Goal: Task Accomplishment & Management: Complete application form

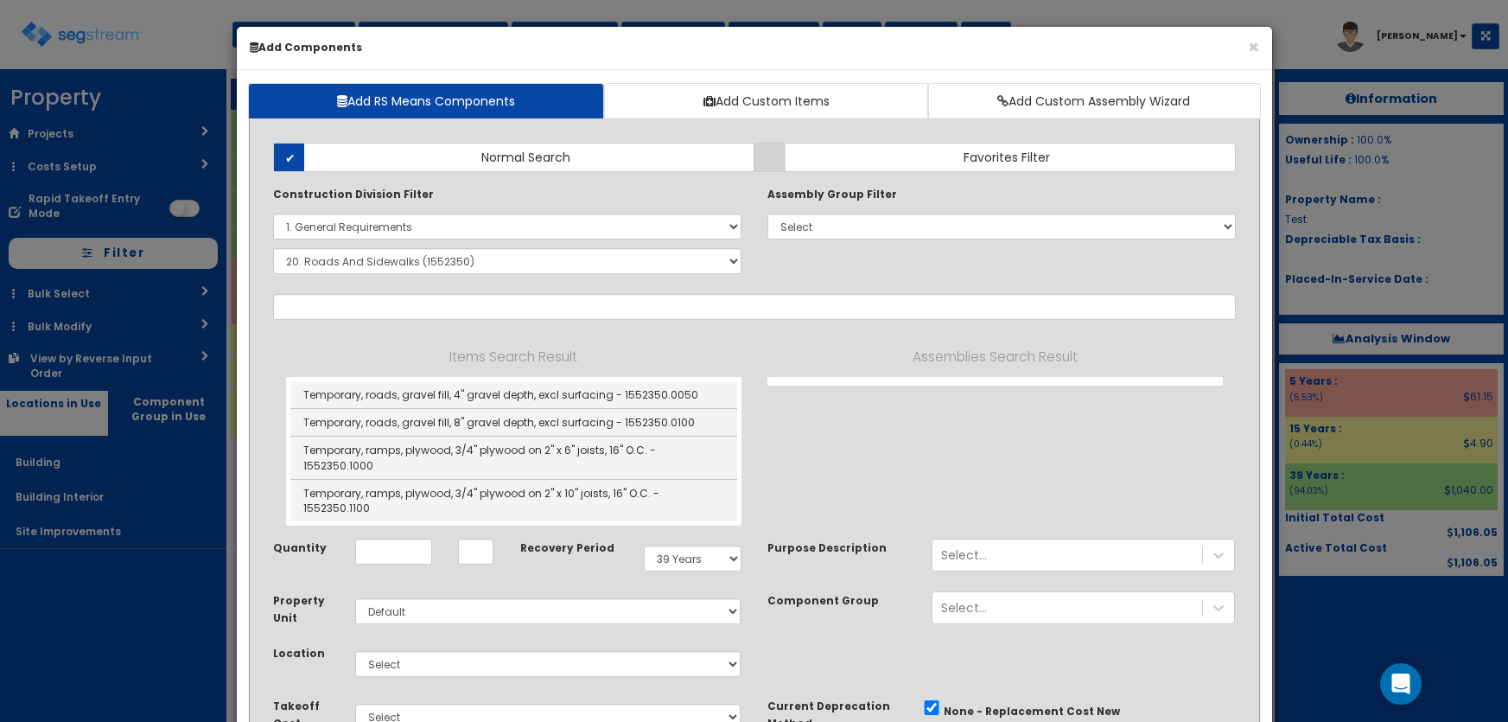
select select "1000000"
select select "1552350"
select select "39Y"
select select "default"
click at [406, 233] on select "Select 0. Custom Item 1. General Requirements 2. Existing Conditions 3. Concret…" at bounding box center [507, 226] width 468 height 26
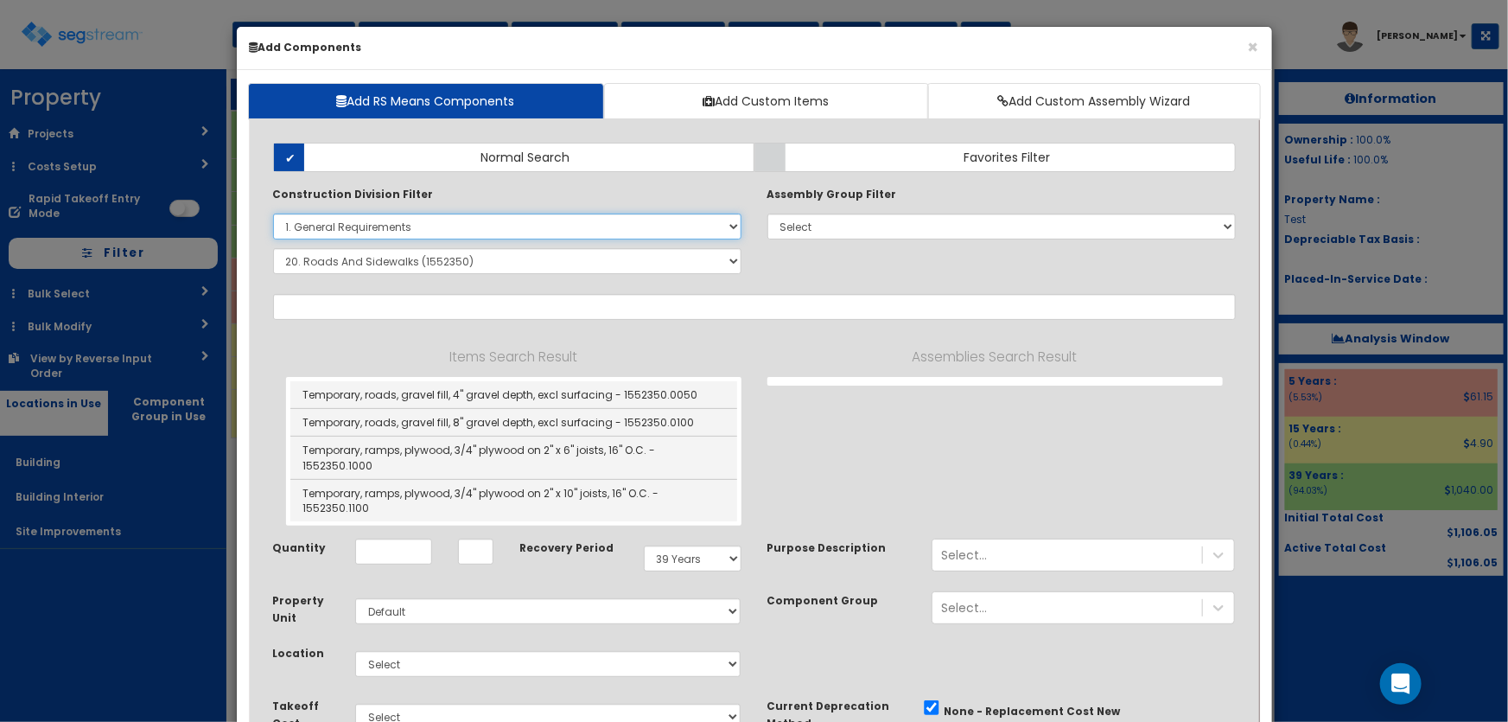
select select
click at [273, 213] on select "Select 0. Custom Item 1. General Requirements 2. Existing Conditions 3. Concret…" at bounding box center [507, 226] width 468 height 26
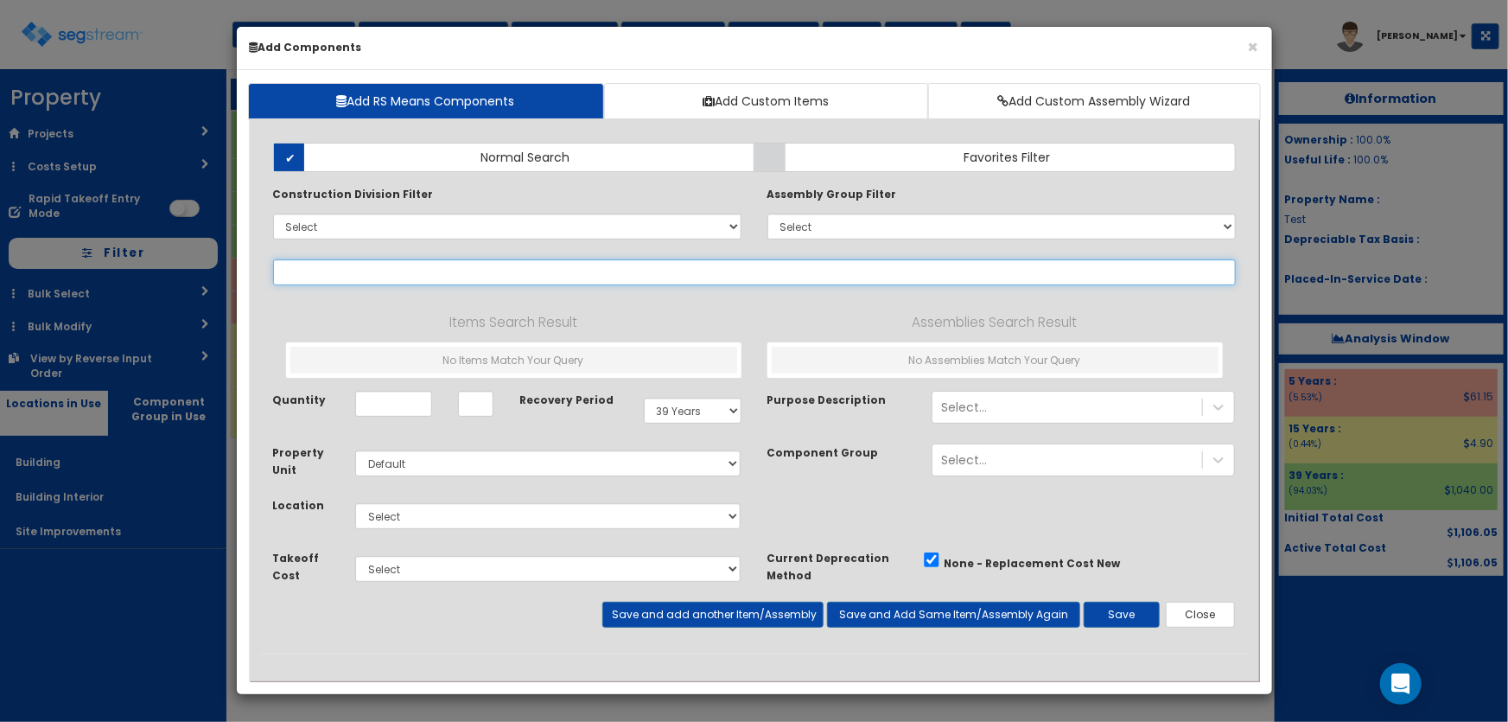
click at [333, 271] on input "text" at bounding box center [754, 272] width 963 height 26
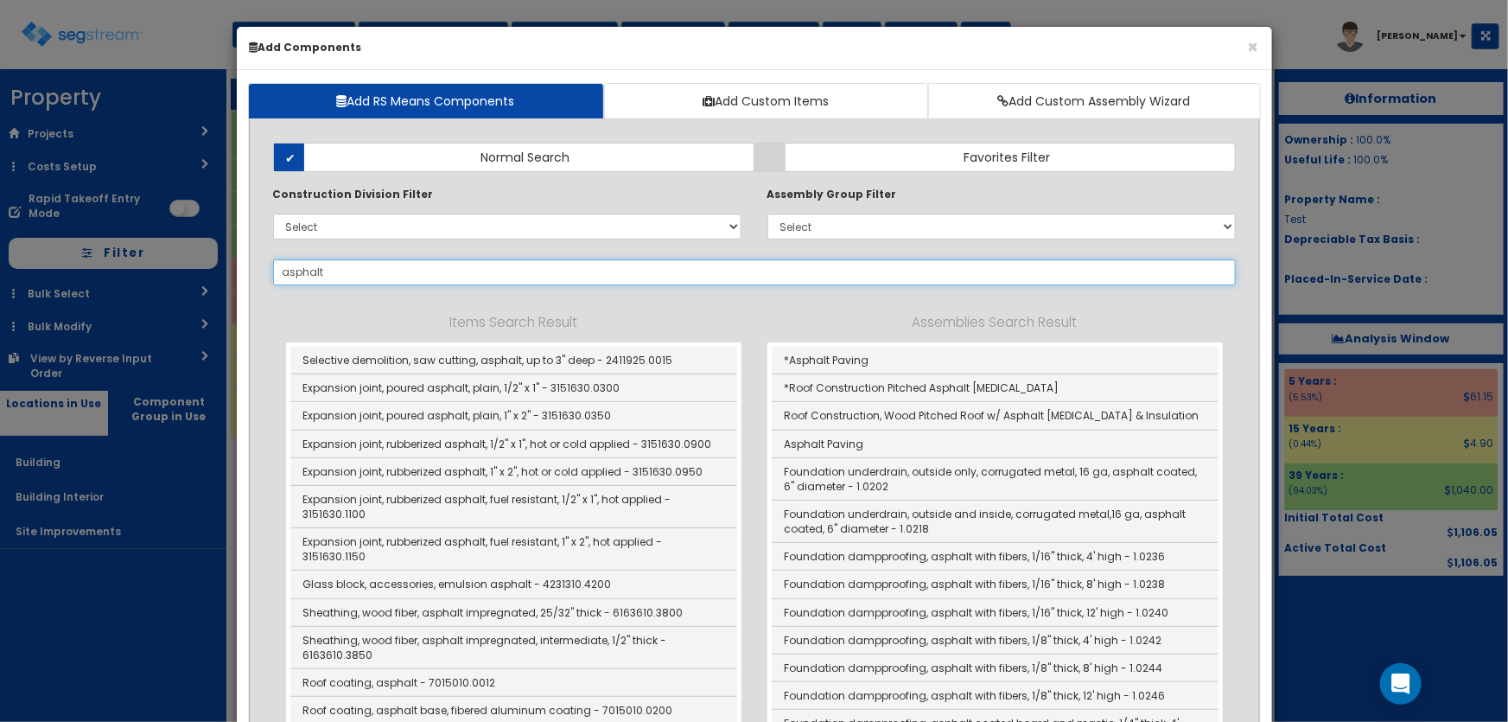
type input "asphalt"
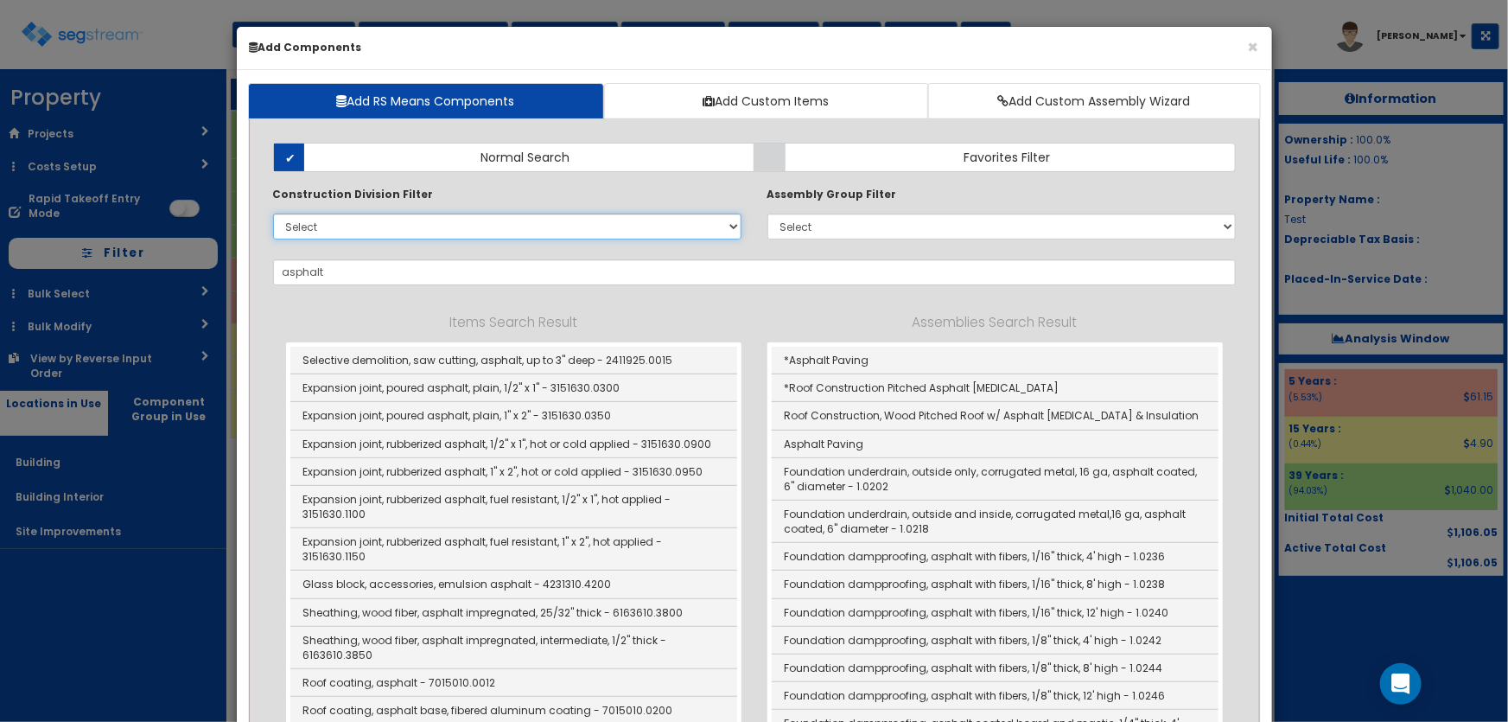
drag, startPoint x: 315, startPoint y: 225, endPoint x: 315, endPoint y: 234, distance: 9.5
click at [315, 225] on select "Select 0. Custom Item 1. General Requirements 2. Existing Conditions 3. Concret…" at bounding box center [507, 226] width 468 height 26
select select "32000000"
click at [273, 213] on select "Select 0. Custom Item 1. General Requirements 2. Existing Conditions 3. Concret…" at bounding box center [507, 226] width 468 height 26
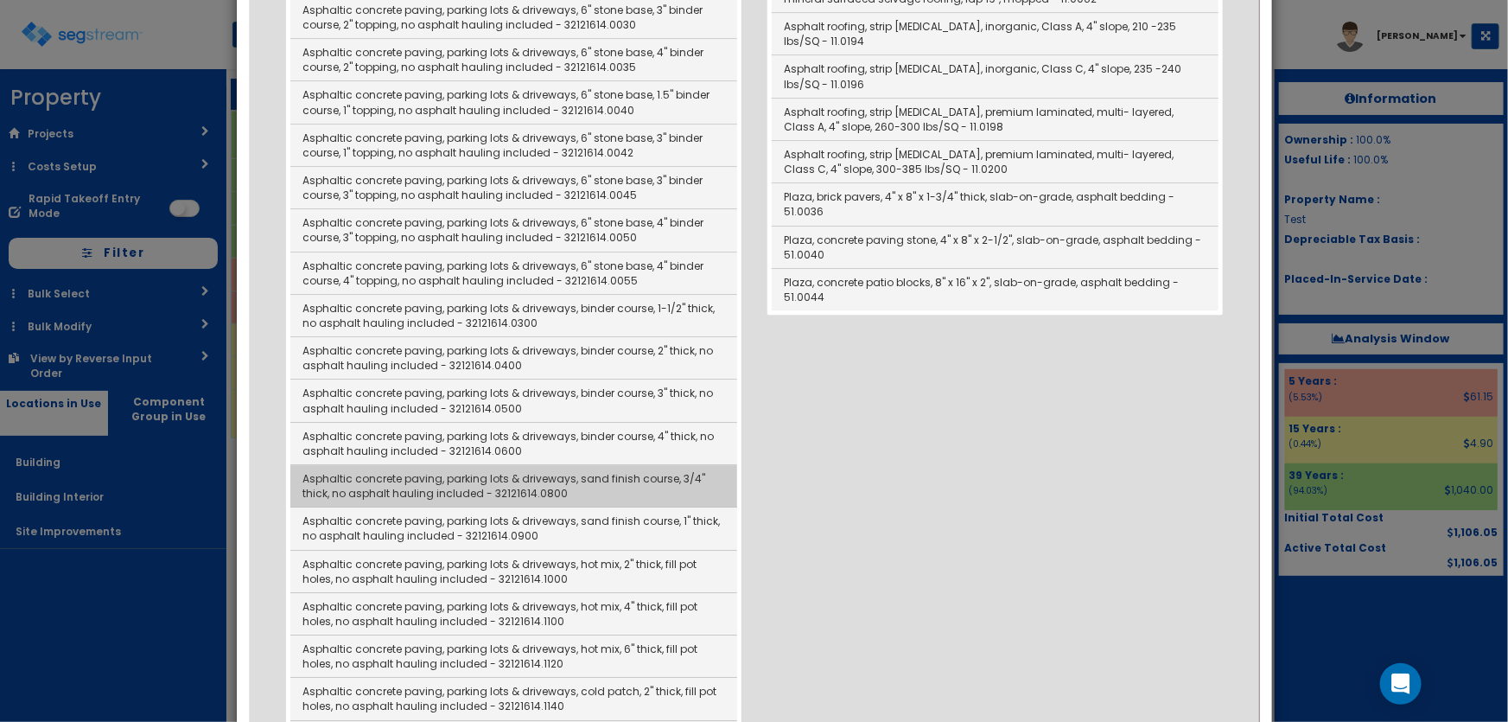
scroll to position [2278, 0]
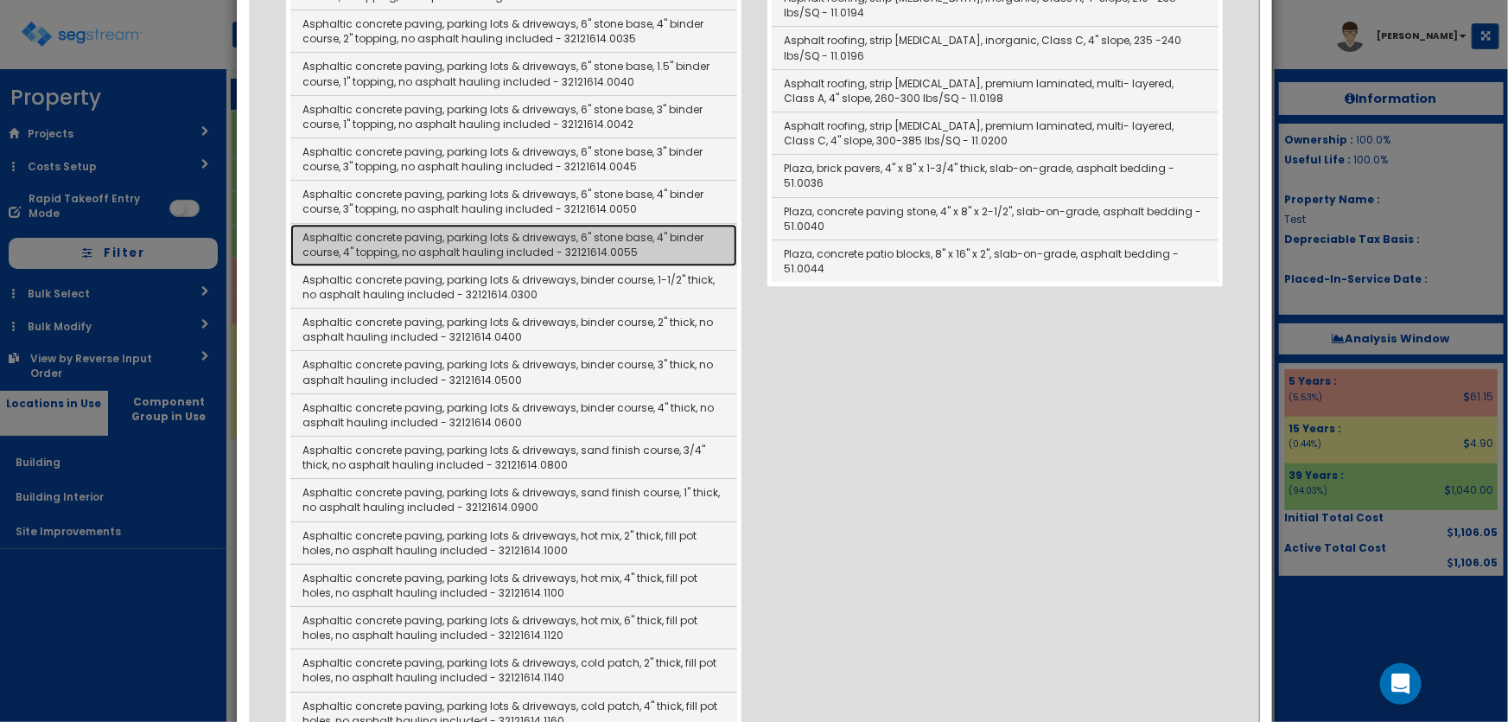
click at [587, 228] on link "Asphaltic concrete paving, parking lots & driveways, 6" stone base, 4" binder c…" at bounding box center [513, 245] width 447 height 42
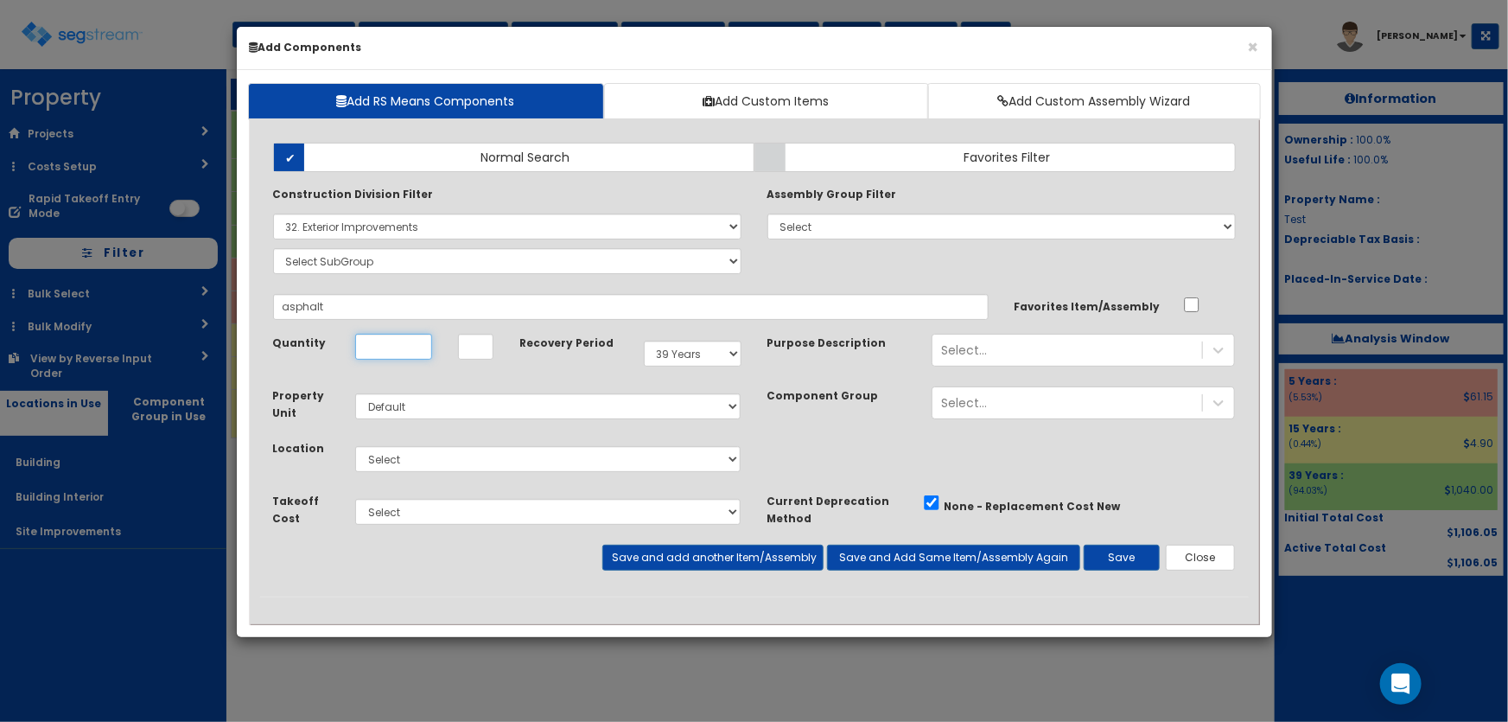
type input "Asphaltic concrete paving, parking lots & driveways, 6" stone base, 4" binder c…"
type input "SF"
click at [409, 345] on input "Quantity" at bounding box center [393, 347] width 77 height 26
type input "1"
click at [659, 352] on select "Select 5 Years 7 Years 9 Years 10 Years 15 Years 15 Year QLI 15 Year QRP 15 Yea…" at bounding box center [693, 354] width 98 height 26
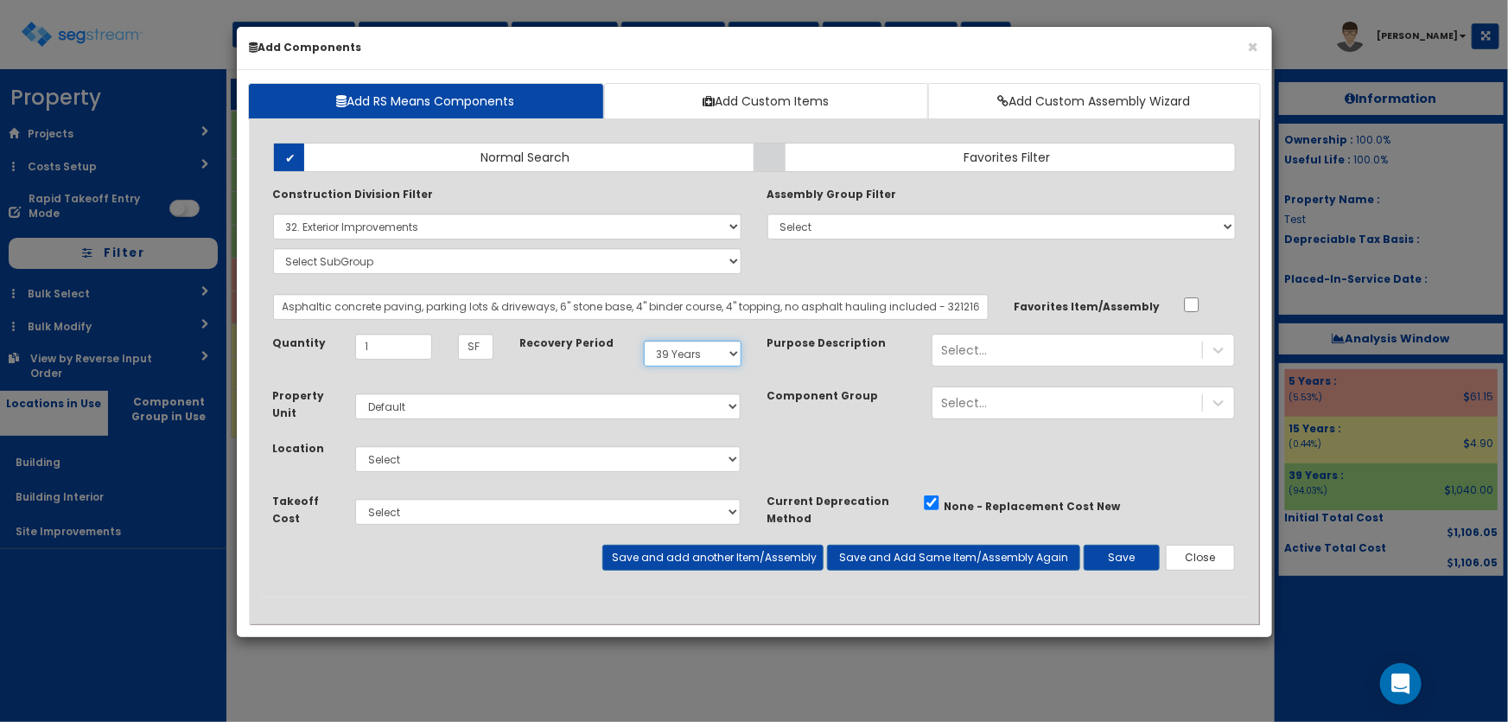
select select "15Y"
click at [644, 341] on select "Select 5 Years 7 Years 9 Years 10 Years 15 Years 15 Year QLI 15 Year QRP 15 Yea…" at bounding box center [693, 354] width 98 height 26
drag, startPoint x: 468, startPoint y: 457, endPoint x: 436, endPoint y: 467, distance: 34.2
click at [468, 457] on select "Select Building Building Interior Site Improvements Add Additional Location" at bounding box center [548, 459] width 386 height 26
select select "27"
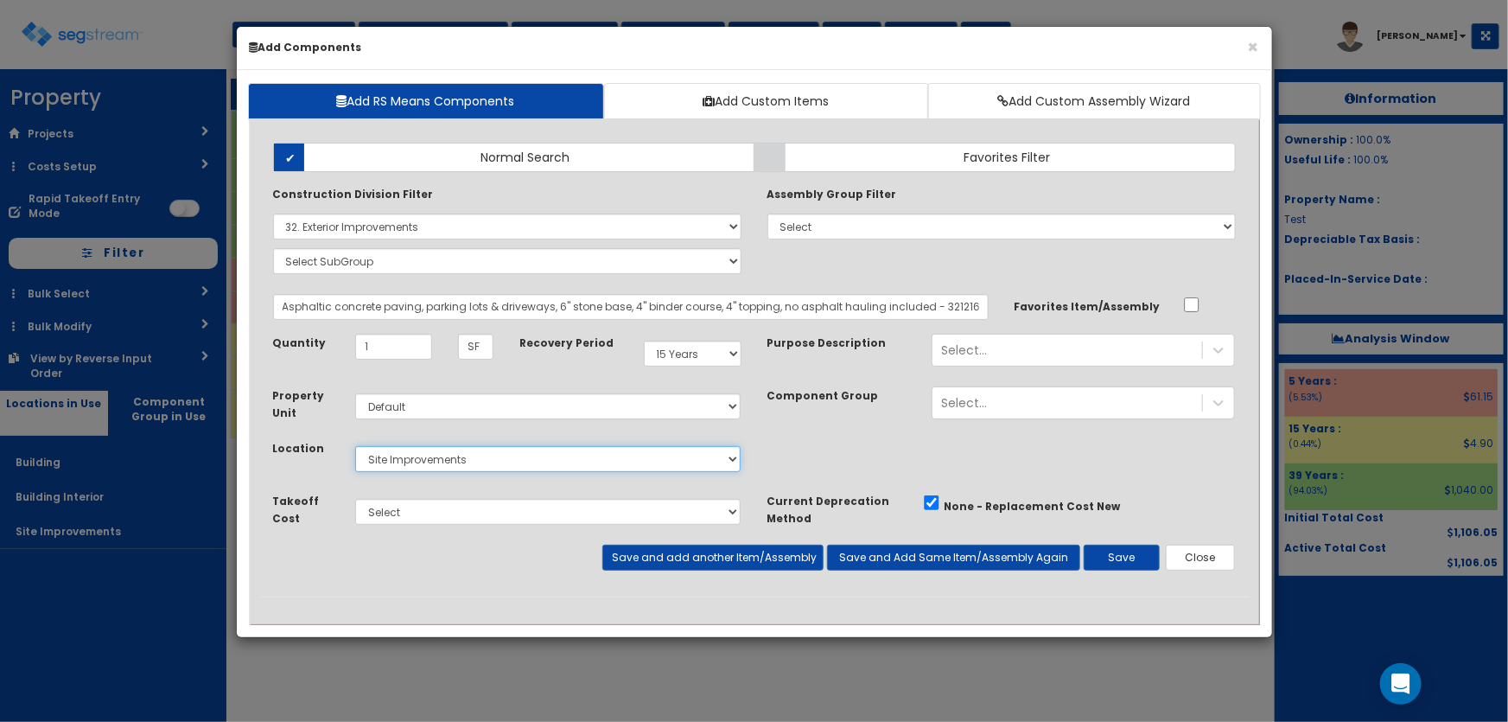
click at [355, 446] on select "Select Building Building Interior Site Improvements Add Additional Location" at bounding box center [548, 459] width 386 height 26
click at [1098, 552] on button "Save" at bounding box center [1122, 558] width 76 height 26
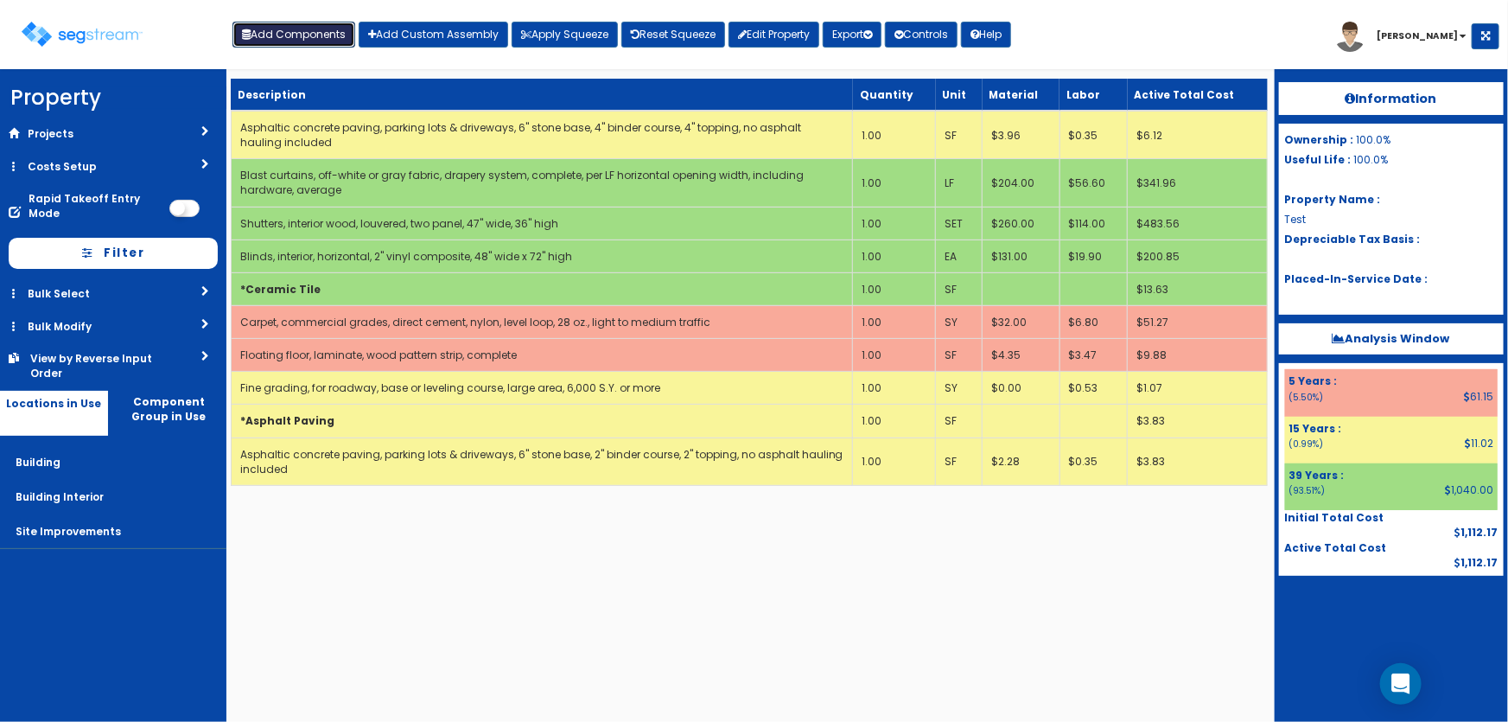
click at [294, 32] on button "Add Components" at bounding box center [294, 35] width 123 height 26
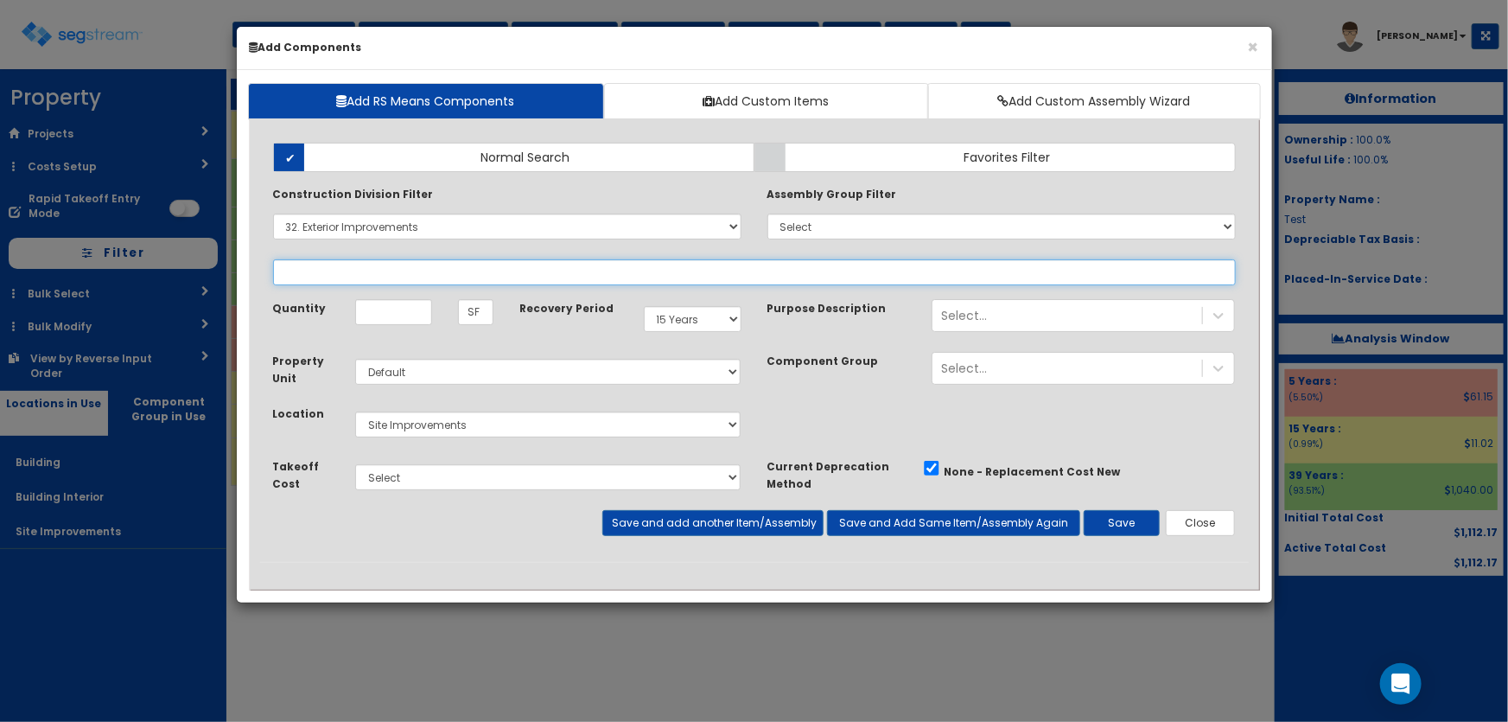
select select
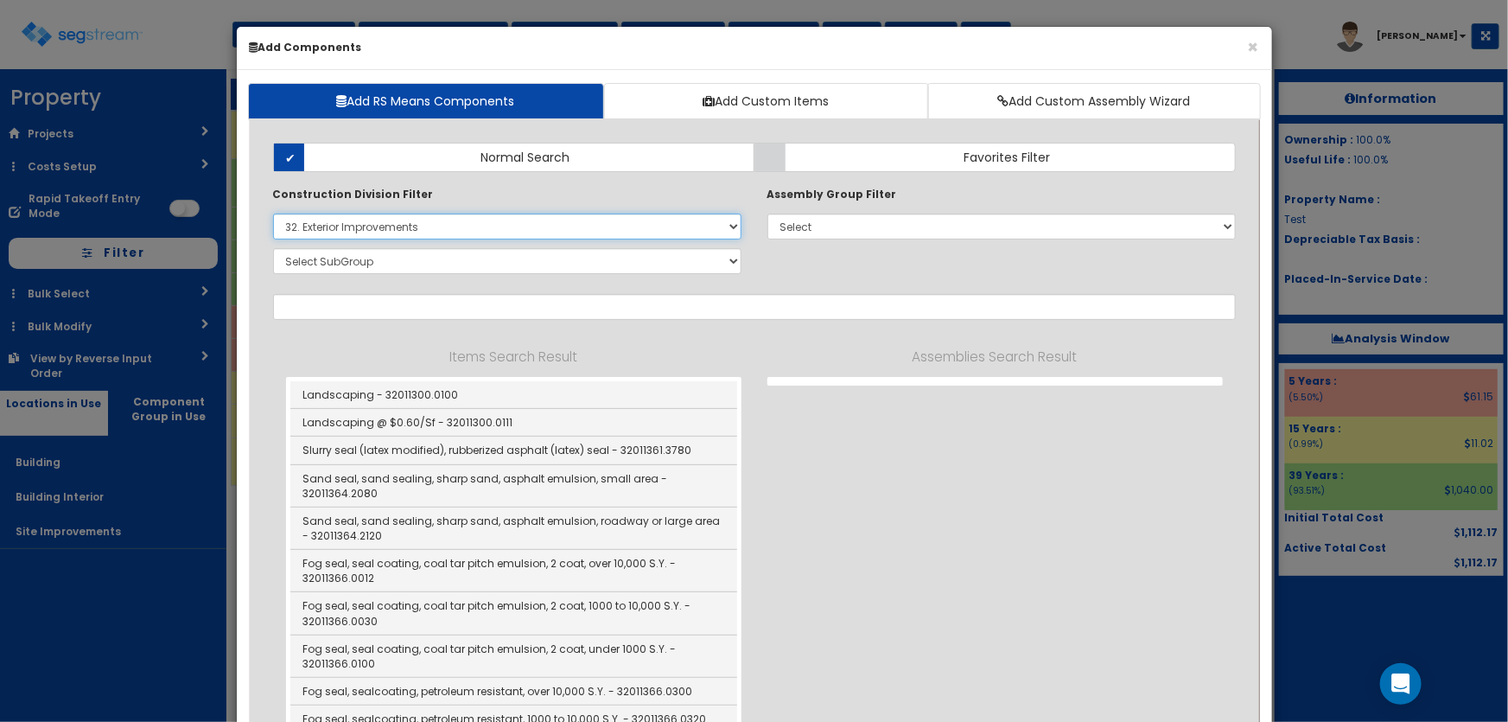
click at [331, 231] on select "Select 0. Custom Item 1. General Requirements 2. Existing Conditions 3. Concret…" at bounding box center [507, 226] width 468 height 26
select select
click at [273, 213] on select "Select 0. Custom Item 1. General Requirements 2. Existing Conditions 3. Concret…" at bounding box center [507, 226] width 468 height 26
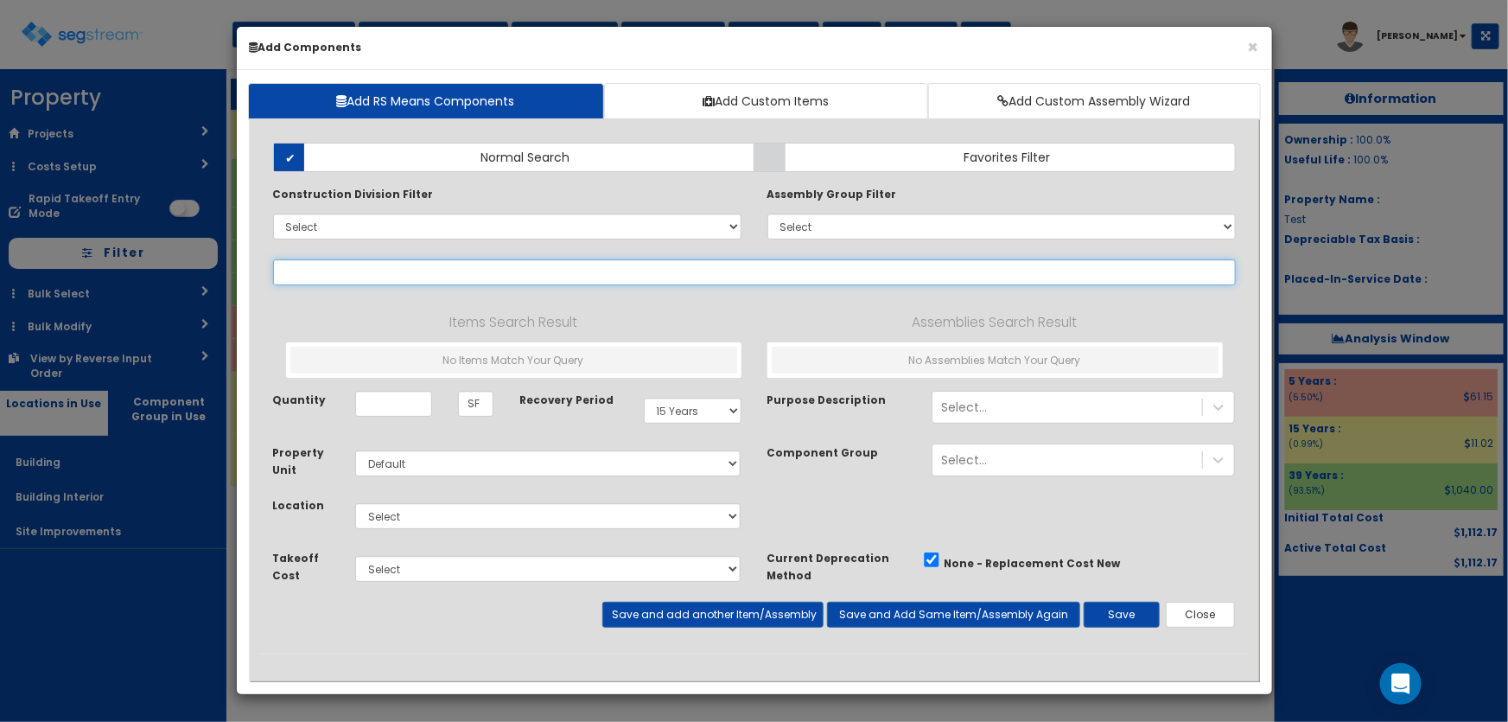
click at [329, 271] on input "text" at bounding box center [754, 272] width 963 height 26
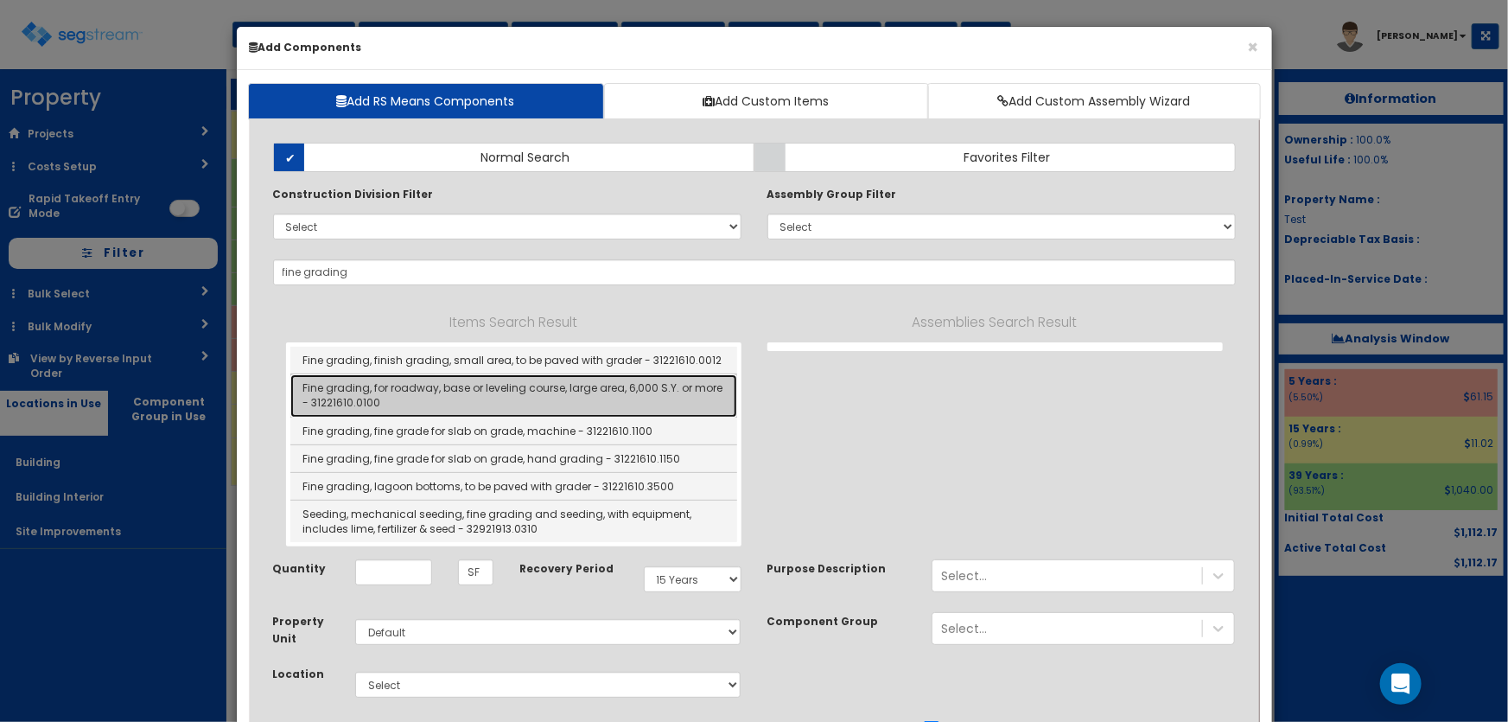
click at [508, 392] on link "Fine grading, for roadway, base or leveling course, large area, 6,000 S.Y. or m…" at bounding box center [513, 395] width 447 height 42
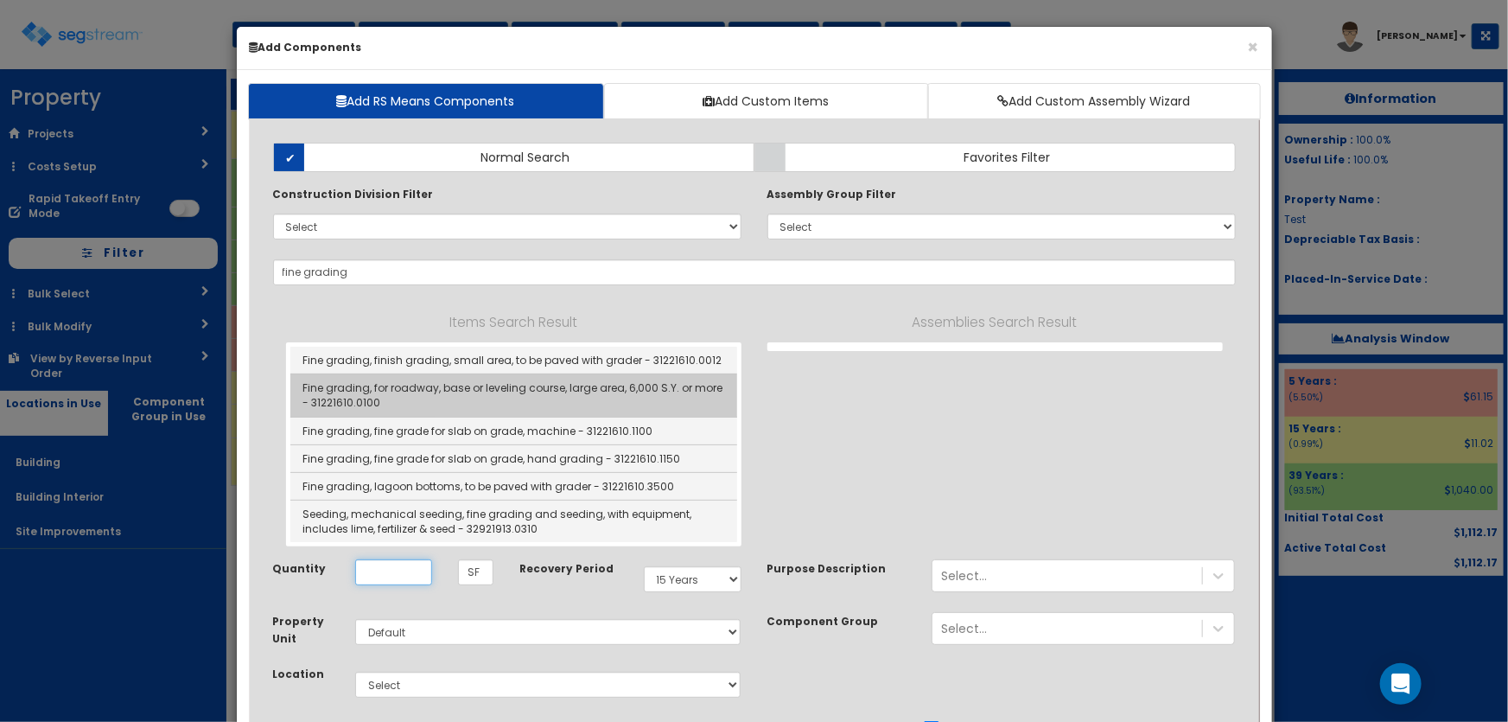
type input "Fine grading, for roadway, base or leveling course, large area, 6,000 S.Y. or m…"
type input "SY"
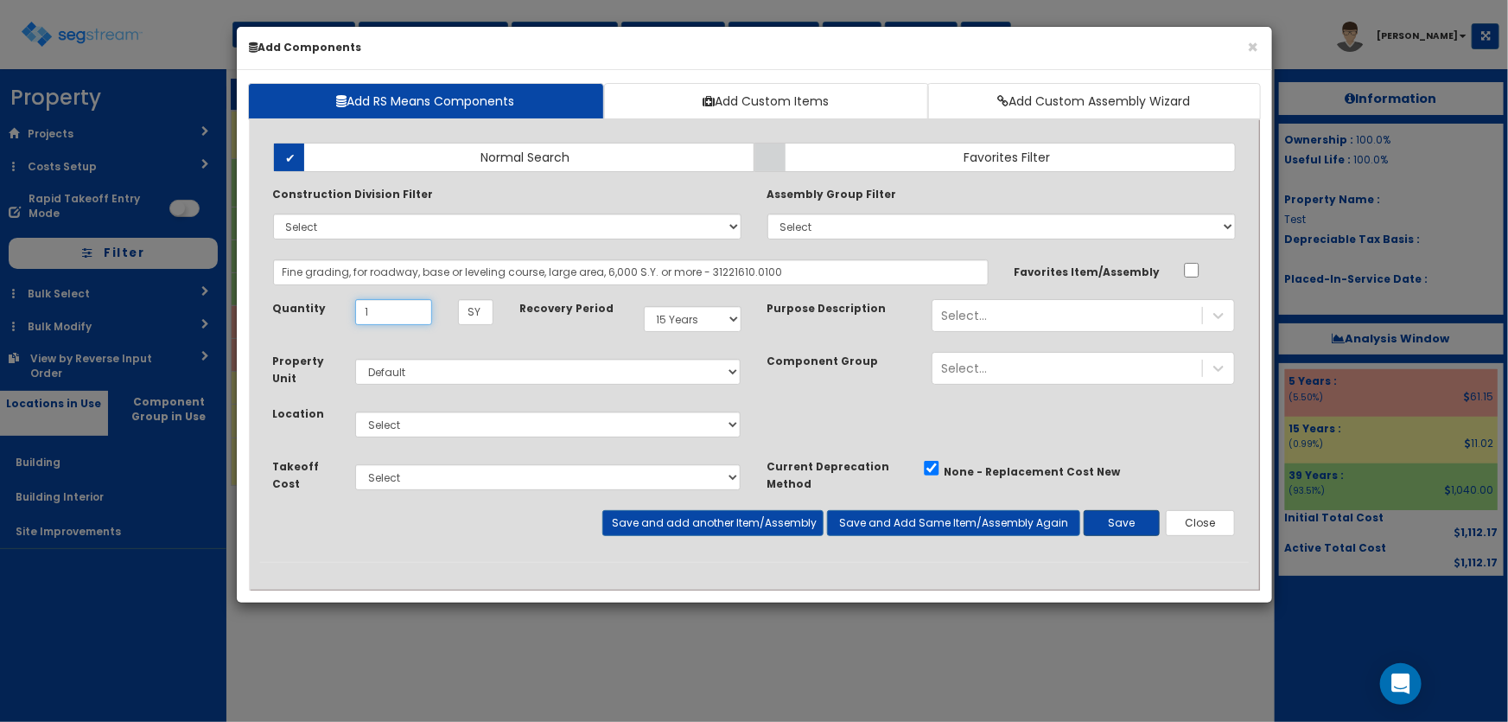
type input "1"
click at [1144, 510] on button "Save" at bounding box center [1122, 523] width 76 height 26
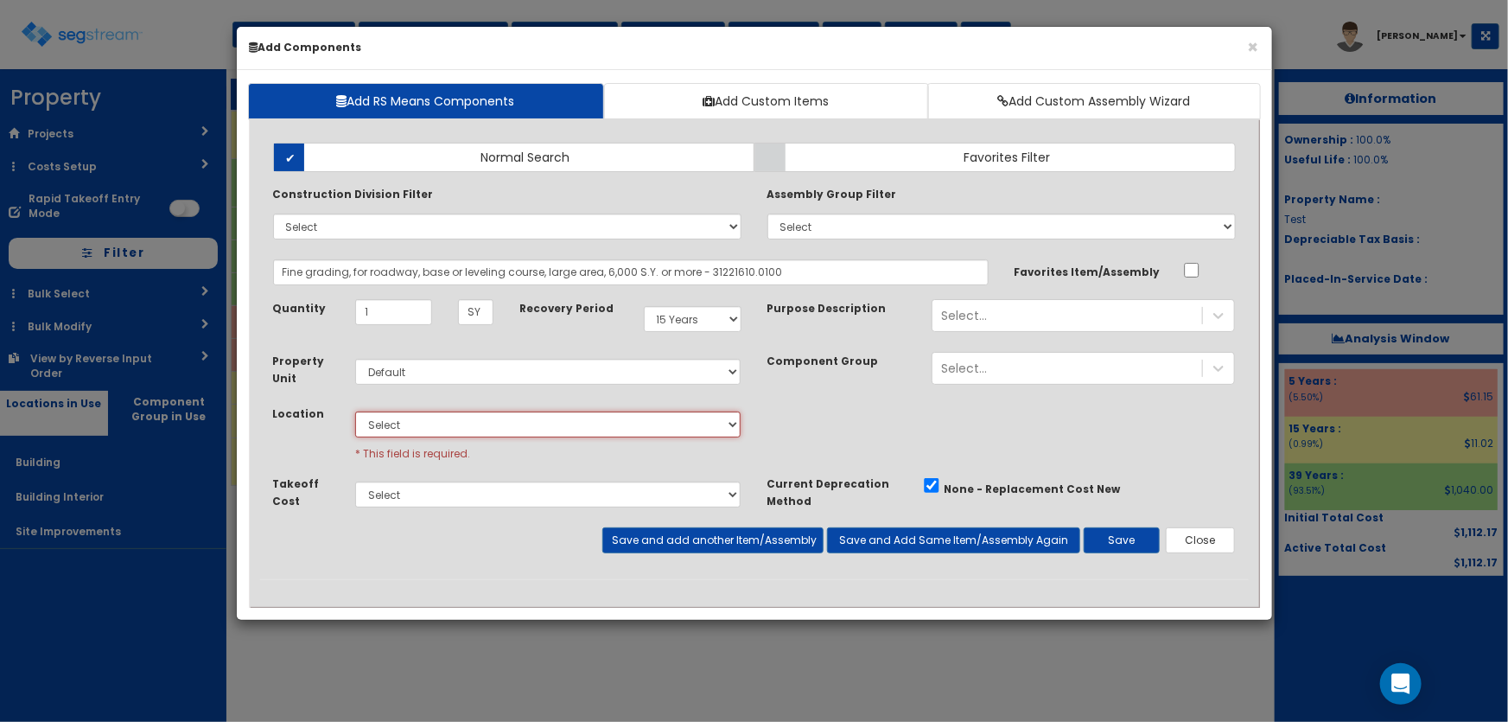
click at [476, 430] on select "Select Building Building Interior Site Improvements Add Additional Location" at bounding box center [548, 424] width 386 height 26
select select "27"
click at [355, 411] on select "Select Building Building Interior Site Improvements Add Additional Location" at bounding box center [548, 424] width 386 height 26
click at [1106, 542] on button "Save" at bounding box center [1122, 540] width 76 height 26
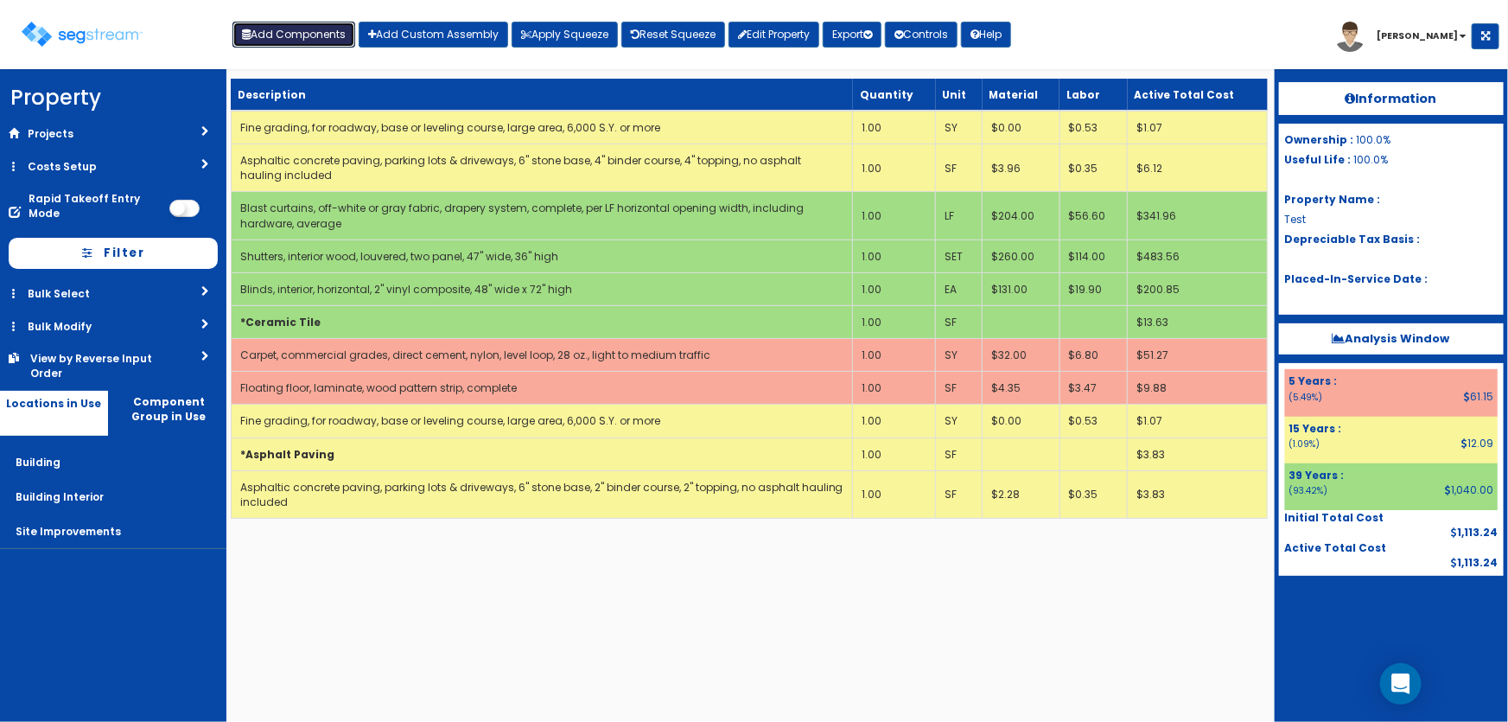
click at [277, 40] on button "Add Components" at bounding box center [294, 35] width 123 height 26
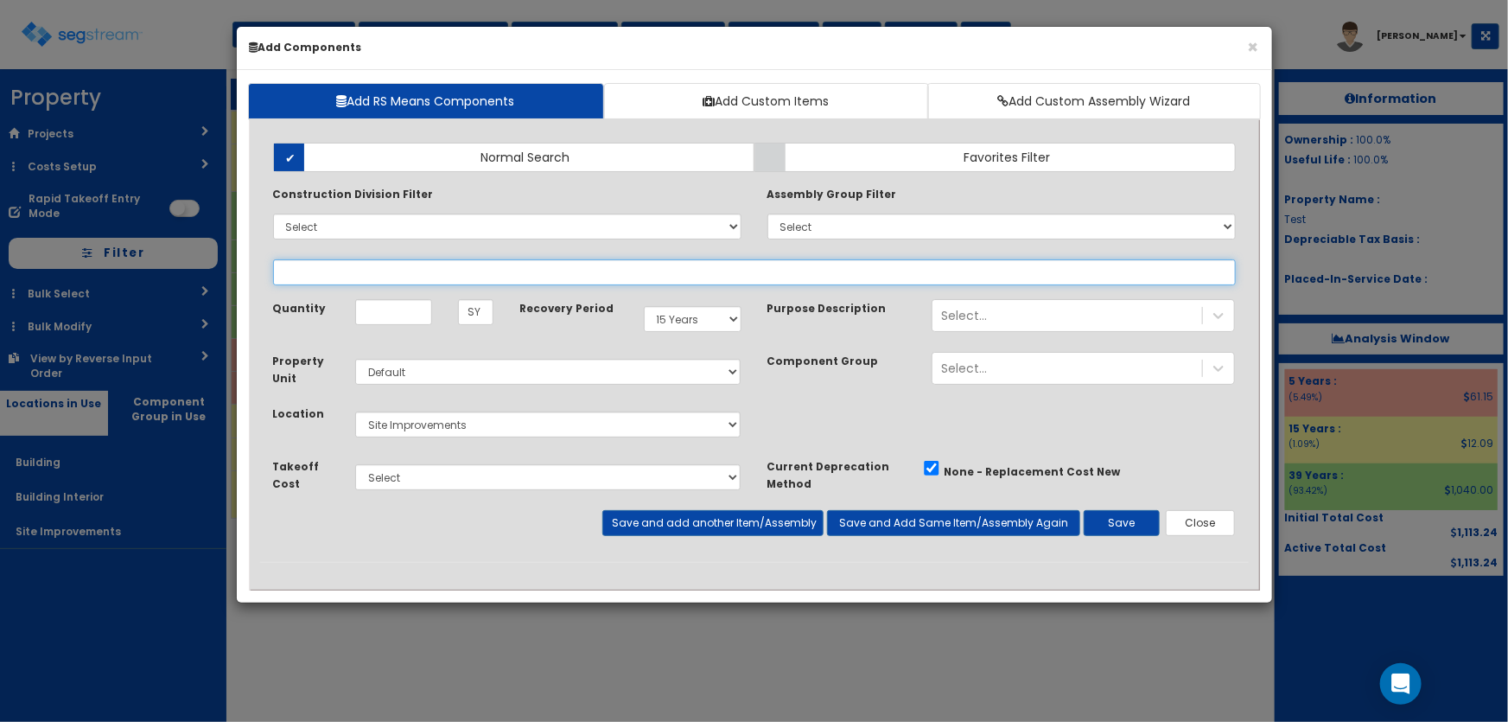
select select
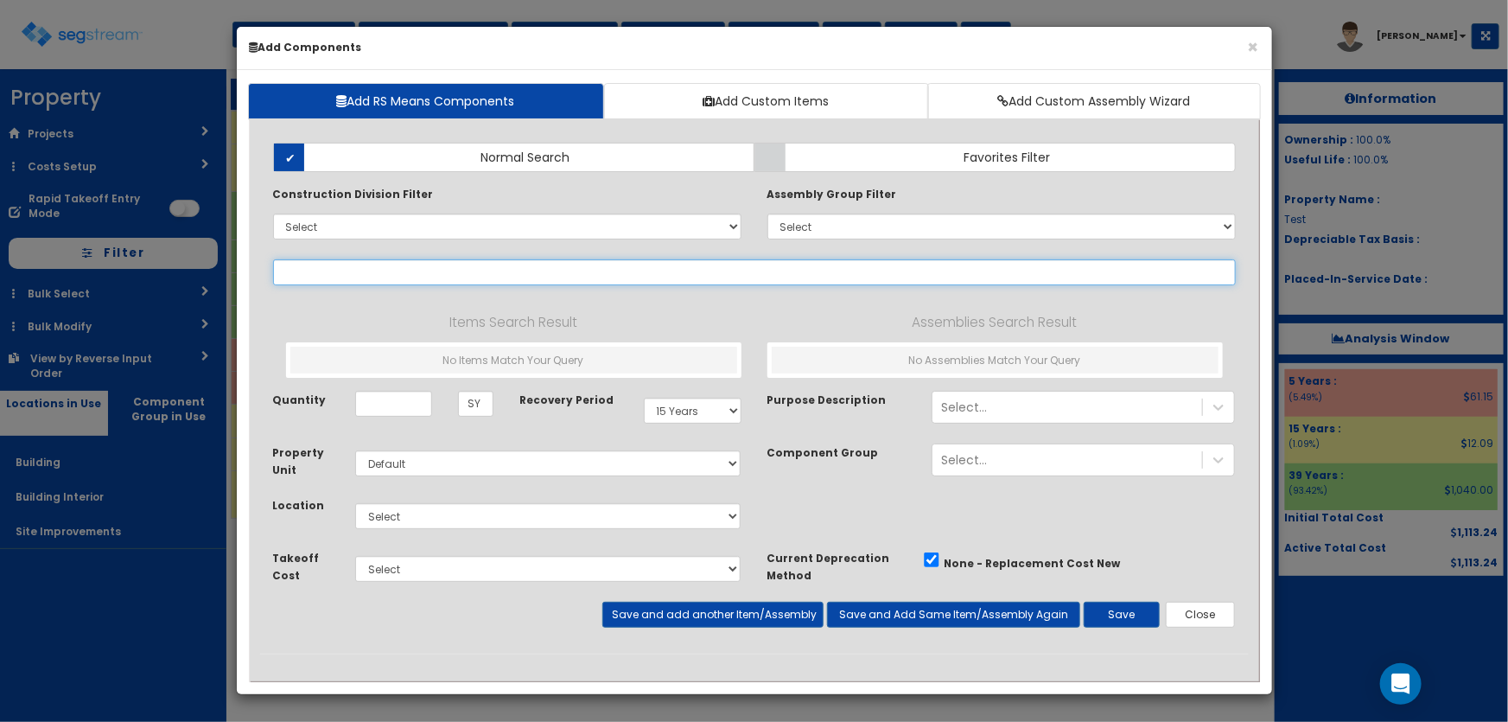
click at [328, 272] on input "text" at bounding box center [754, 272] width 963 height 26
type input "laminate"
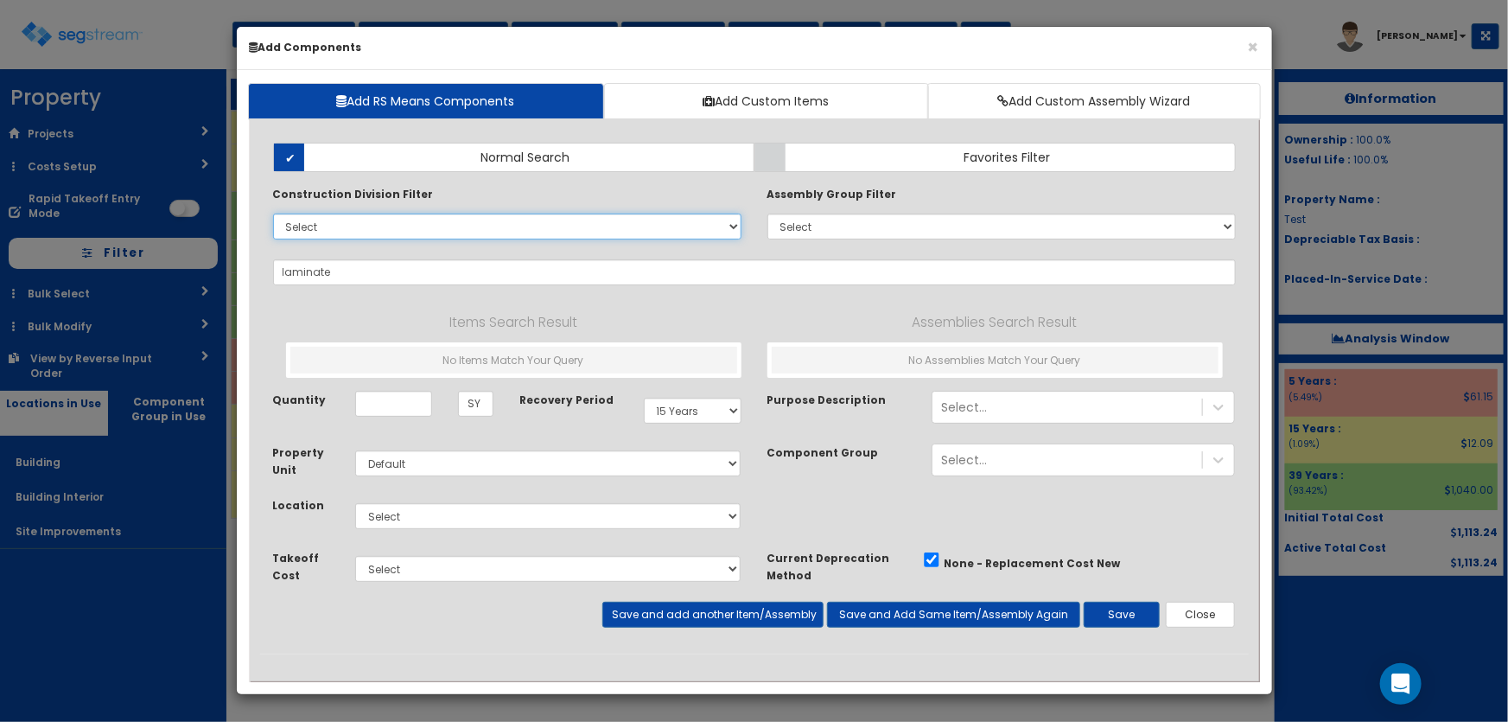
click at [312, 228] on select "Select 0. Custom Item 1. General Requirements 2. Existing Conditions 3. Concret…" at bounding box center [507, 226] width 468 height 26
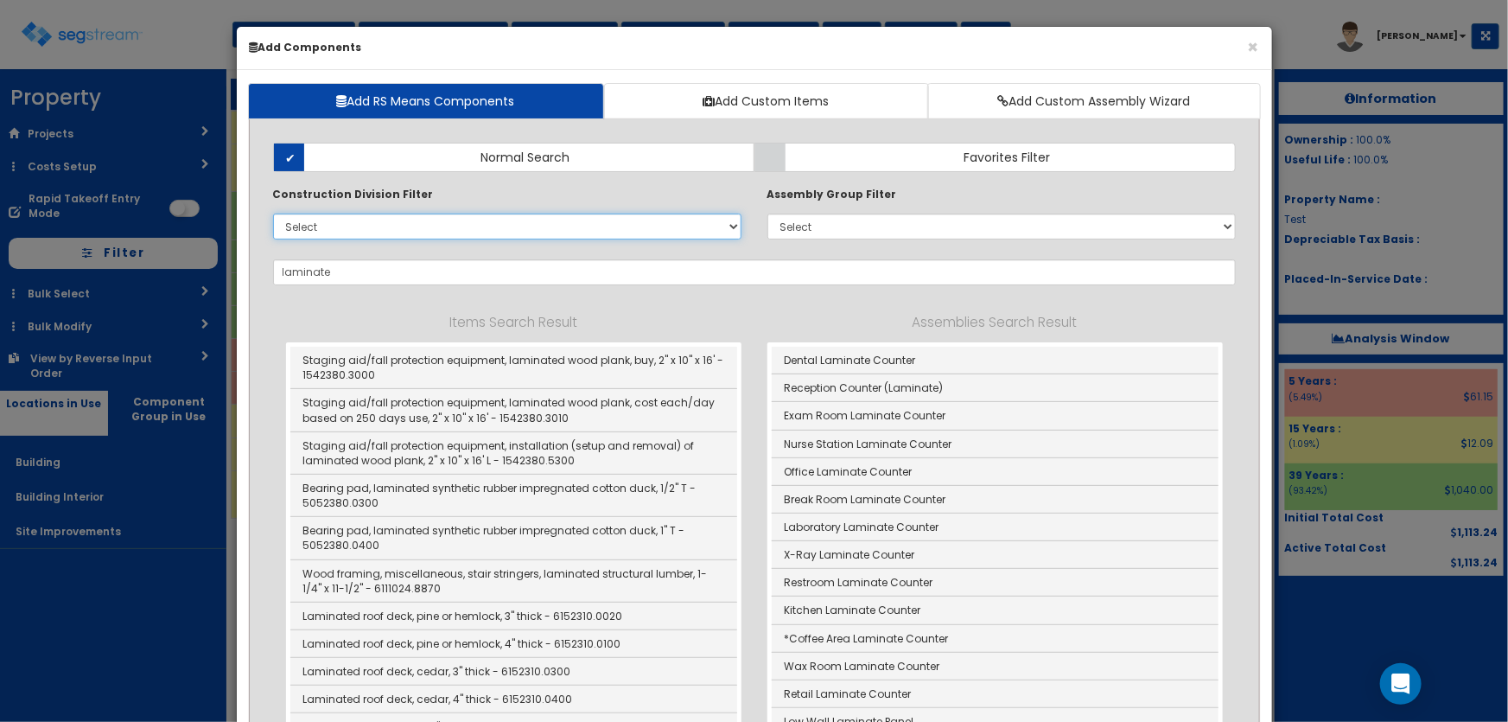
select select "9000000"
click at [273, 213] on select "Select 0. Custom Item 1. General Requirements 2. Existing Conditions 3. Concret…" at bounding box center [507, 226] width 468 height 26
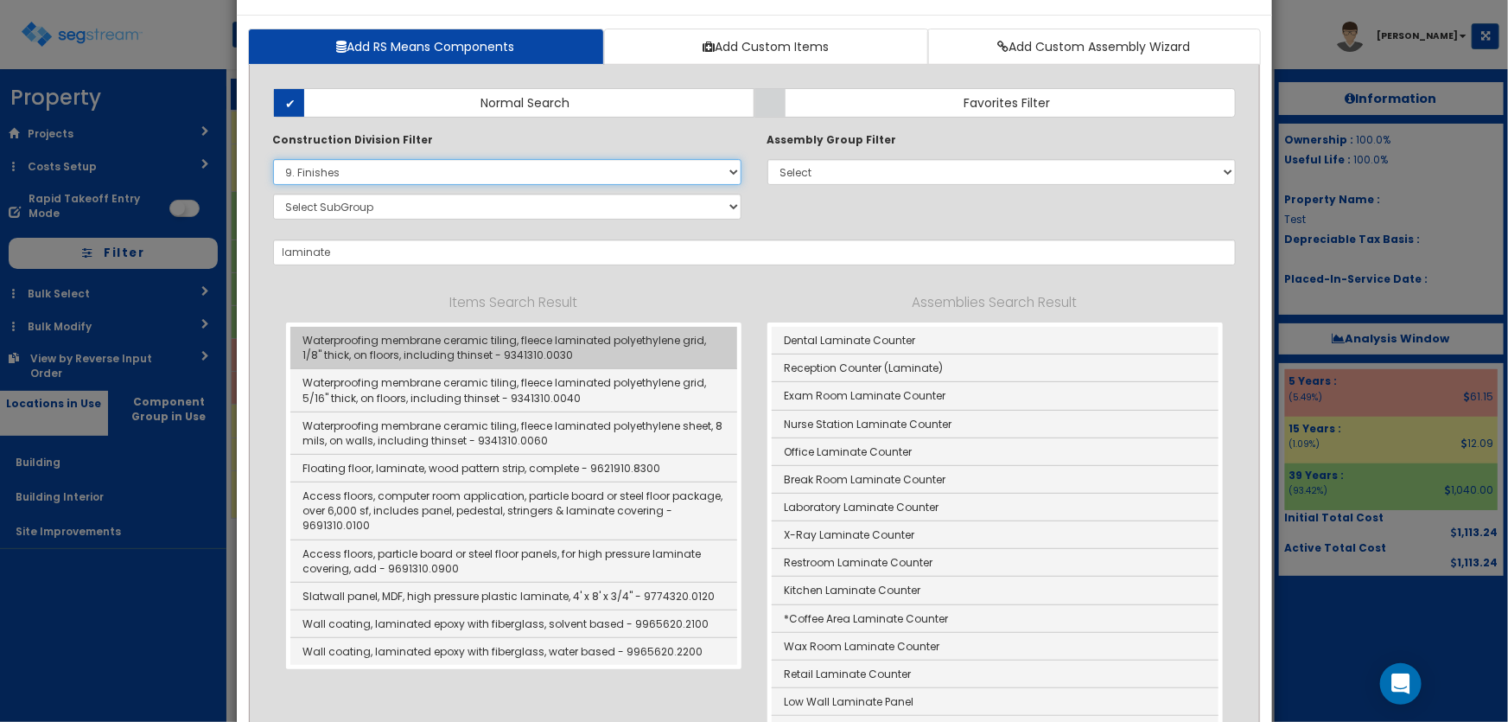
scroll to position [156, 0]
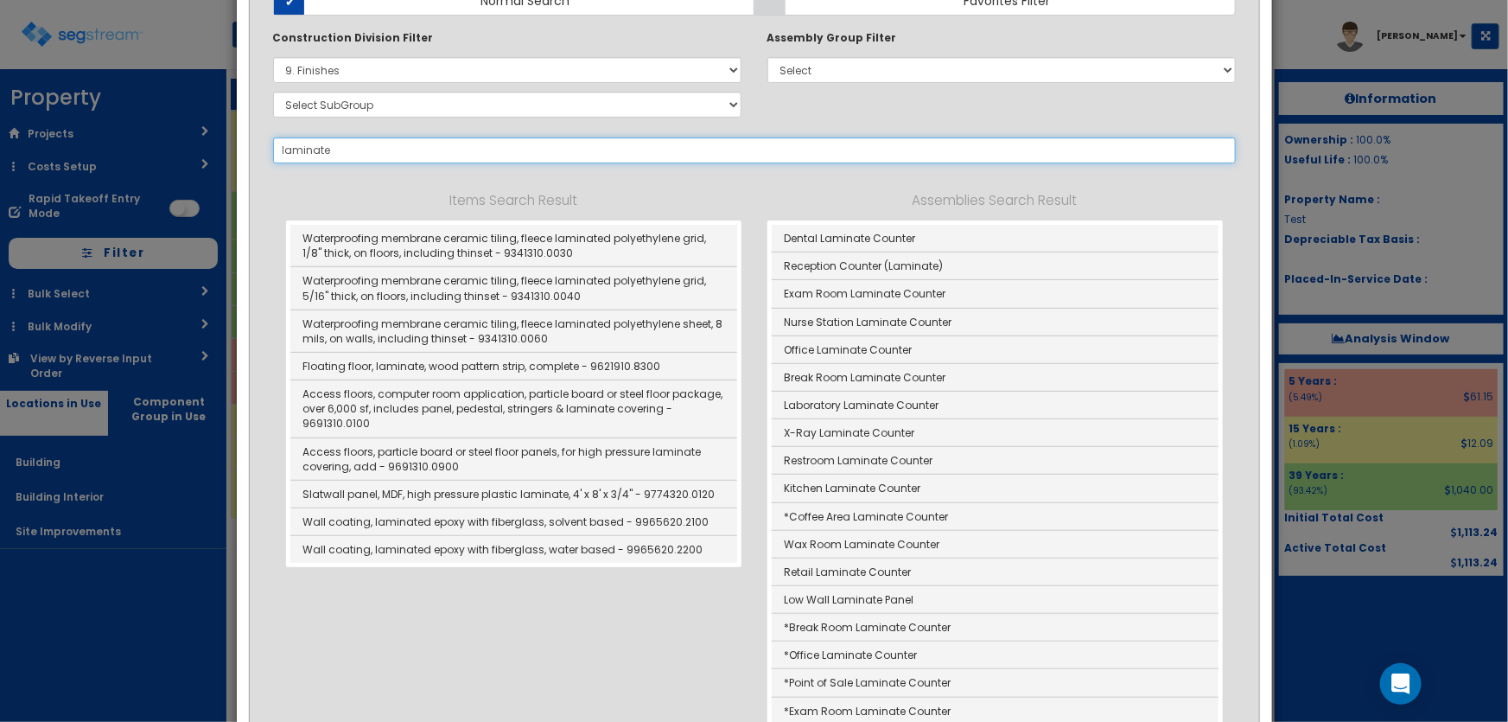
drag, startPoint x: 388, startPoint y: 150, endPoint x: 248, endPoint y: 149, distance: 140.0
type input "l"
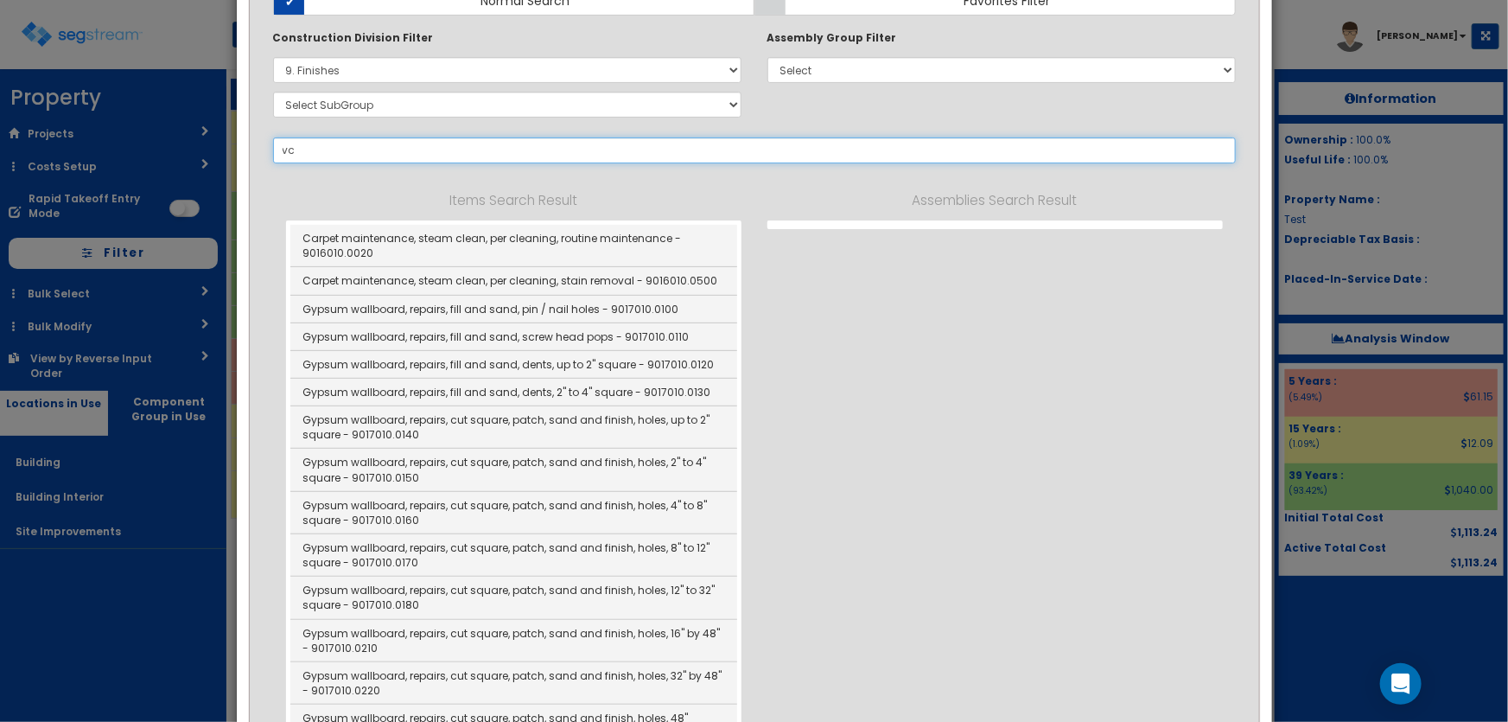
type input "v"
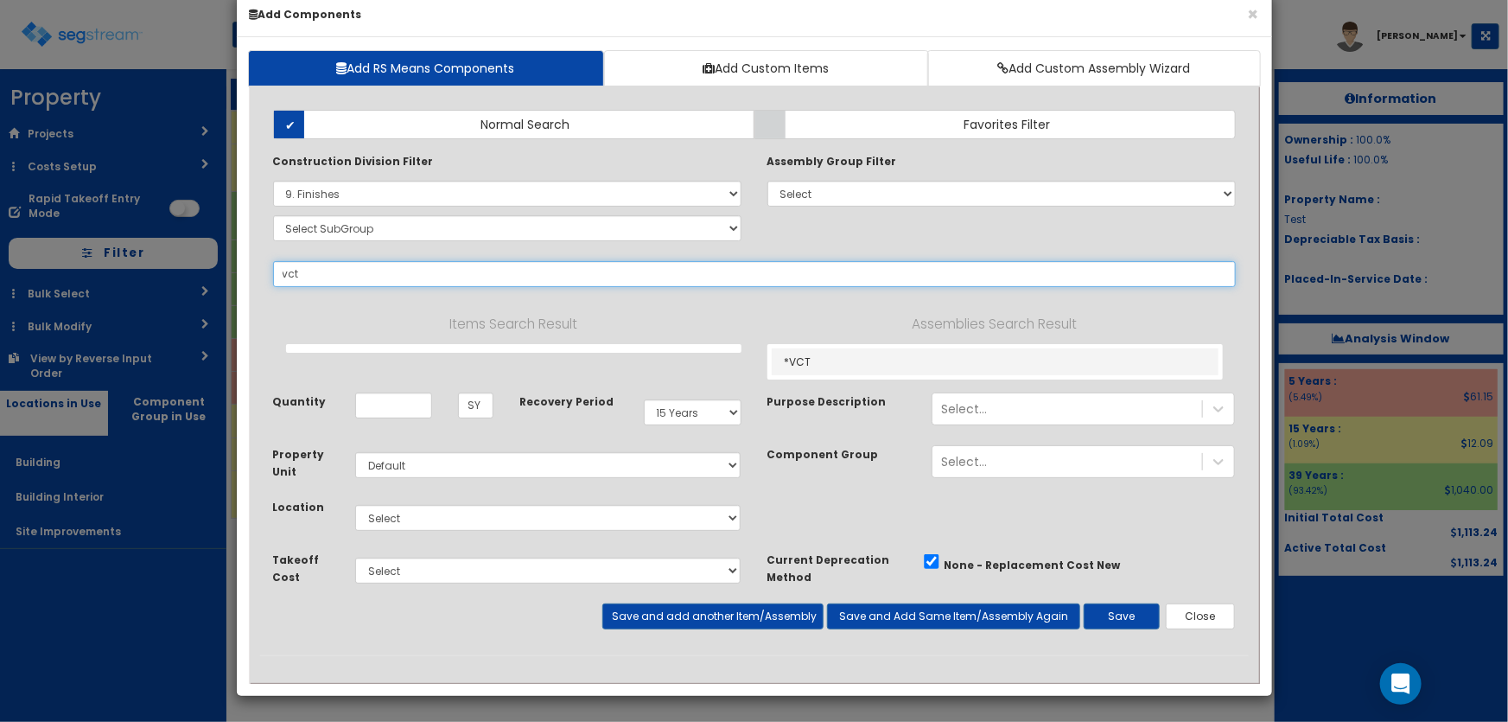
drag, startPoint x: 316, startPoint y: 276, endPoint x: 275, endPoint y: 276, distance: 41.5
click at [275, 276] on input "vct" at bounding box center [754, 274] width 963 height 26
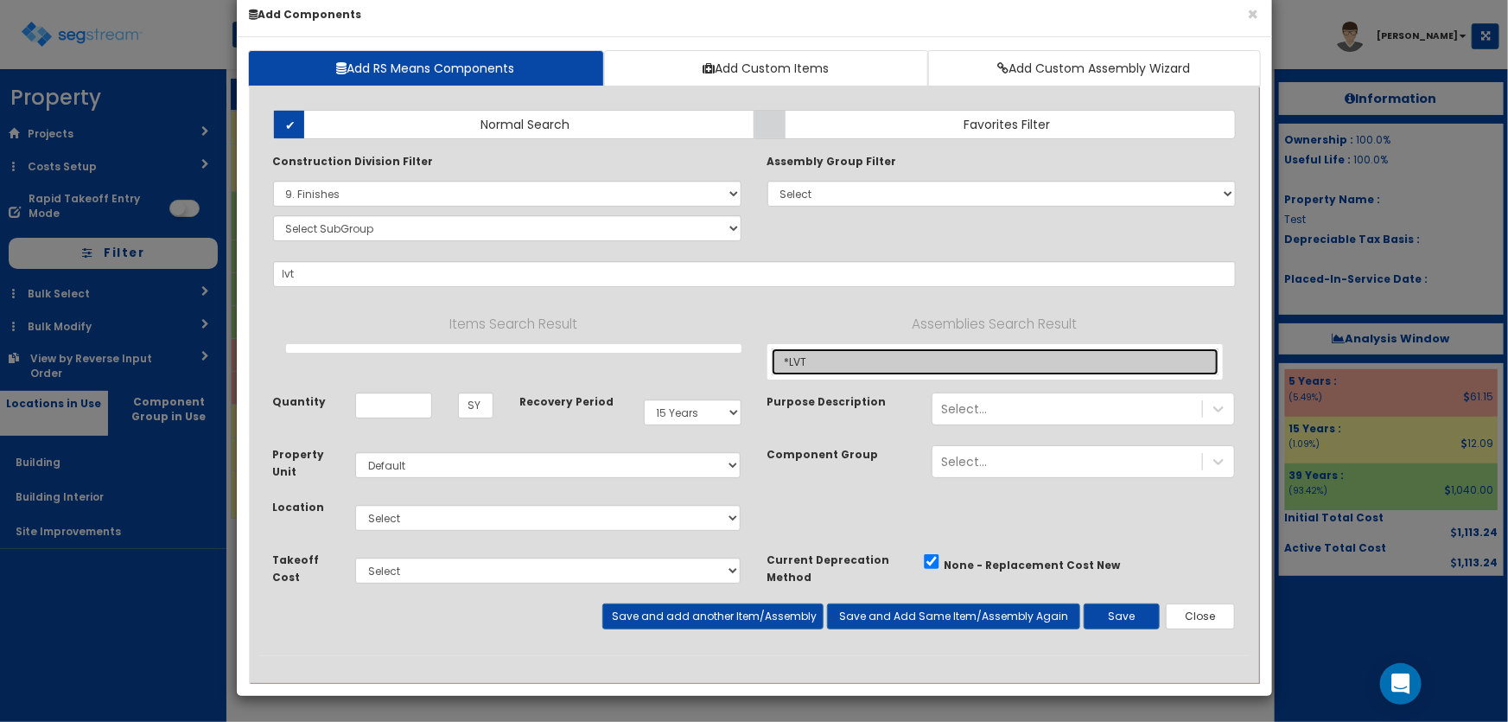
click at [806, 357] on link "*LVT" at bounding box center [995, 361] width 447 height 27
type input "*LVT"
checkbox input "true"
type input "SF"
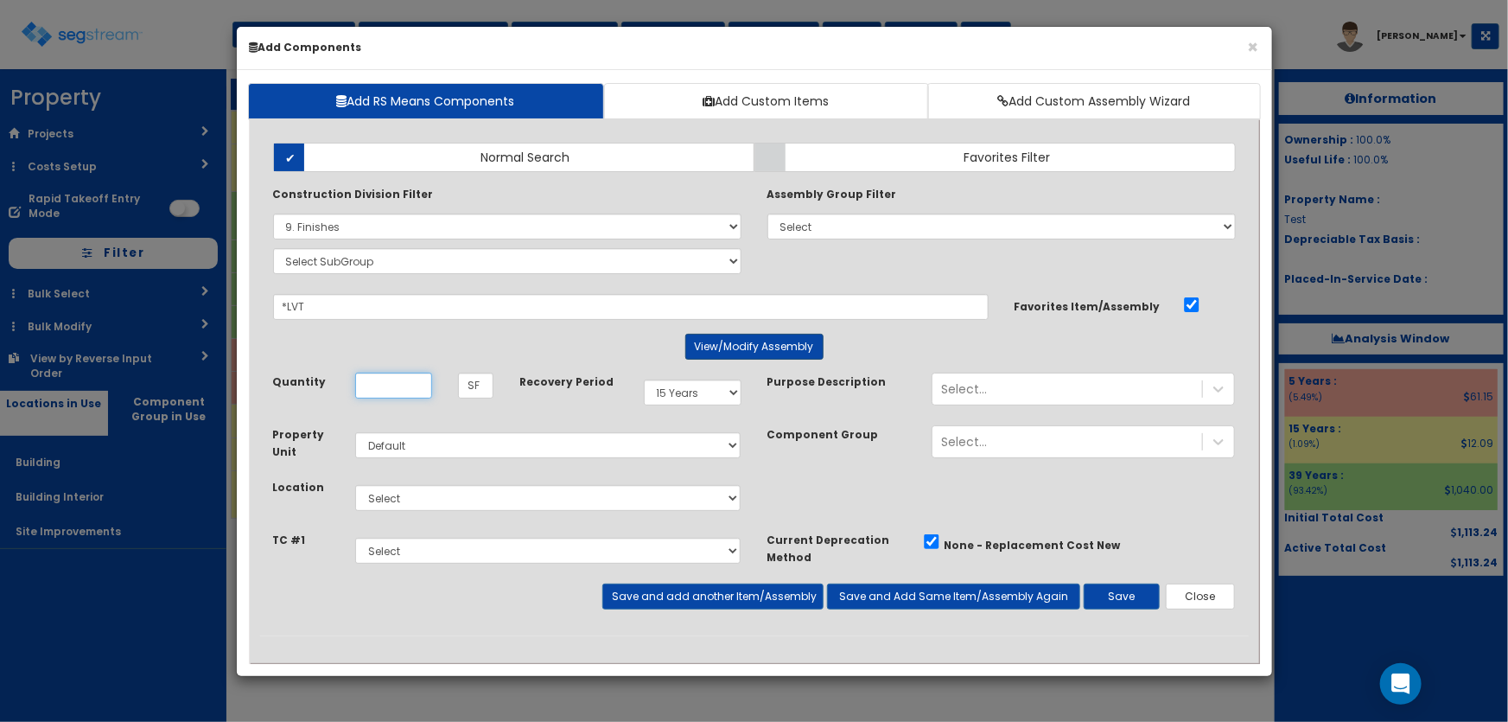
scroll to position [0, 0]
click at [723, 339] on button "View/Modify Assembly" at bounding box center [754, 347] width 138 height 26
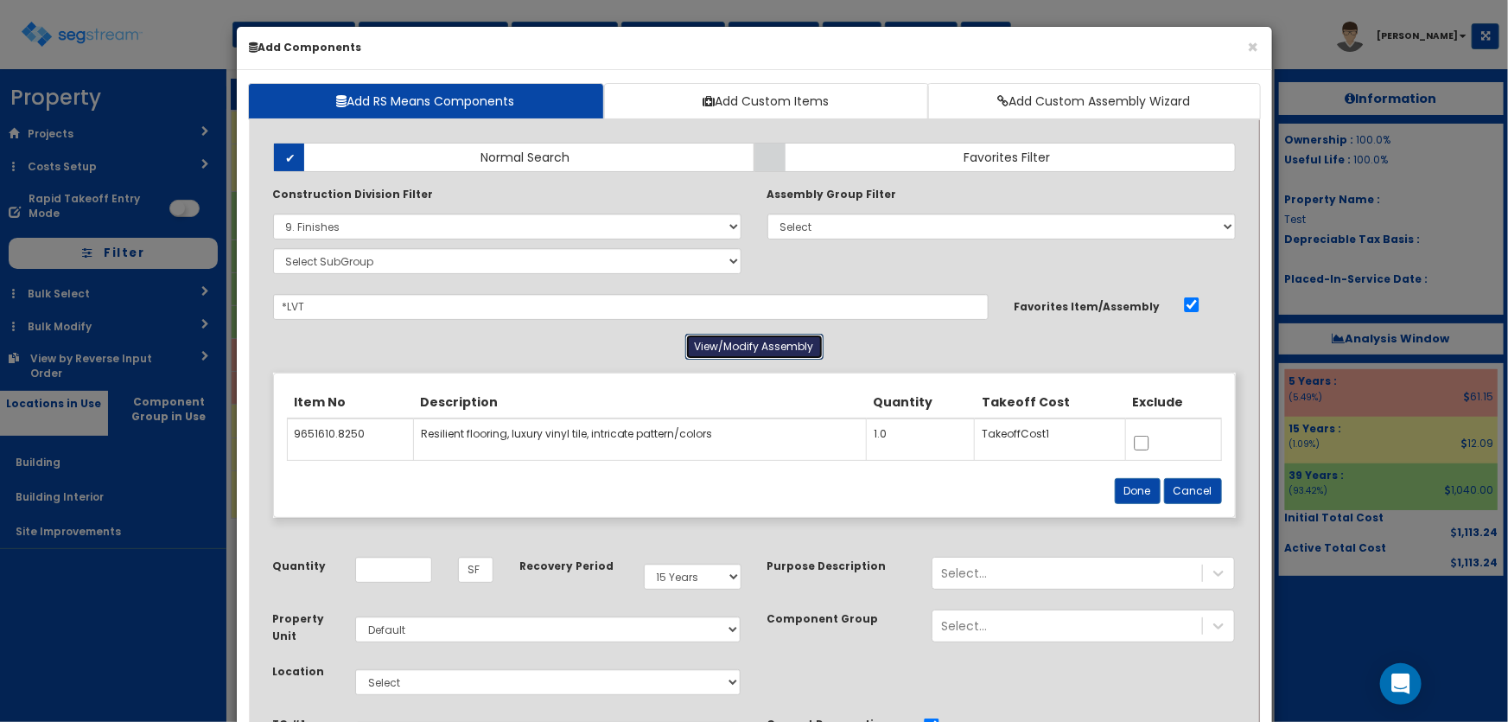
click at [711, 351] on button "View/Modify Assembly" at bounding box center [754, 347] width 138 height 26
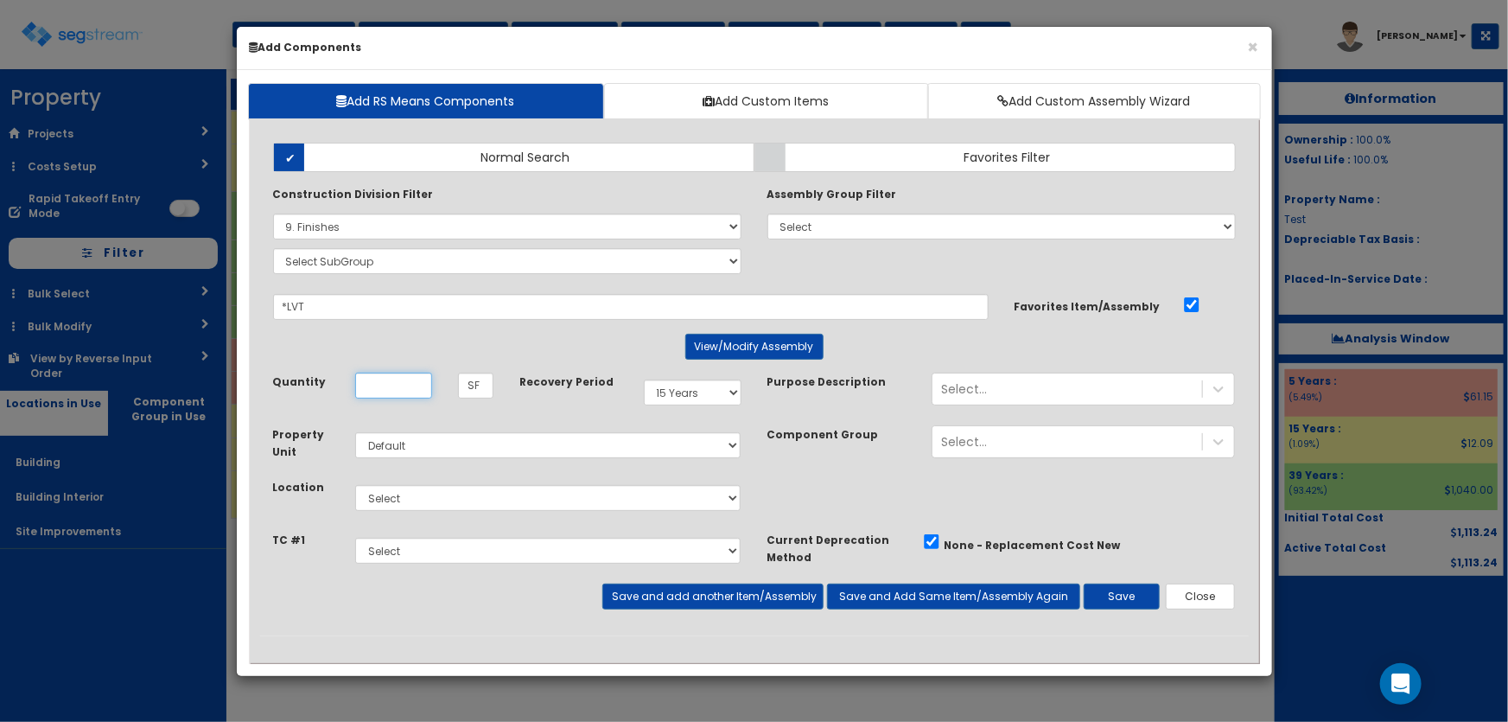
click at [411, 380] on input "Quantity" at bounding box center [393, 386] width 77 height 26
type input "1"
click at [695, 393] on select "Select 5 Years 7 Years 9 Years 10 Years 15 Years 15 Year QLI 15 Year QRP 15 Yea…" at bounding box center [693, 392] width 98 height 26
select select "5Y"
click at [644, 379] on select "Select 5 Years 7 Years 9 Years 10 Years 15 Years 15 Year QLI 15 Year QRP 15 Yea…" at bounding box center [693, 392] width 98 height 26
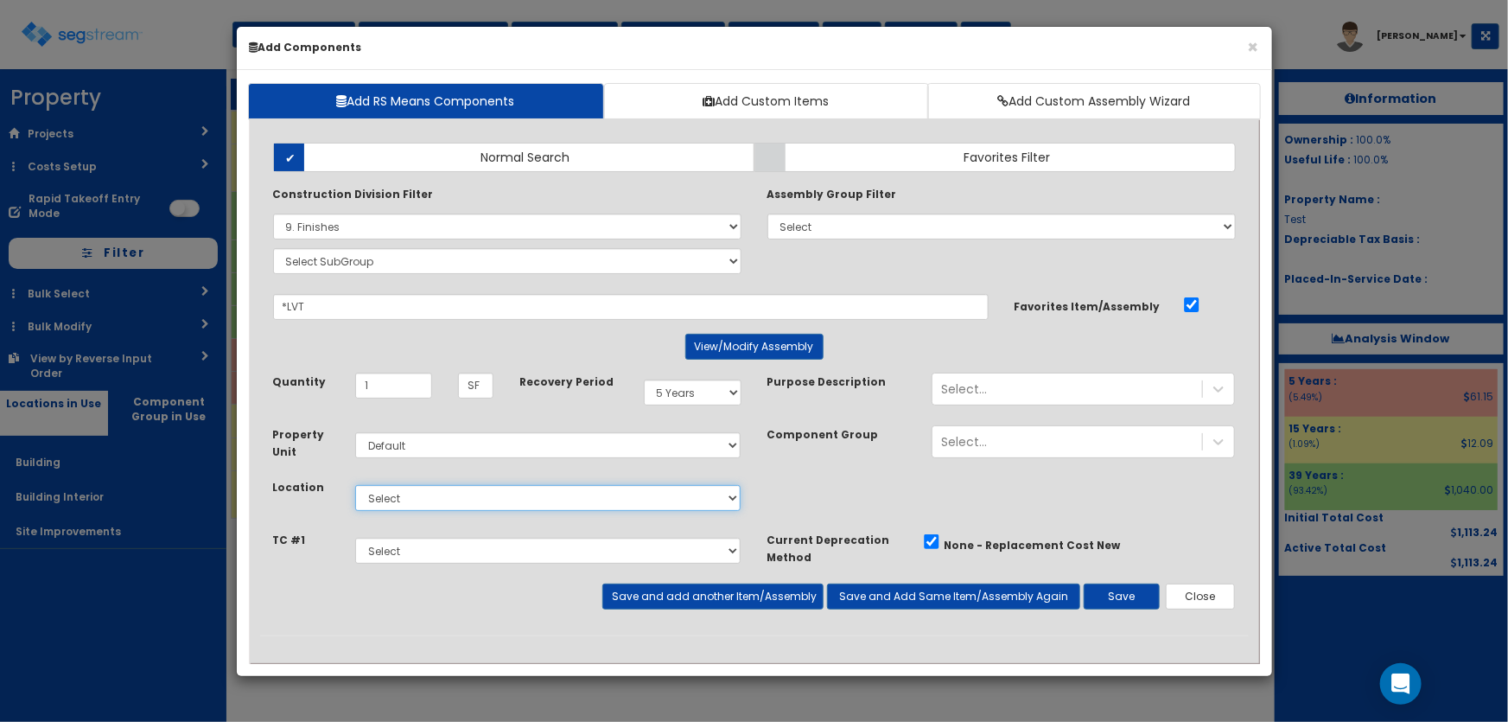
click at [430, 501] on select "Select Building Building Interior Site Improvements Add Additional Location" at bounding box center [548, 498] width 386 height 26
select select "7"
click at [355, 485] on select "Select Building Building Interior Site Improvements Add Additional Location" at bounding box center [548, 498] width 386 height 26
click at [1098, 595] on button "Save" at bounding box center [1122, 596] width 76 height 26
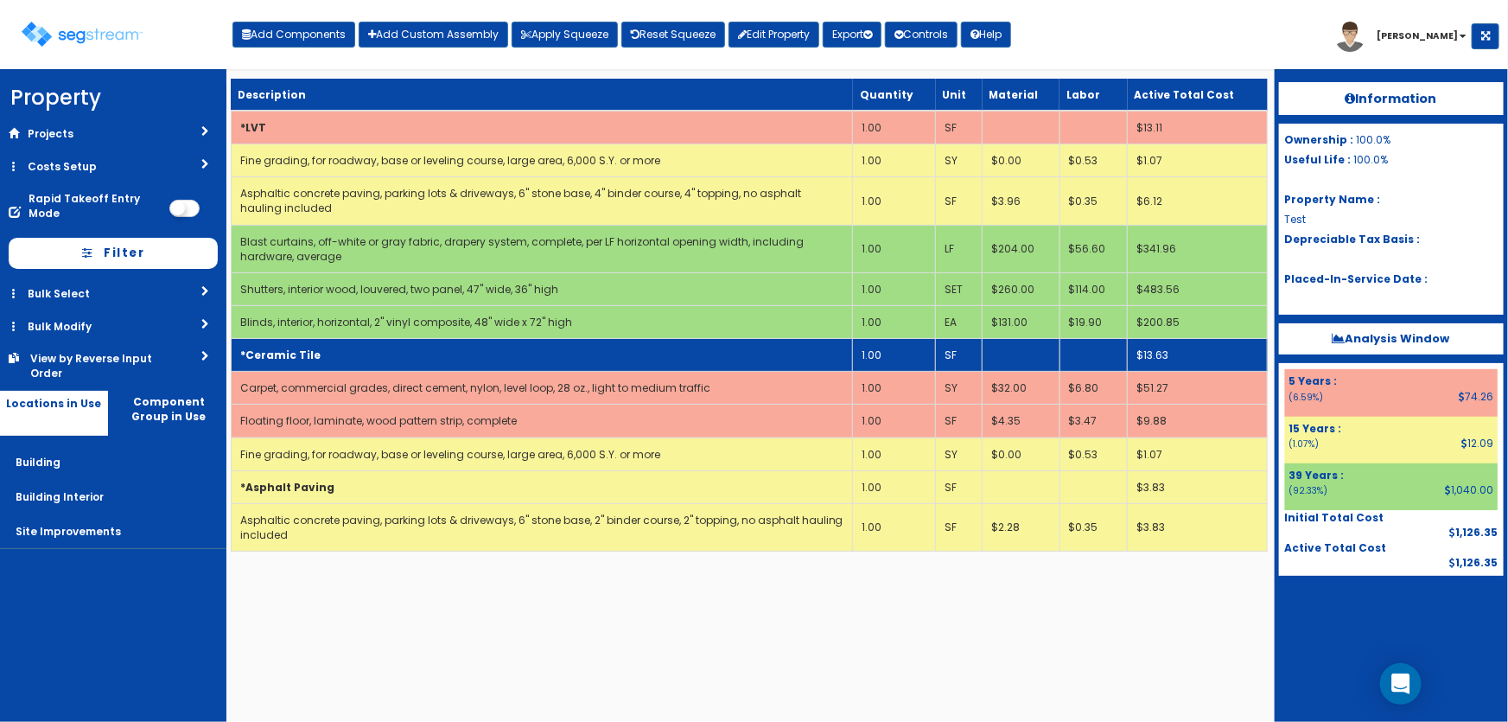
click at [319, 356] on td "*Ceramic Tile" at bounding box center [542, 355] width 622 height 33
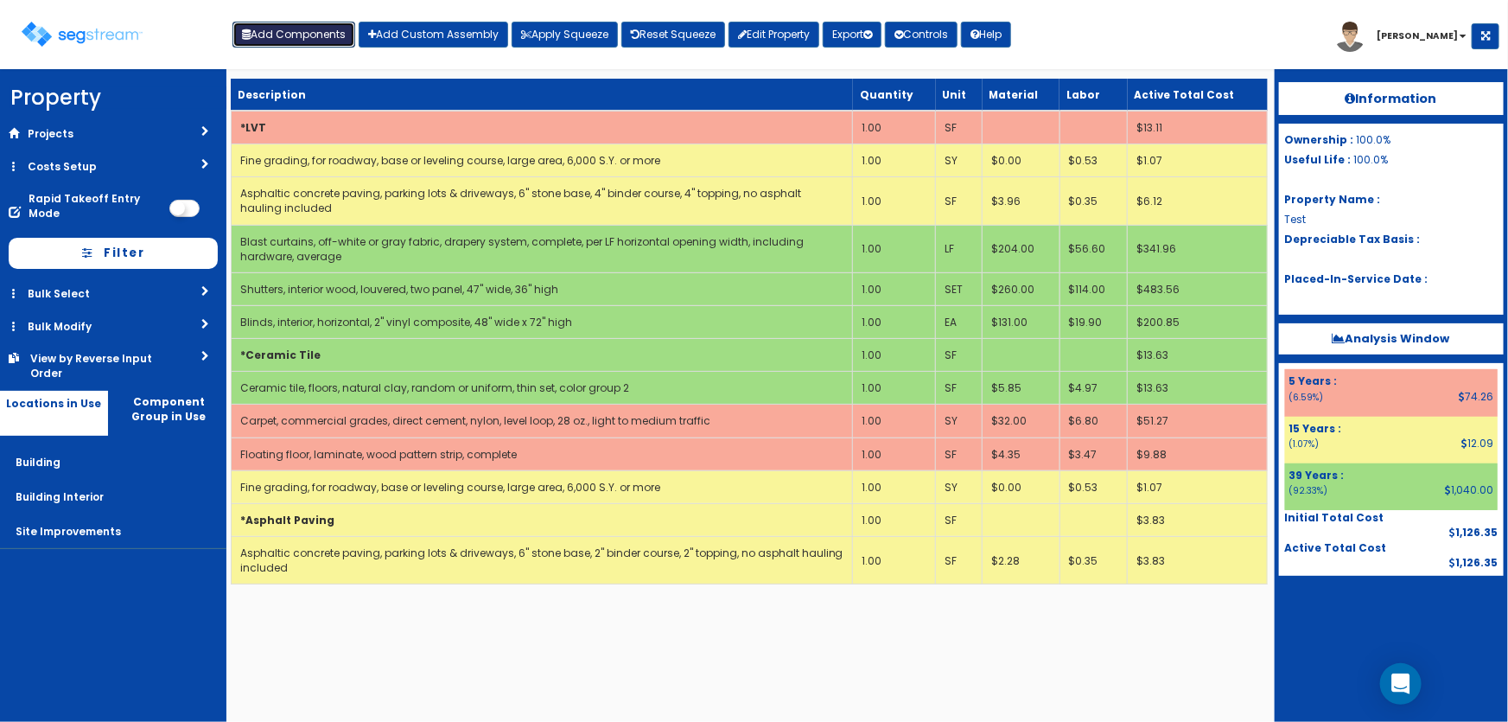
click at [296, 37] on button "Add Components" at bounding box center [294, 35] width 123 height 26
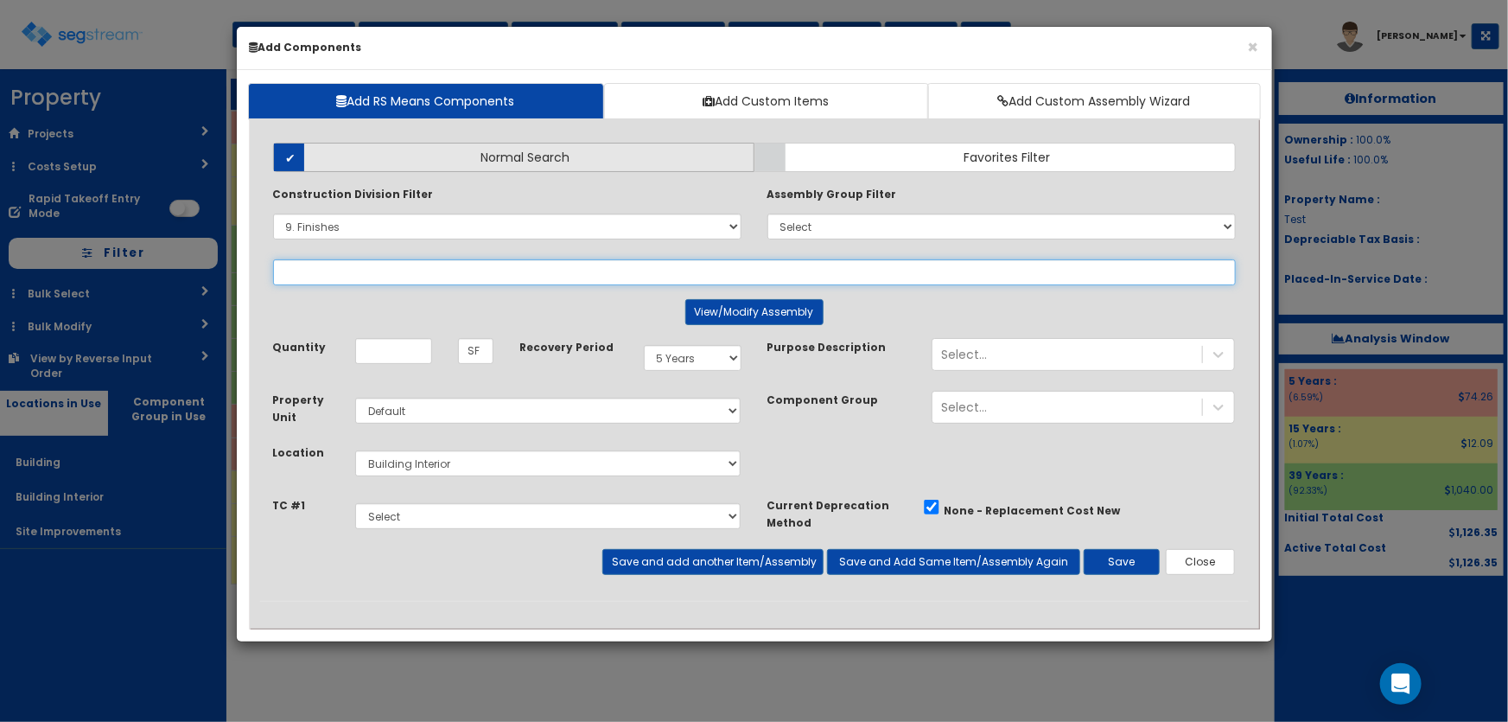
select select
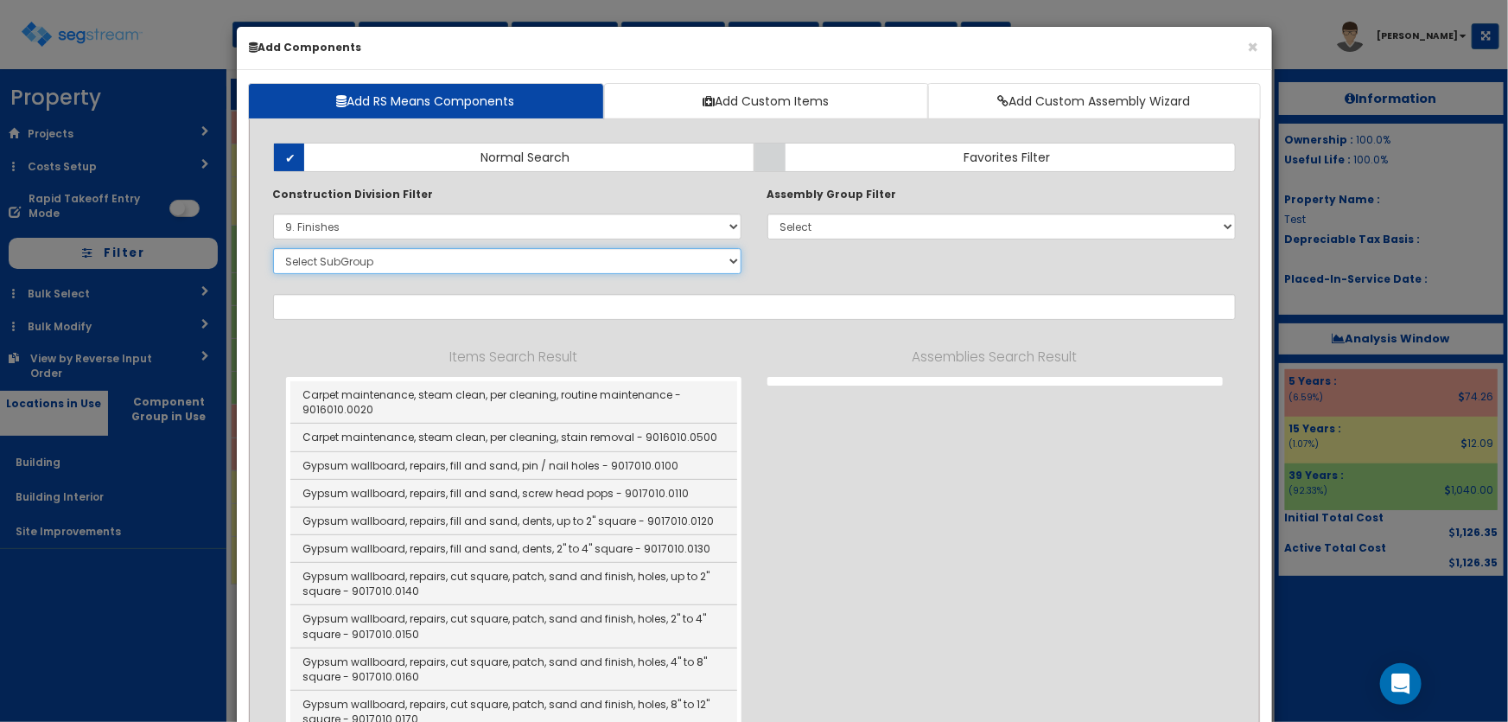
click at [331, 264] on select "Select SubGroup 1. Carpet Maintenance (9016010) 2. Gypsum Wallboard Repairs (90…" at bounding box center [507, 261] width 468 height 26
select select "9301310"
click at [273, 248] on select "Select SubGroup 1. Carpet Maintenance (9016010) 2. Gypsum Wallboard Repairs (90…" at bounding box center [507, 261] width 468 height 26
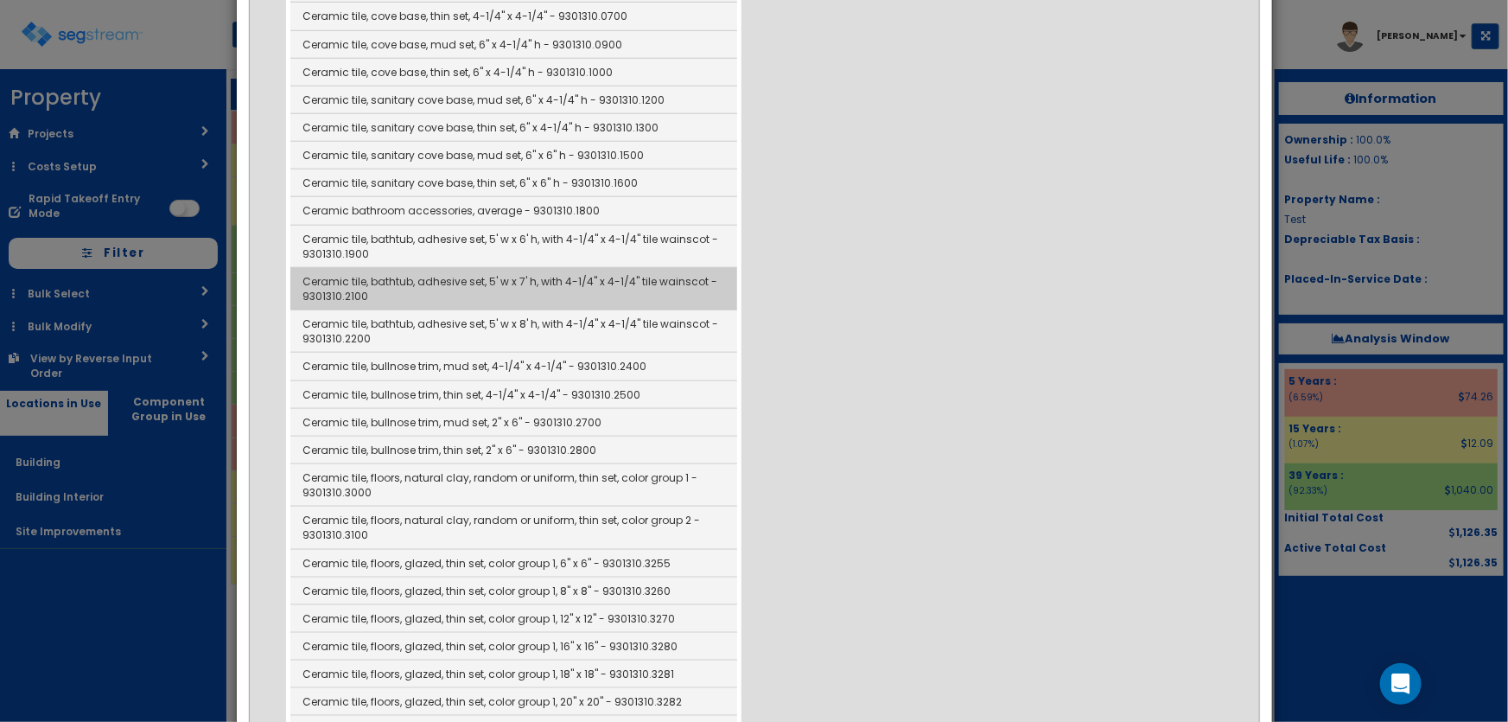
scroll to position [707, 0]
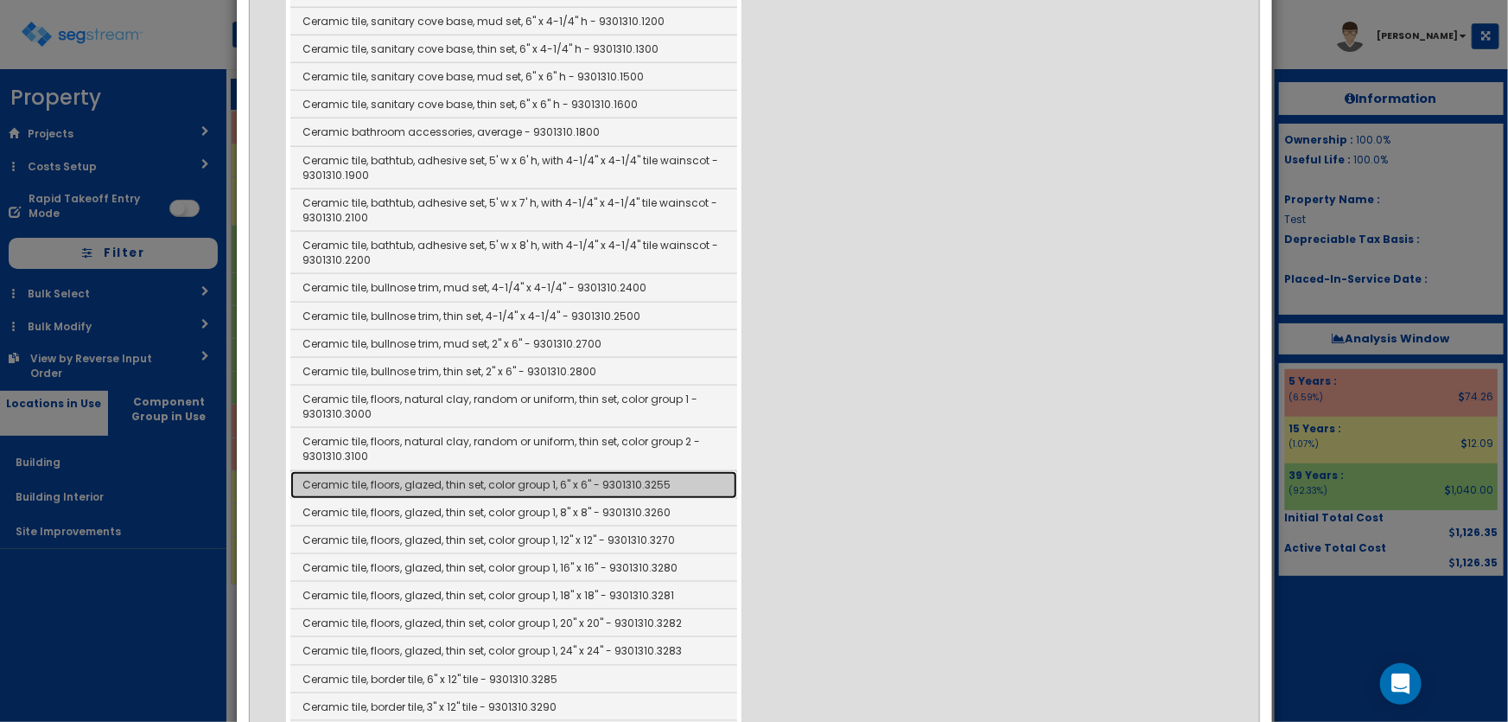
click at [509, 475] on link "Ceramic tile, floors, glazed, thin set, color group 1, 6" x 6" - 9301310.3255" at bounding box center [513, 485] width 447 height 28
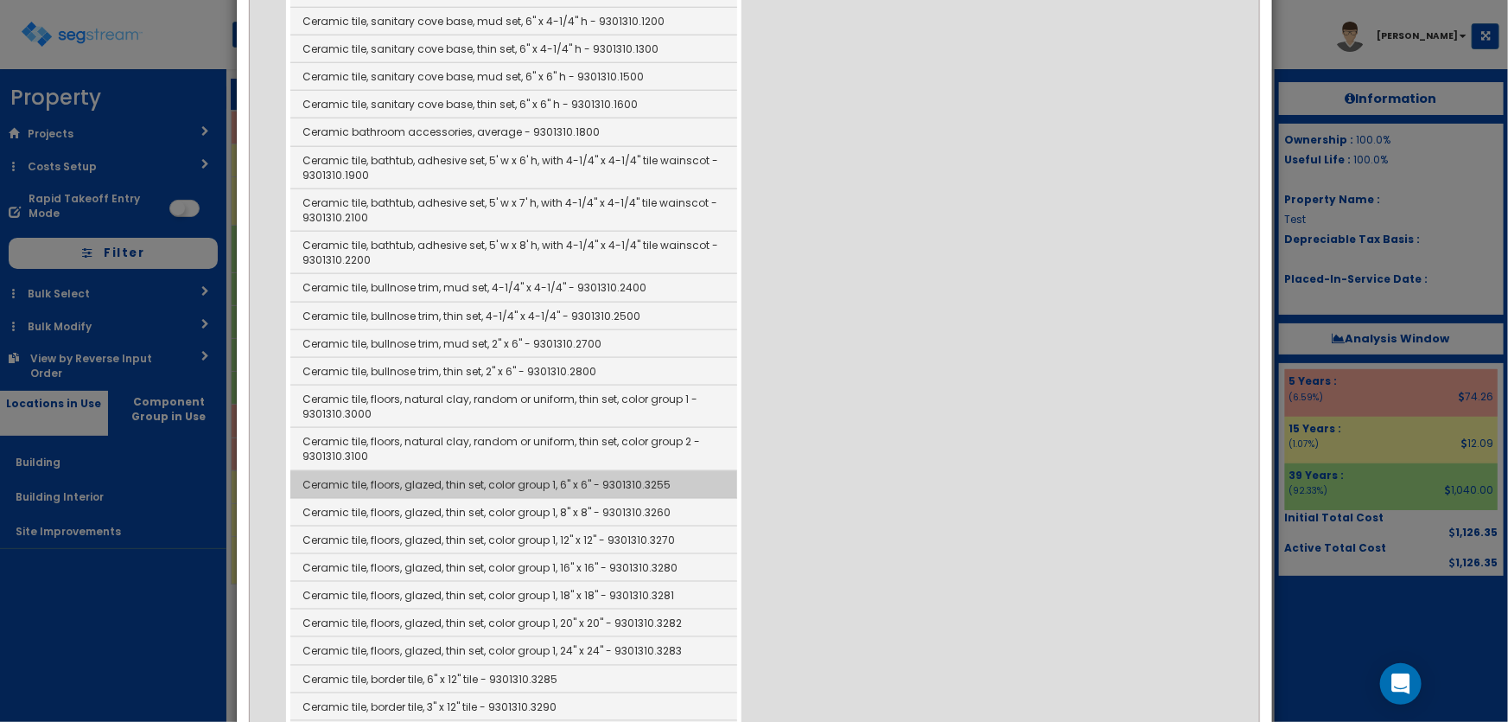
type input "Ceramic tile, floors, glazed, thin set, color group 1, 6" x 6" - 9301310.3255"
checkbox input "false"
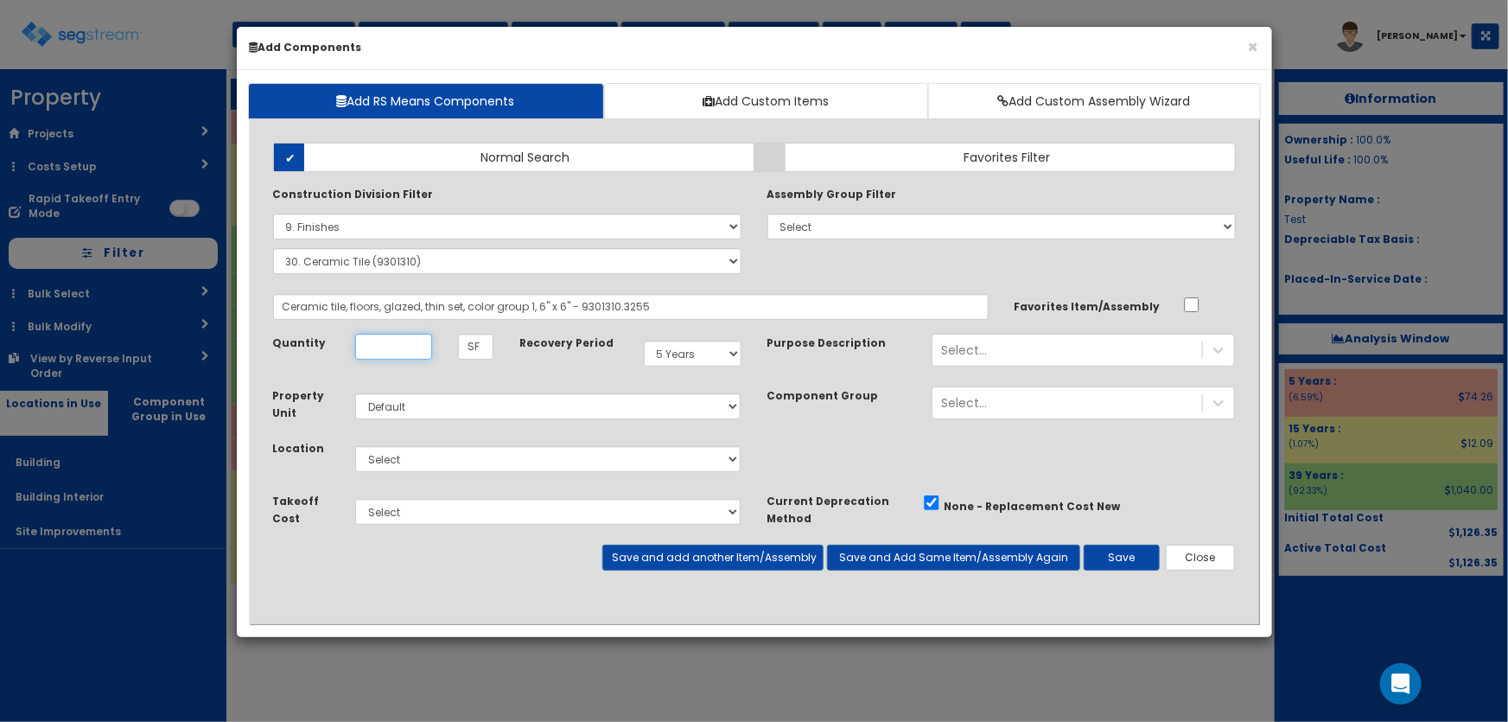
scroll to position [0, 0]
type input "1"
click at [665, 352] on select "Select 5 Years 7 Years 9 Years 10 Years 15 Years 15 Year QLI 15 Year QRP 15 Yea…" at bounding box center [693, 354] width 98 height 26
select select "39Y"
click at [644, 341] on select "Select 5 Years 7 Years 9 Years 10 Years 15 Years 15 Year QLI 15 Year QRP 15 Yea…" at bounding box center [693, 354] width 98 height 26
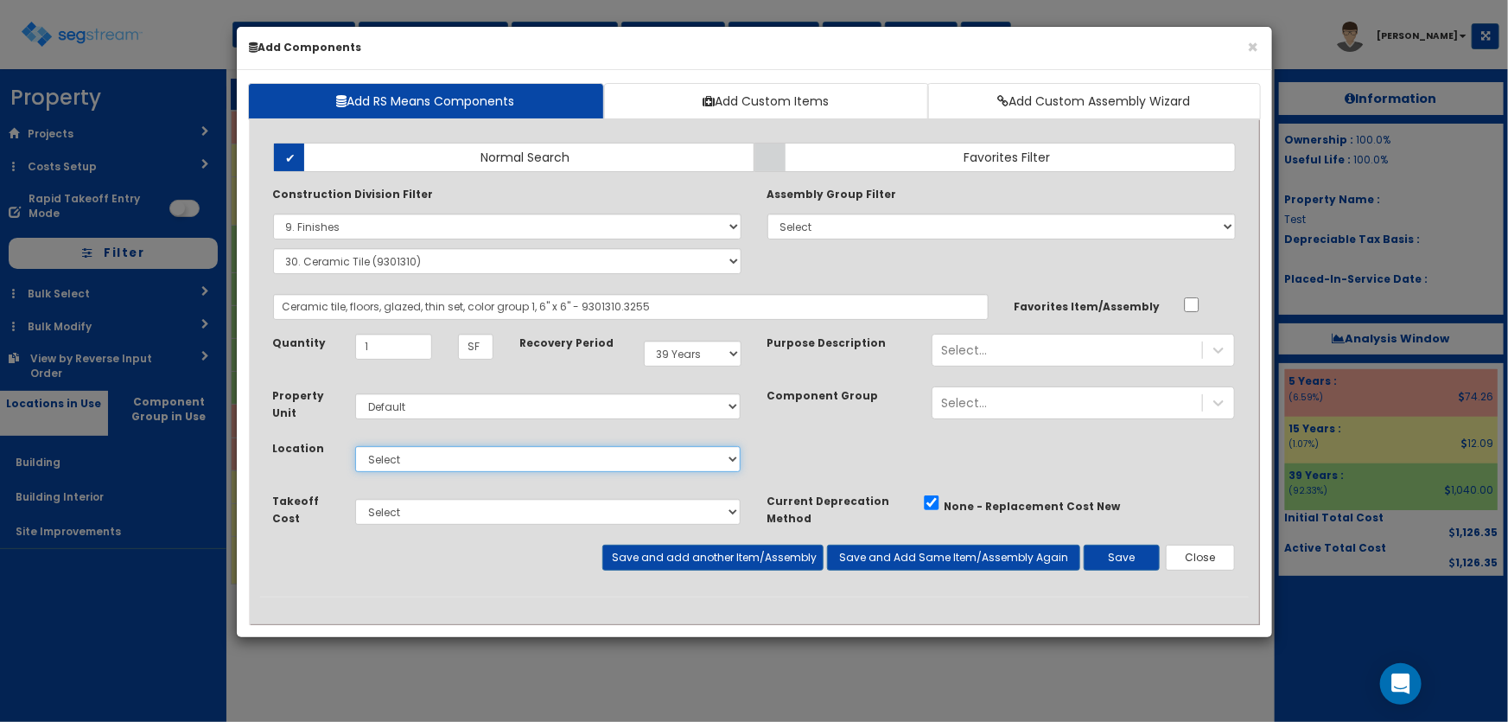
click at [409, 460] on select "Select Building Building Interior Site Improvements Add Additional Location" at bounding box center [548, 459] width 386 height 26
select select "7"
click at [355, 446] on select "Select Building Building Interior Site Improvements Add Additional Location" at bounding box center [548, 459] width 386 height 26
click at [1131, 556] on button "Save" at bounding box center [1122, 558] width 76 height 26
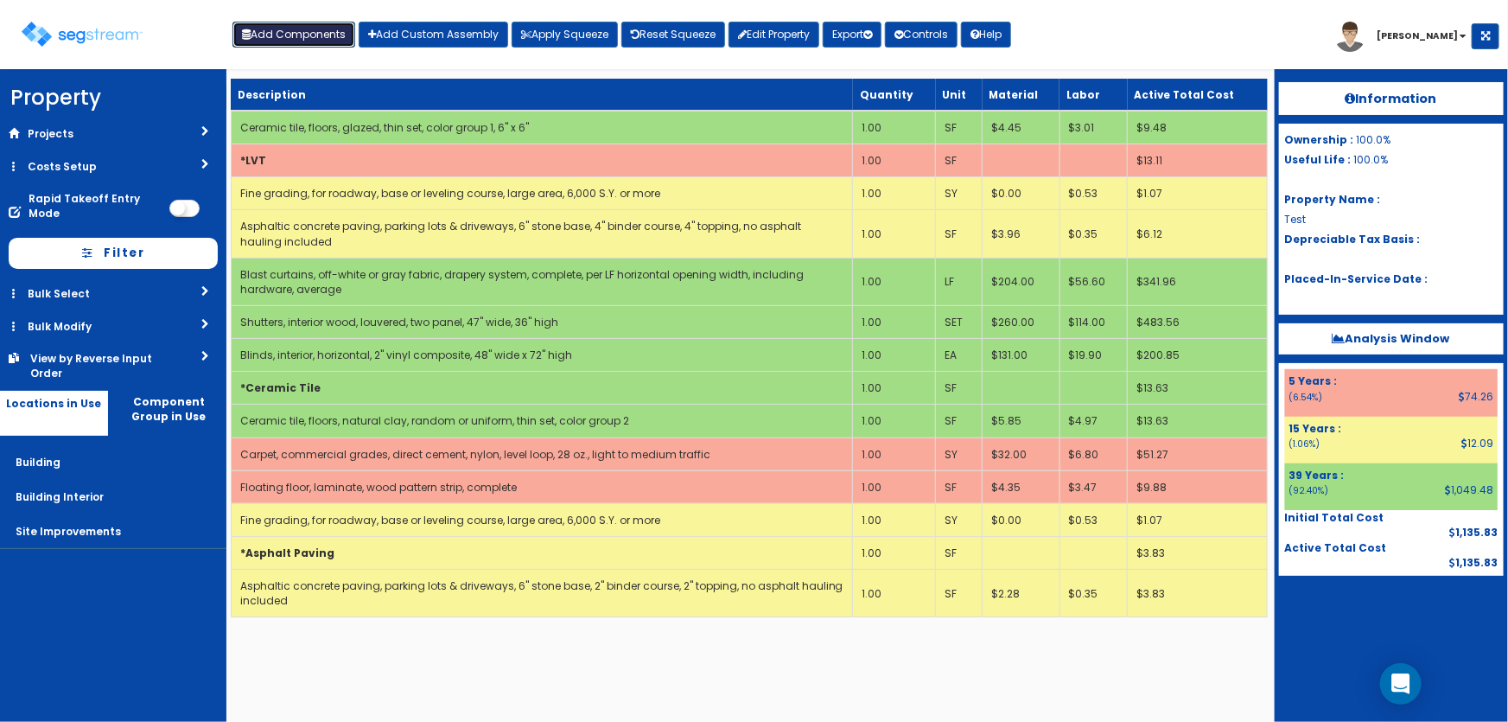
click at [329, 43] on button "Add Components" at bounding box center [294, 35] width 123 height 26
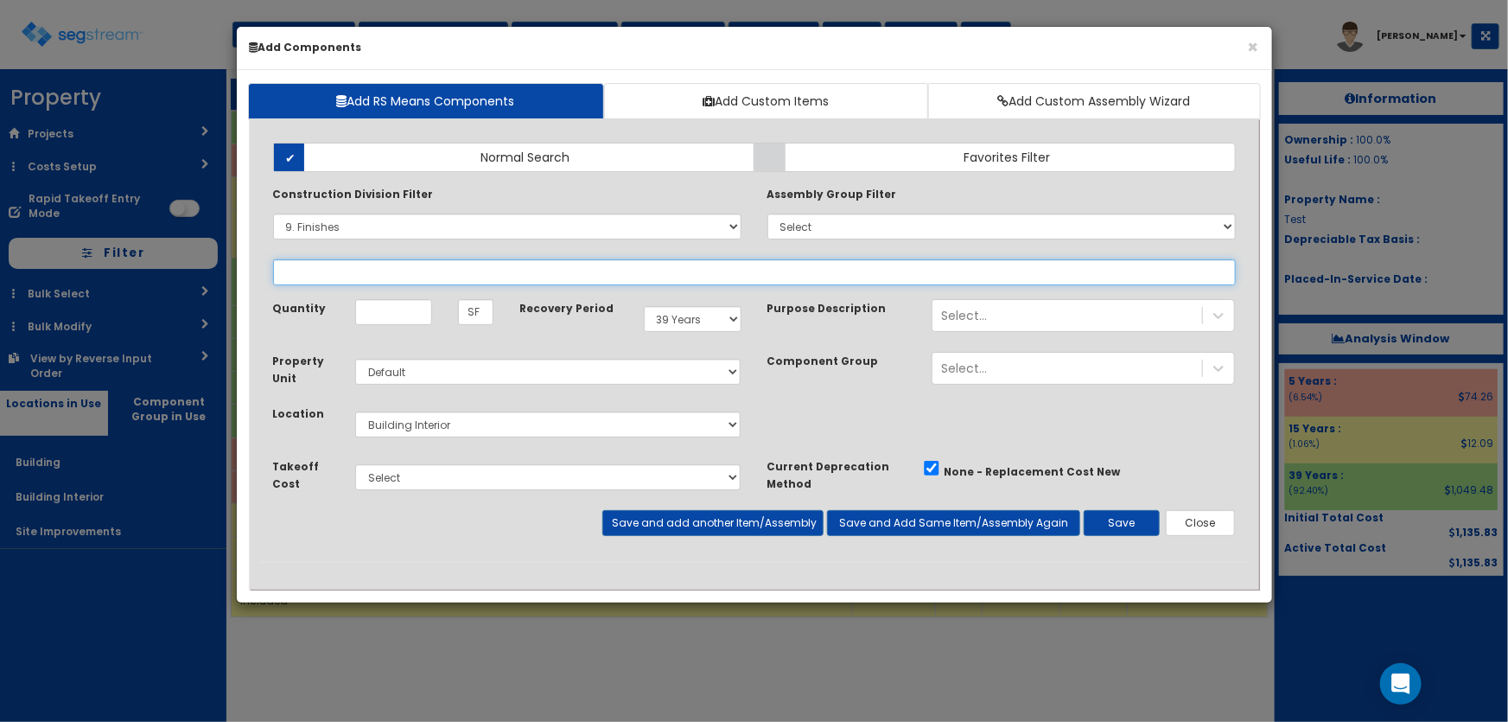
select select
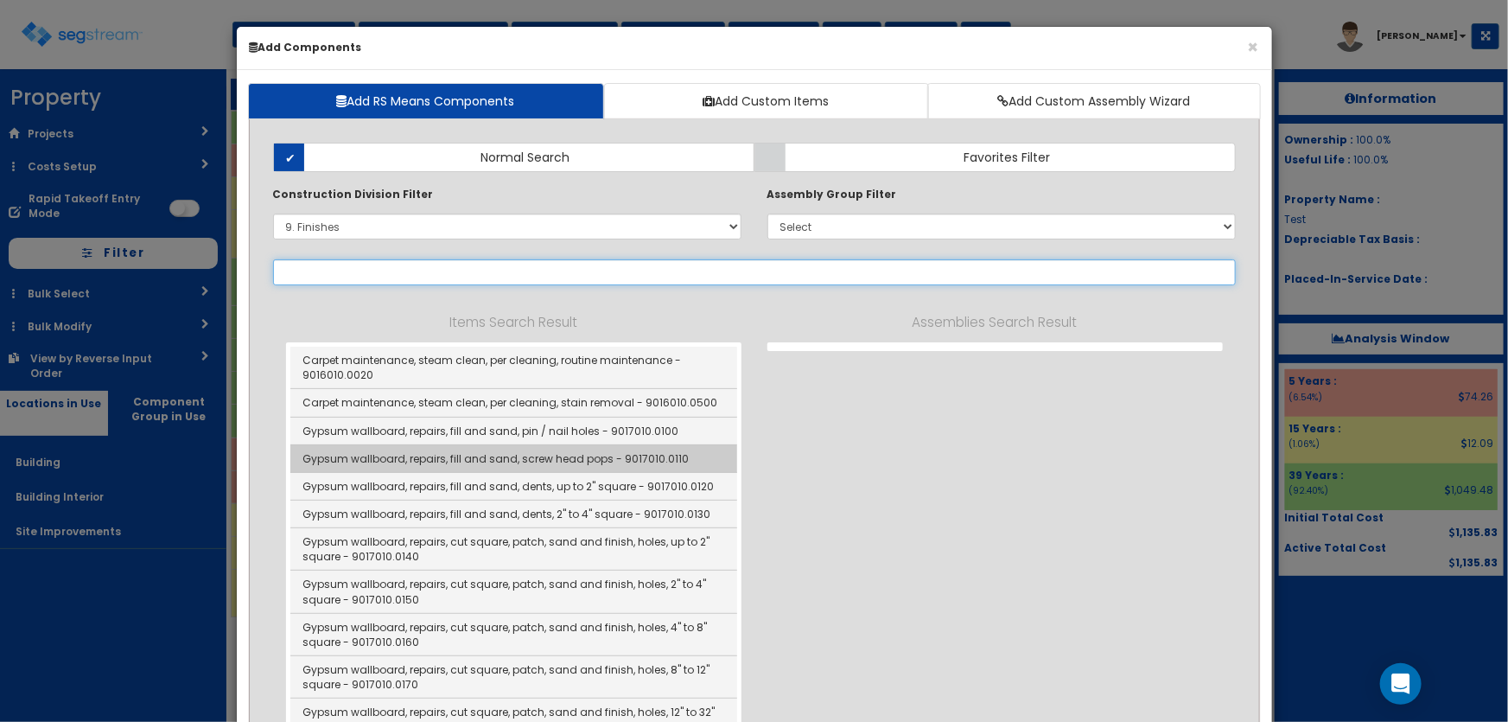
select select "9301310"
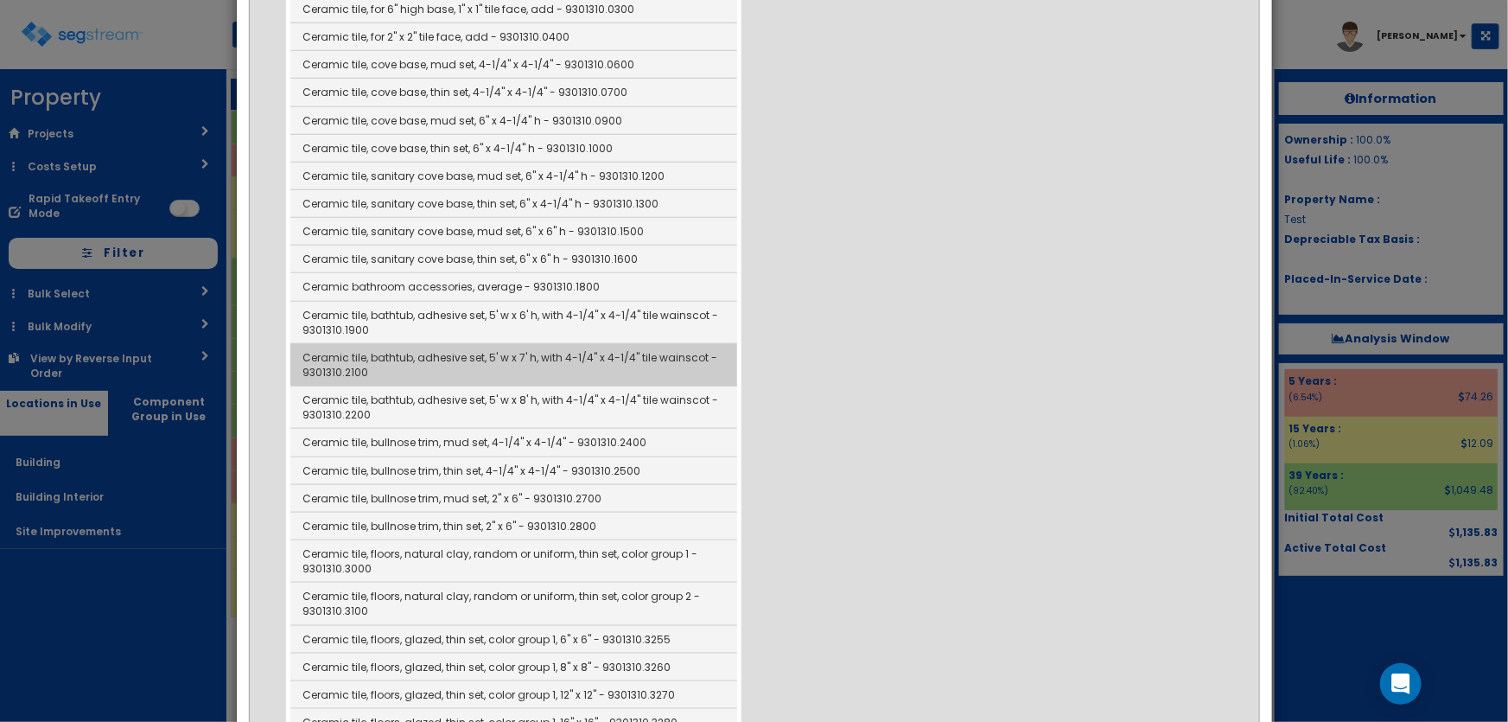
scroll to position [628, 0]
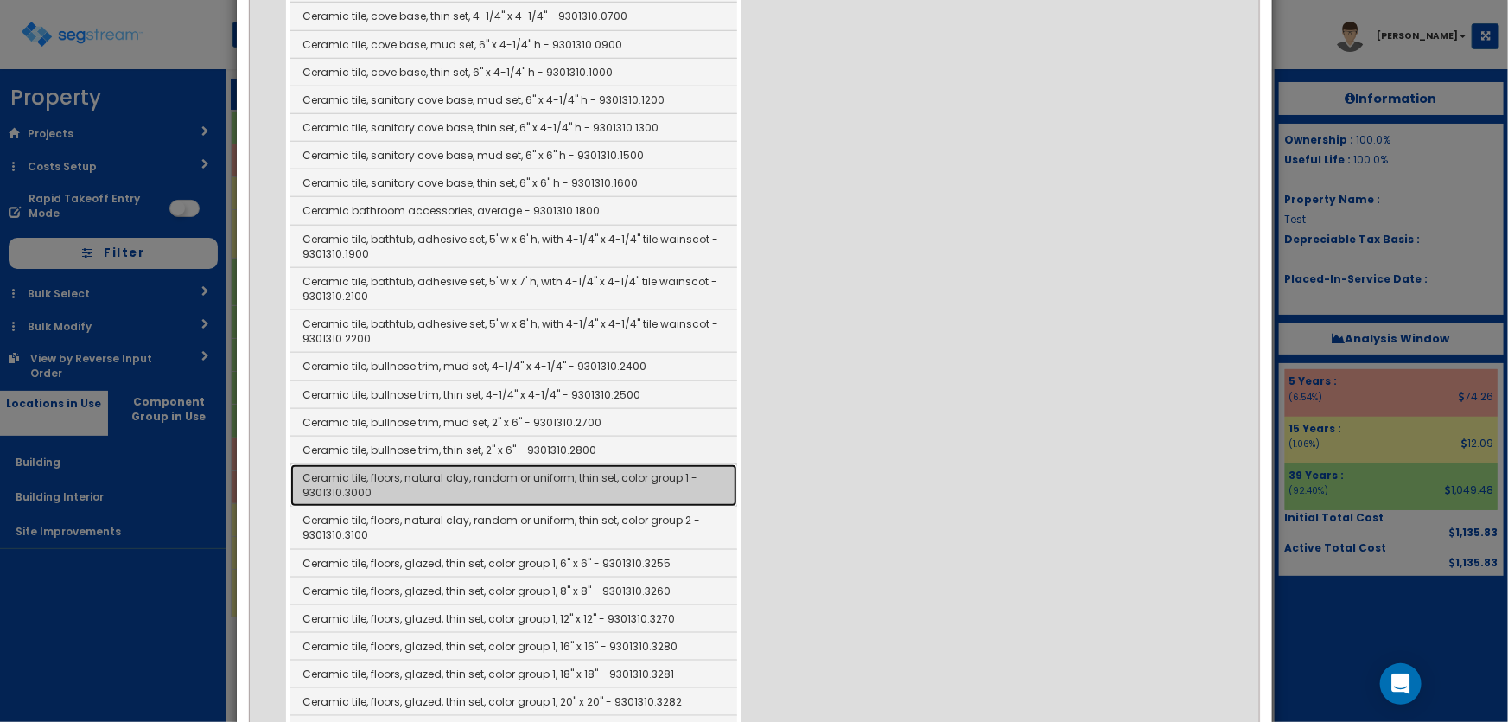
click at [560, 481] on link "Ceramic tile, floors, natural clay, random or uniform, thin set, color group 1 …" at bounding box center [513, 485] width 447 height 42
type input "Ceramic tile, floors, natural clay, random or uniform, thin set, color group 1 …"
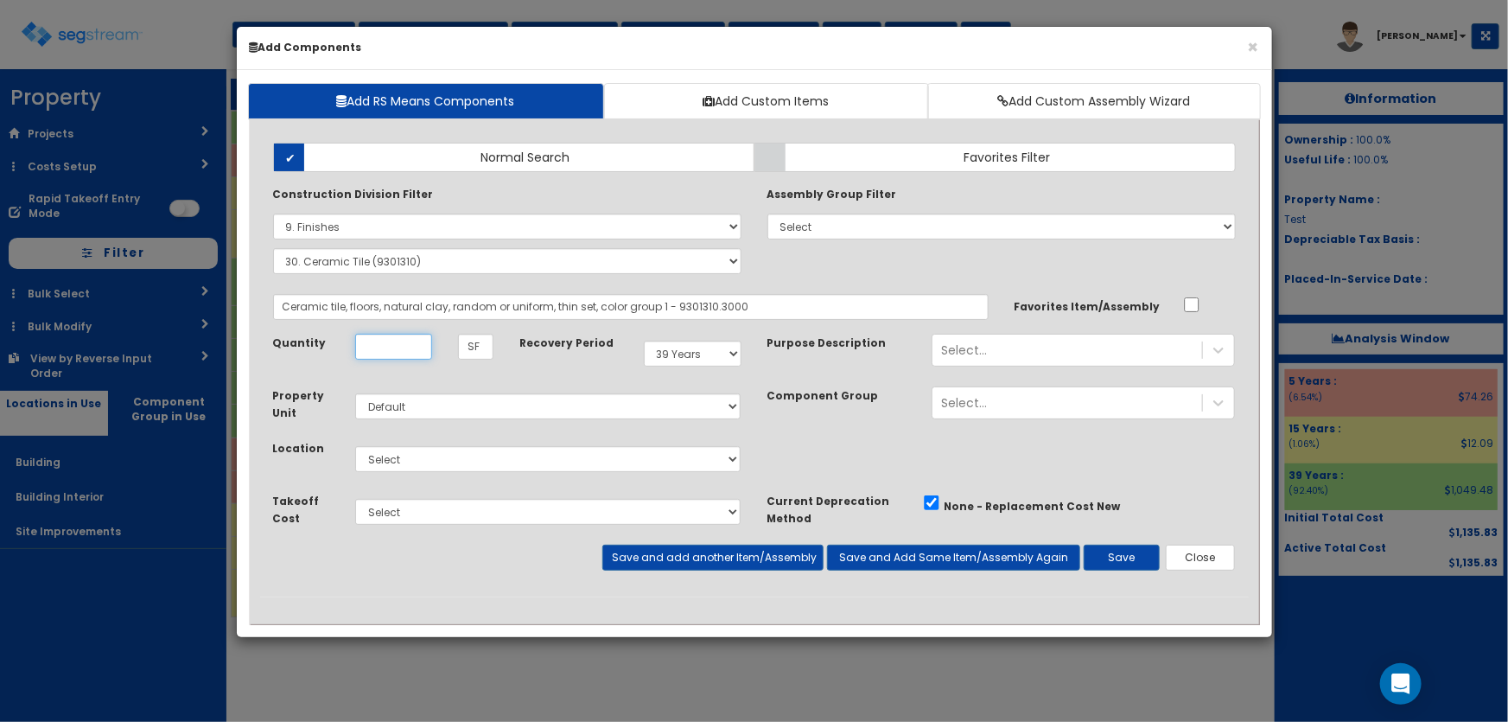
scroll to position [0, 0]
type input "1"
click at [494, 467] on select "Select Building Building Interior Site Improvements Add Additional Location" at bounding box center [548, 459] width 386 height 26
select select "7"
click at [355, 446] on select "Select Building Building Interior Site Improvements Add Additional Location" at bounding box center [548, 459] width 386 height 26
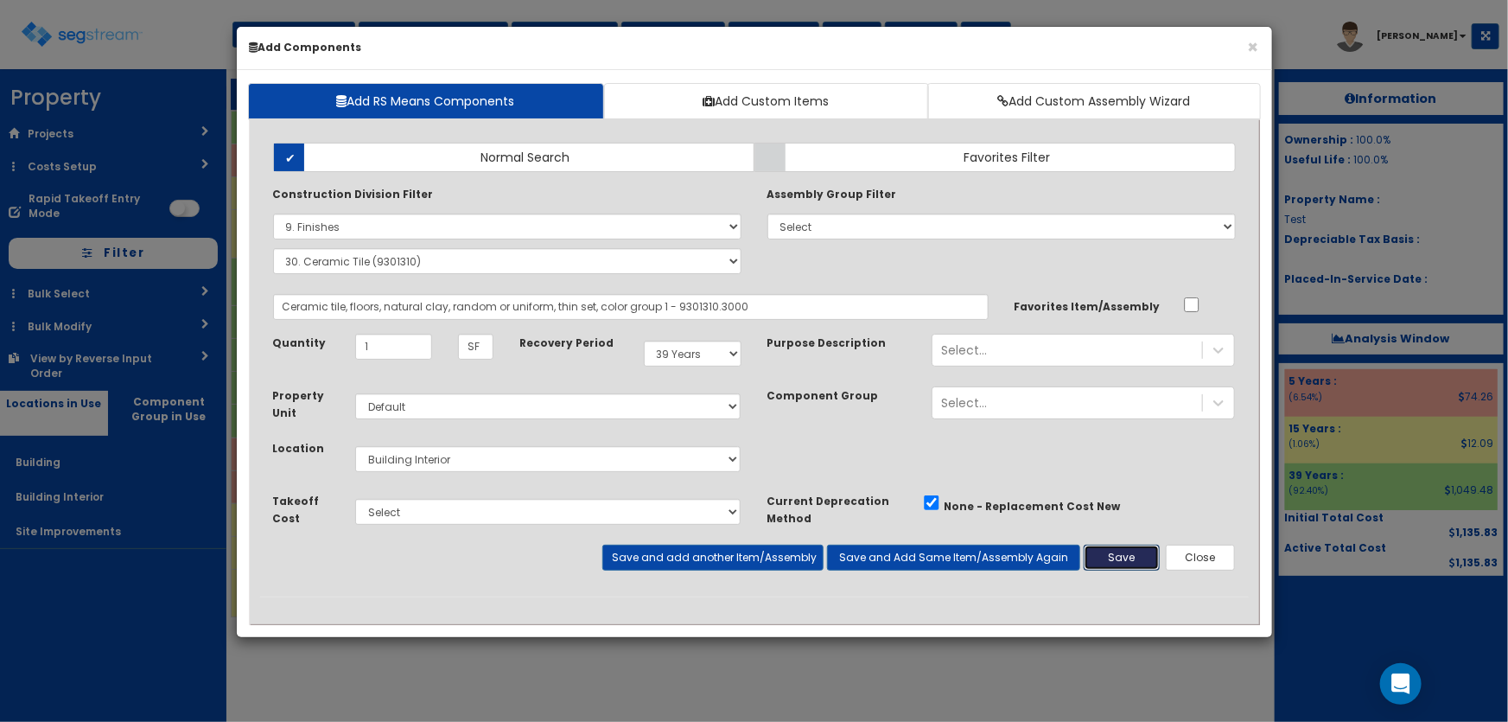
click at [1099, 554] on button "Save" at bounding box center [1122, 558] width 76 height 26
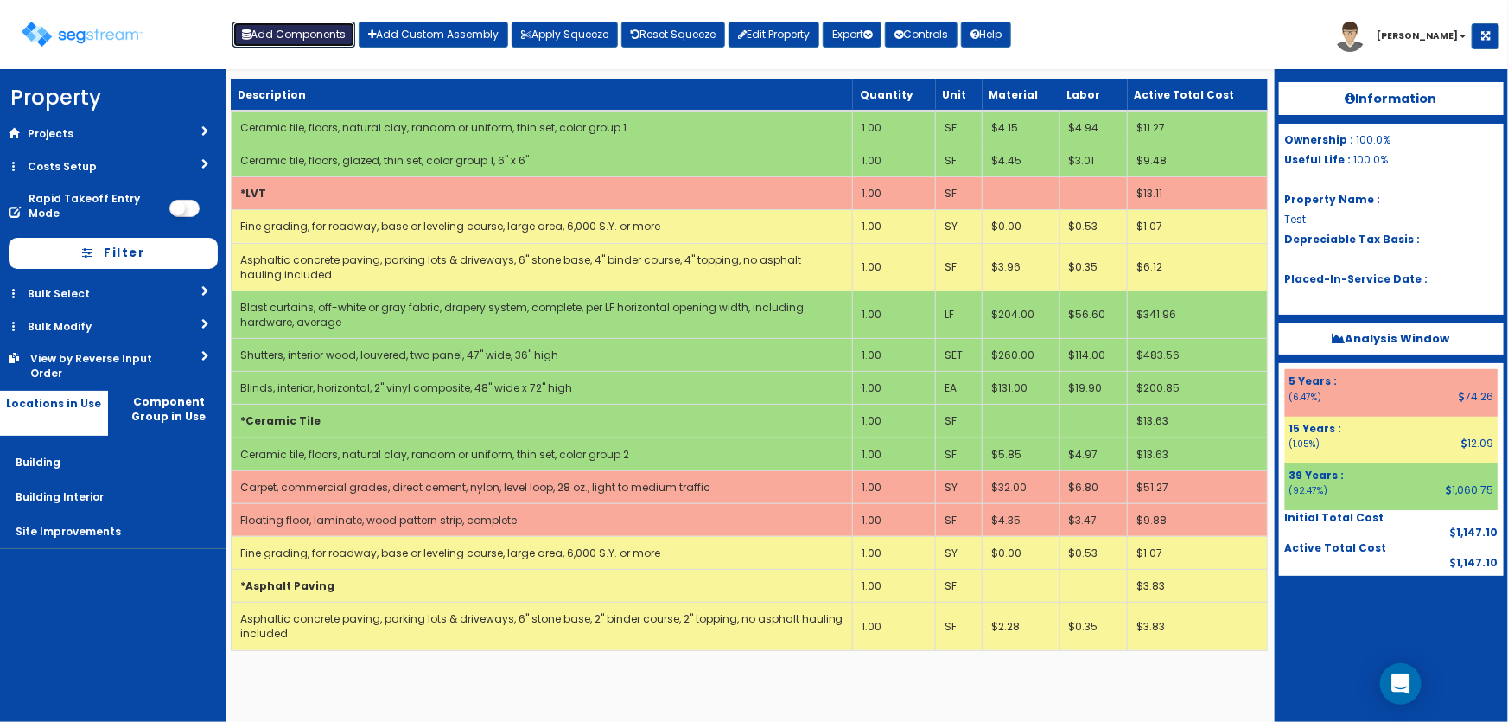
click at [297, 38] on button "Add Components" at bounding box center [294, 35] width 123 height 26
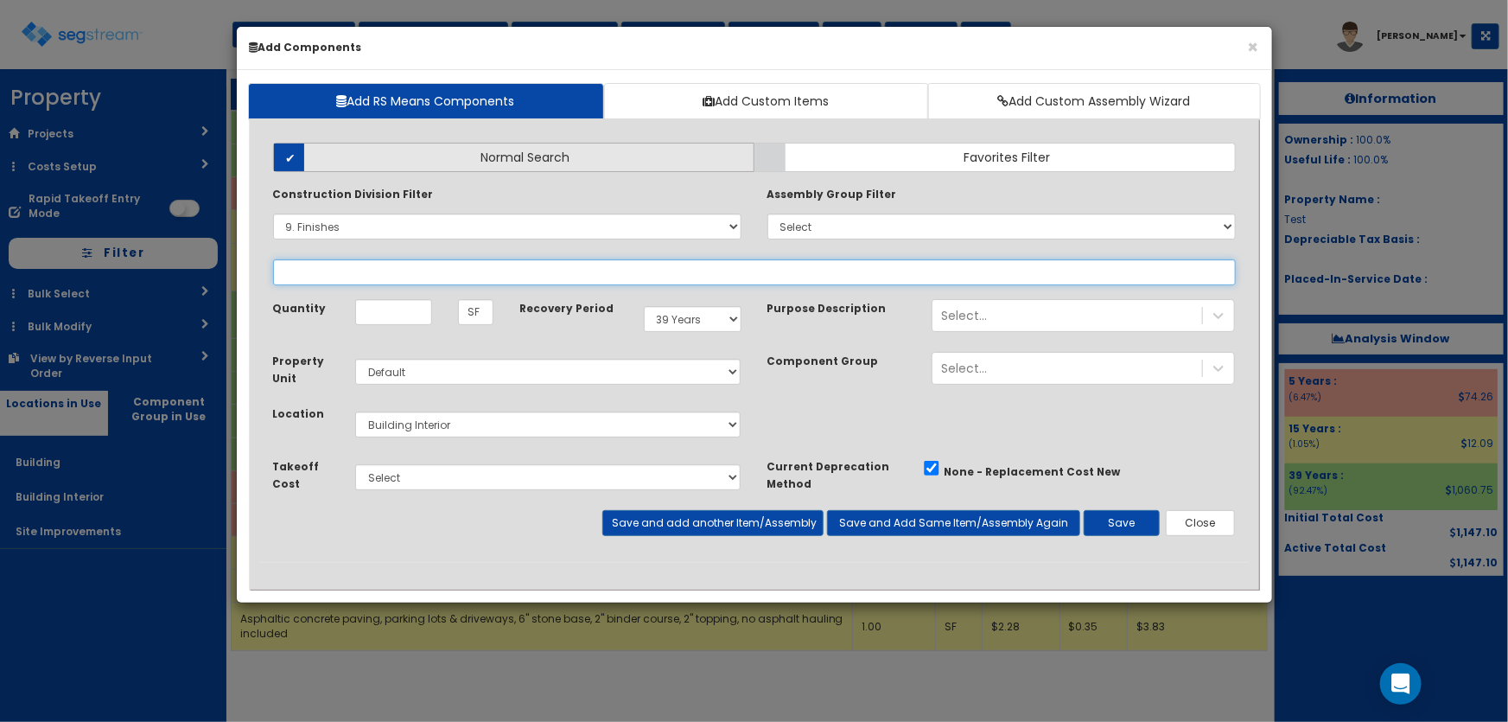
select select
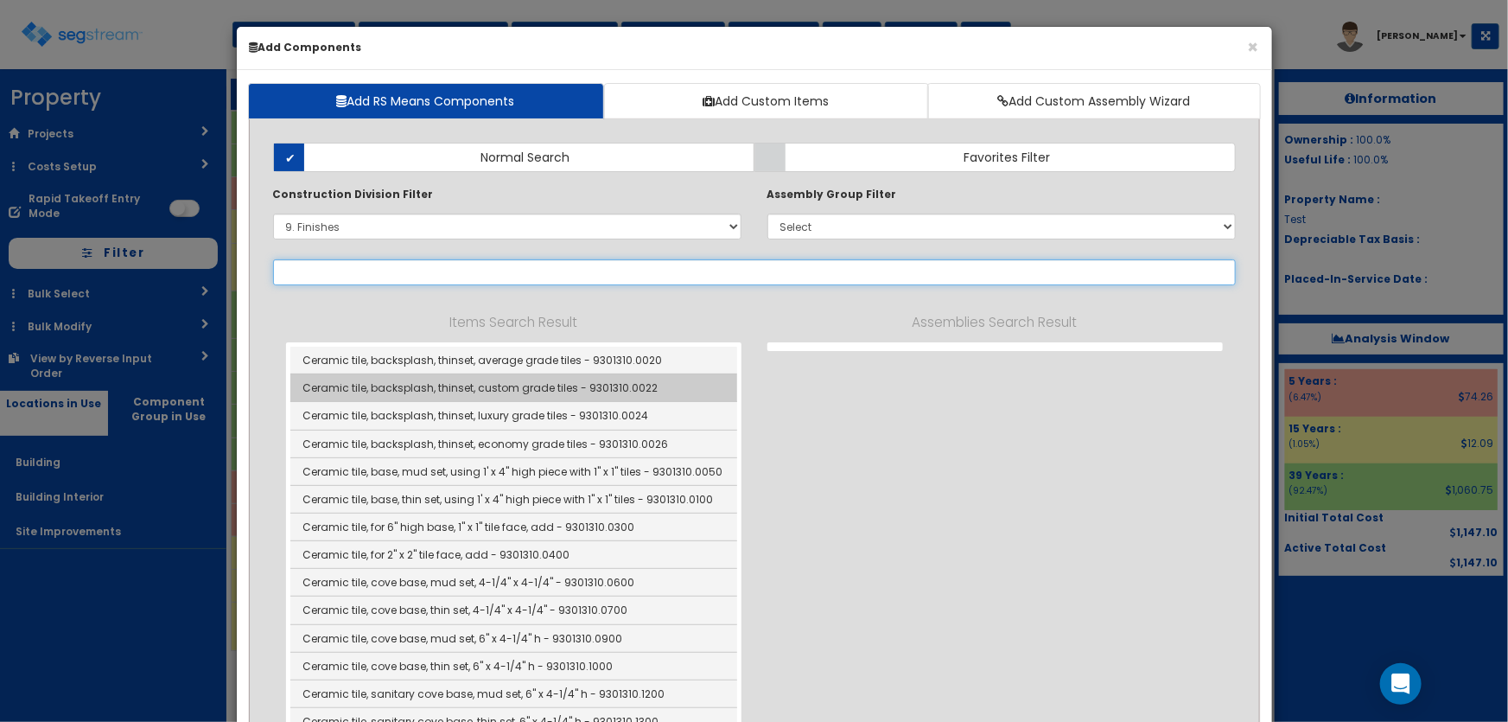
select select "9301310"
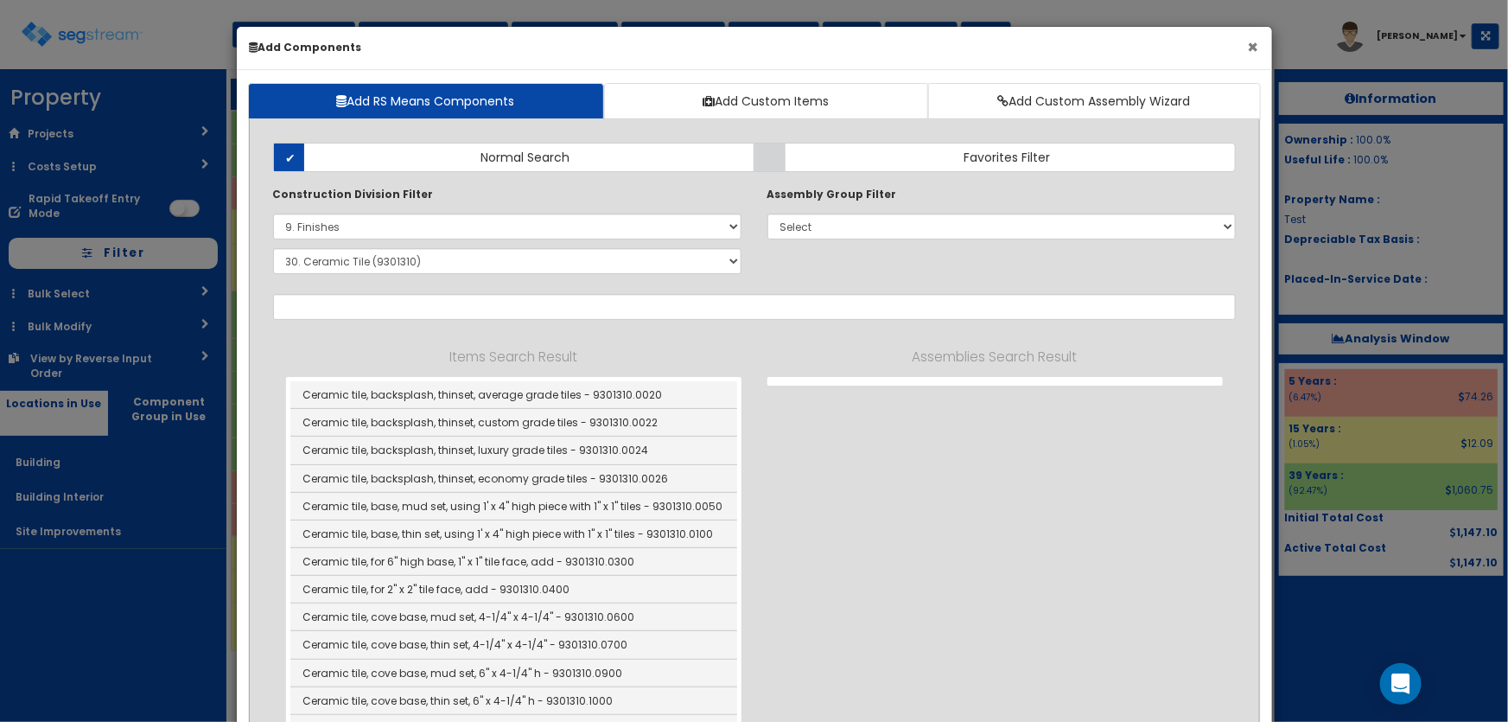
click at [1254, 48] on button "×" at bounding box center [1253, 47] width 11 height 18
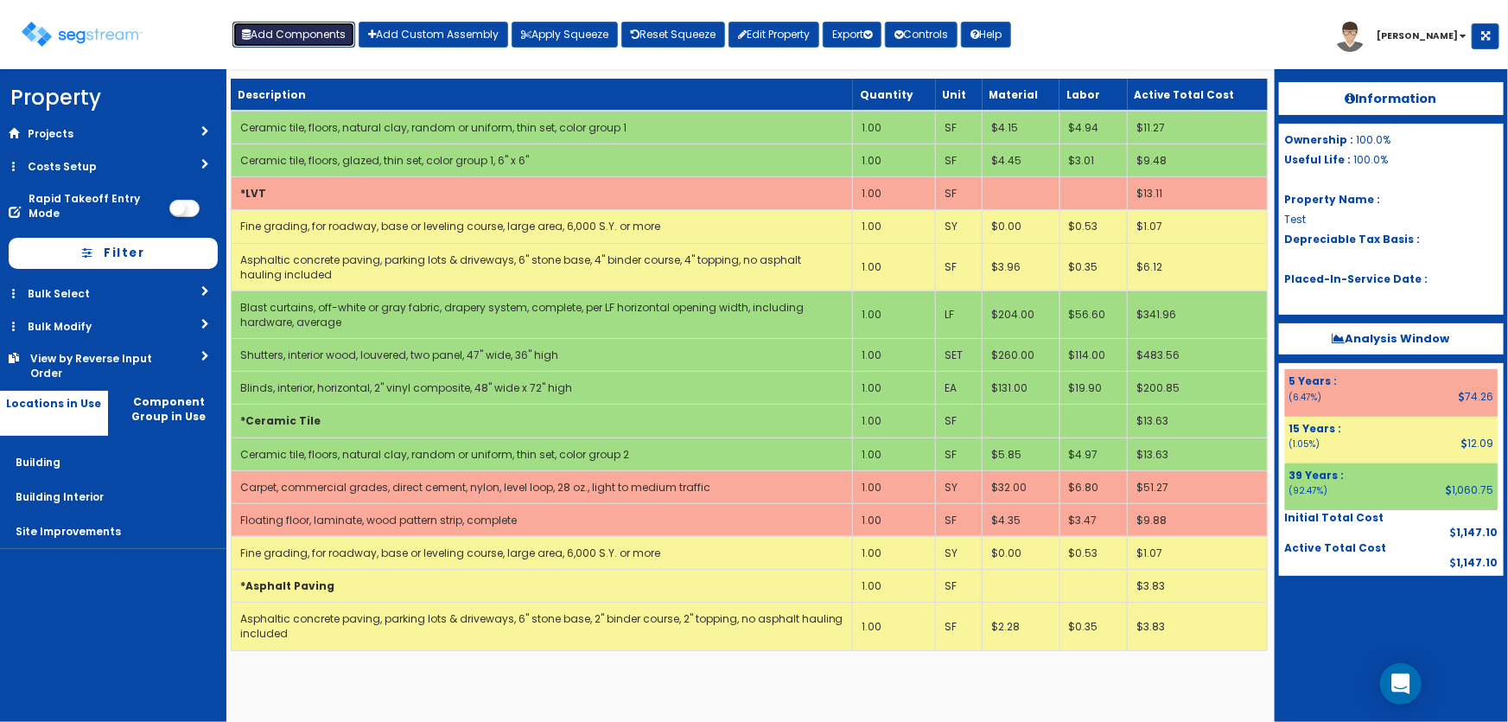
click at [288, 34] on button "Add Components" at bounding box center [294, 35] width 123 height 26
select select "7"
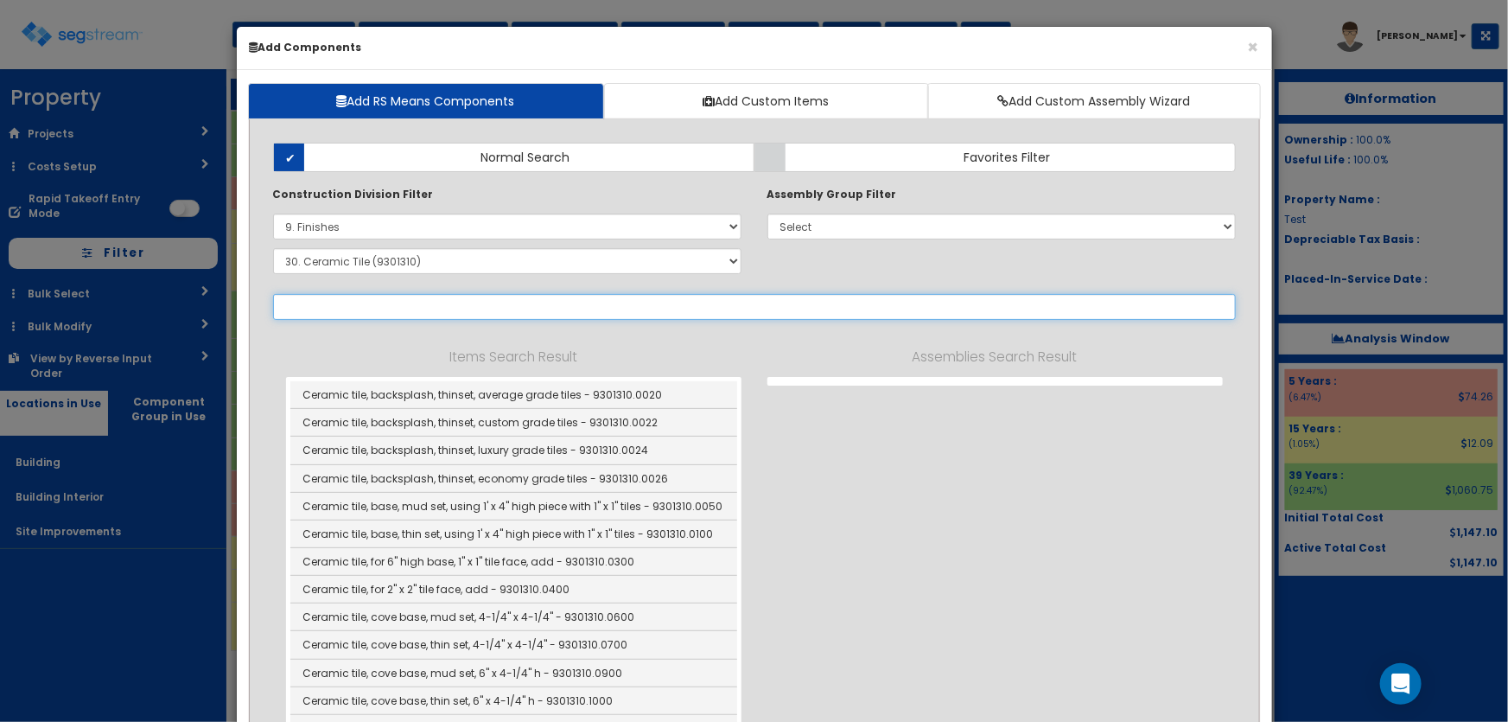
select select
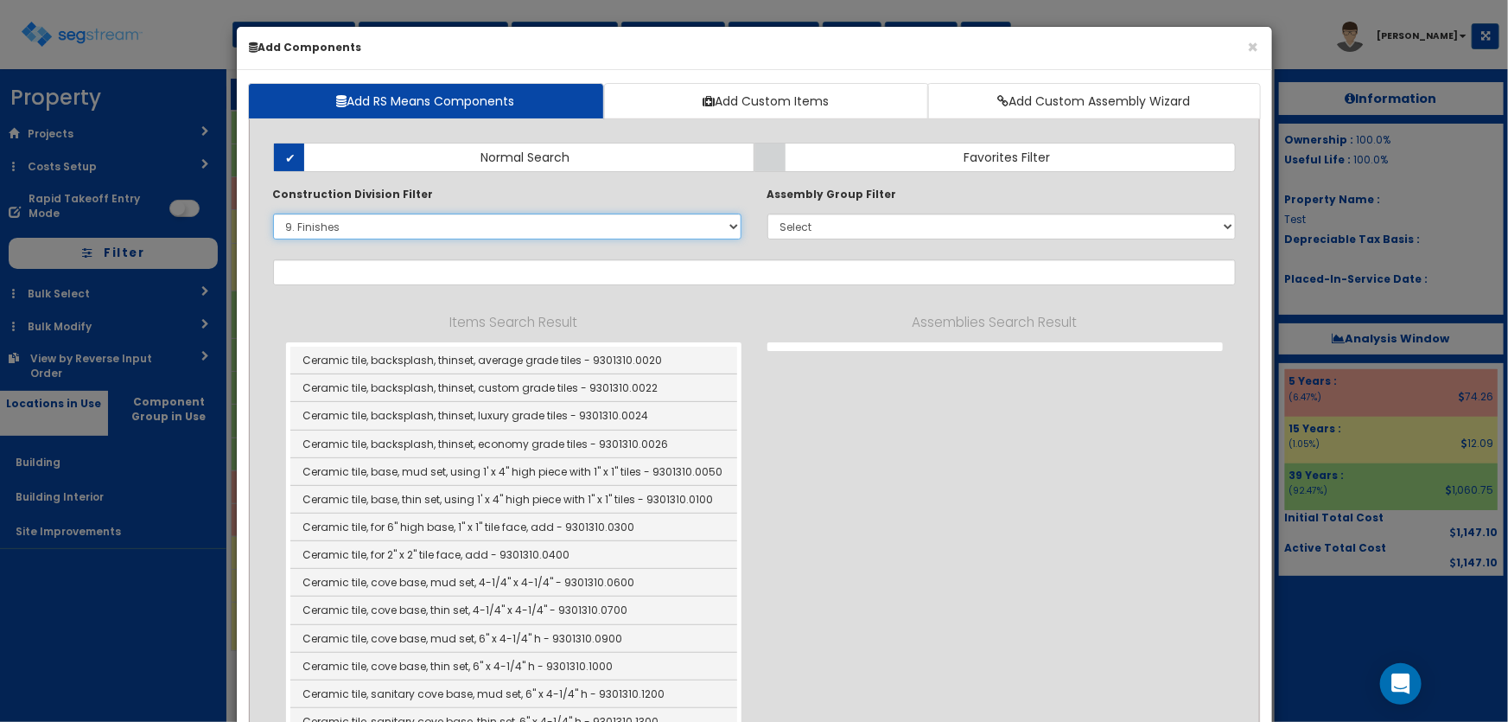
click at [336, 225] on select "Select 0. Custom Item 1. General Requirements 2. Existing Conditions 3. Concret…" at bounding box center [507, 226] width 468 height 26
select select "9301310"
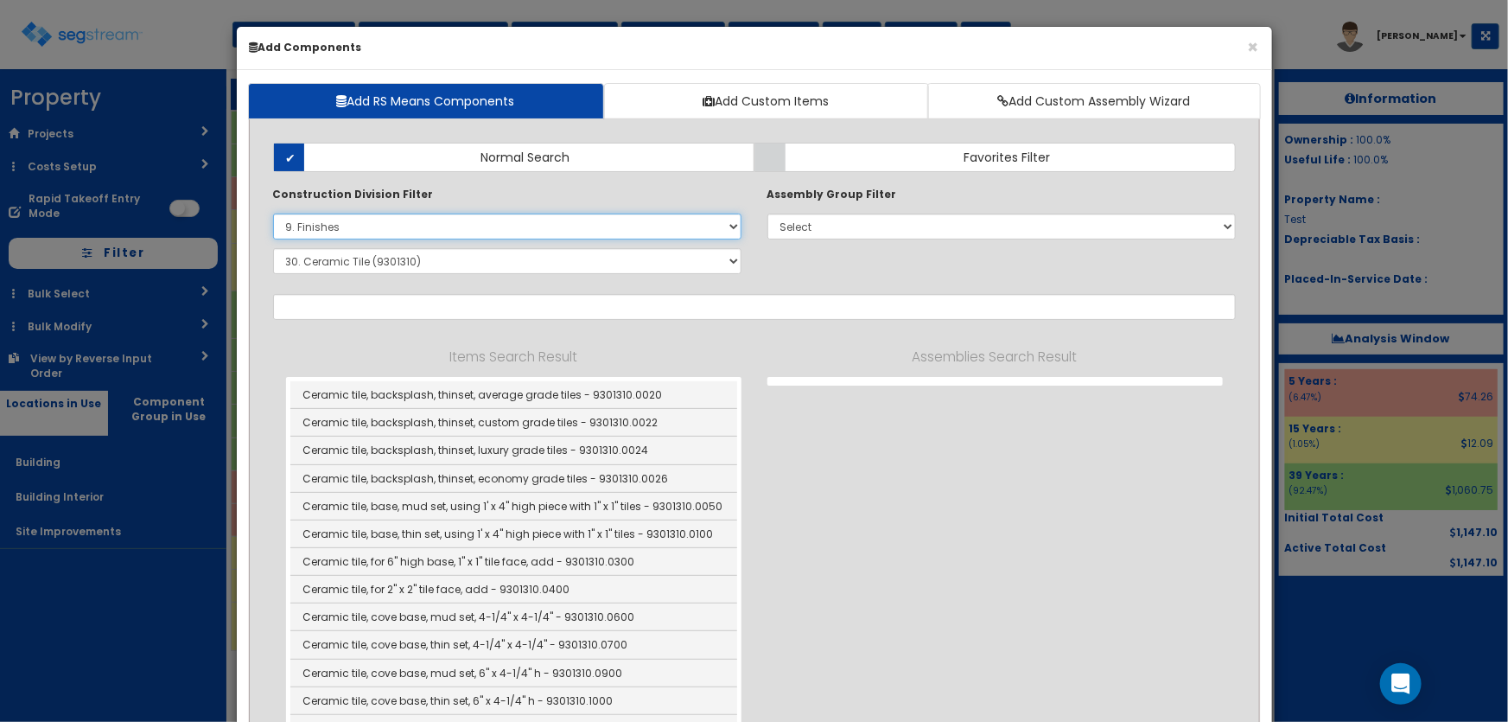
select select "12000000"
click at [273, 213] on select "Select 0. Custom Item 1. General Requirements 2. Existing Conditions 3. Concret…" at bounding box center [507, 226] width 468 height 26
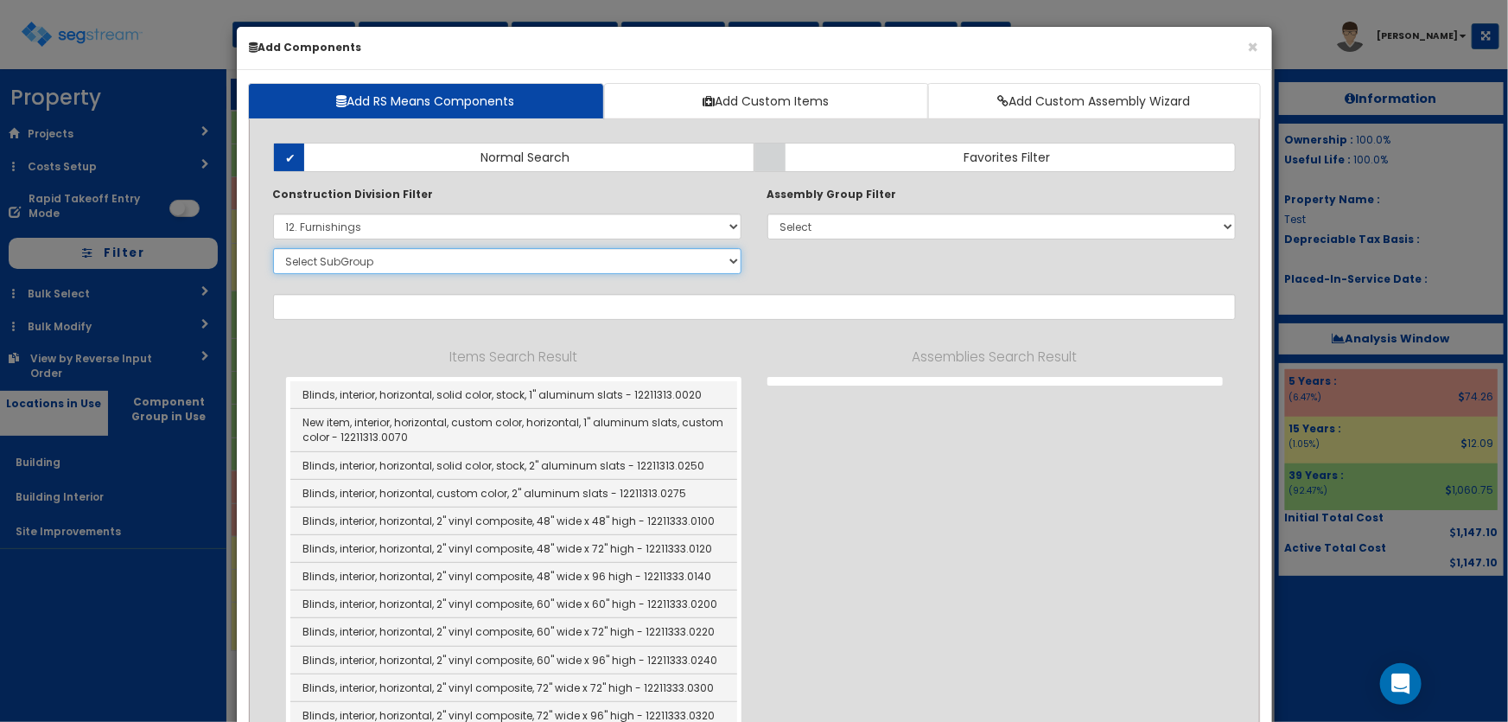
click at [337, 259] on select "Select SubGroup 1. Metal Horizontal Louver Blinds (12211313) 2. Metal Vertical …" at bounding box center [507, 261] width 468 height 26
select select "12221310"
click at [273, 248] on select "Select SubGroup 1. Metal Horizontal Louver Blinds (12211313) 2. Metal Vertical …" at bounding box center [507, 261] width 468 height 26
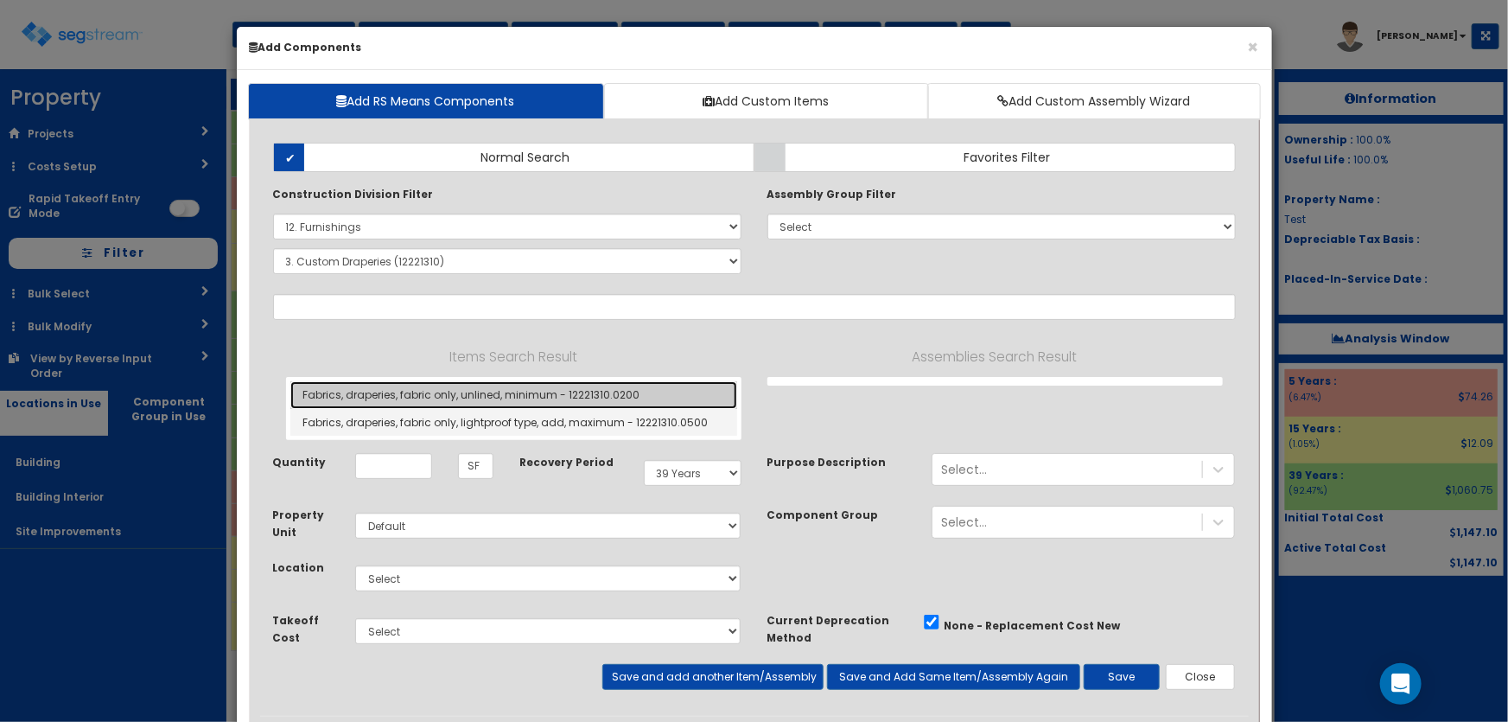
click at [480, 389] on link "Fabrics, draperies, fabric only, unlined, minimum - 12221310.0200" at bounding box center [513, 395] width 447 height 28
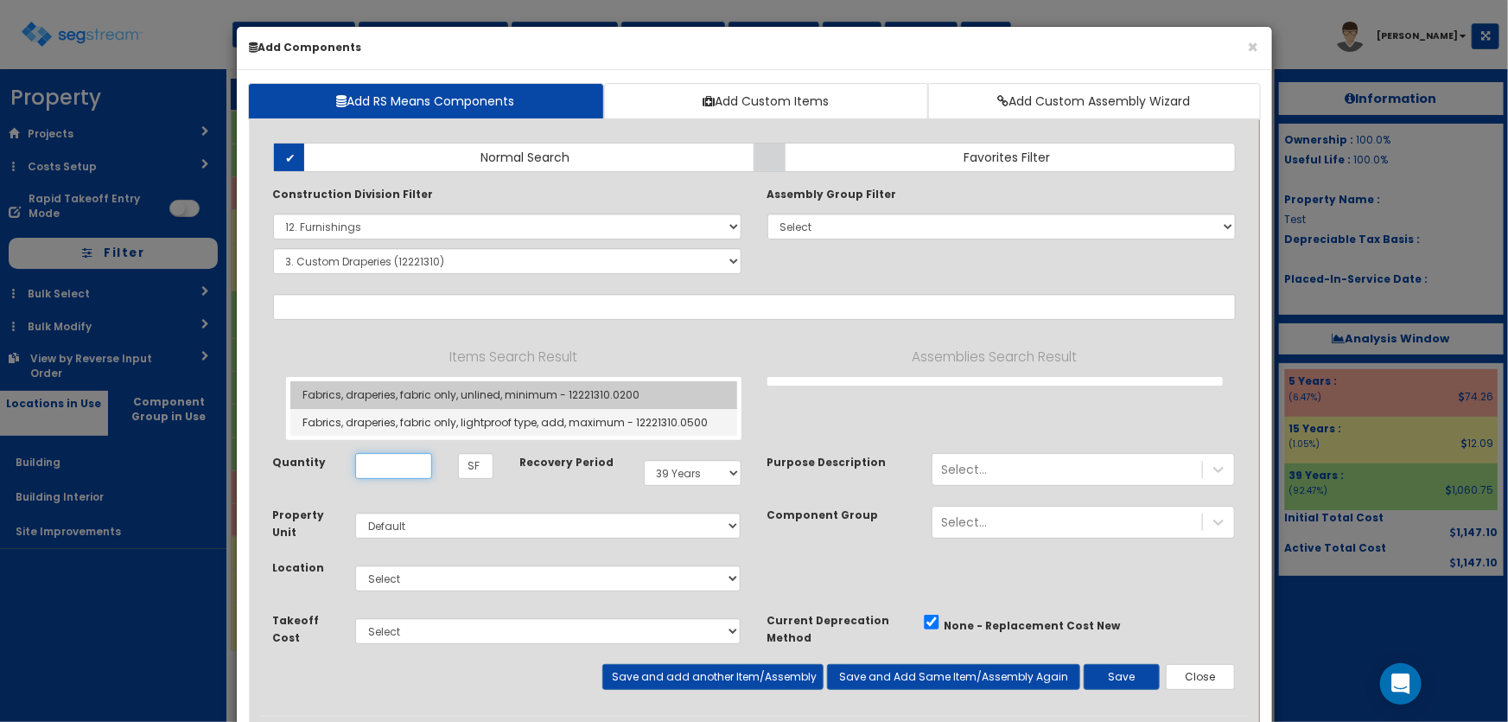
type input "Fabrics, draperies, fabric only, unlined, minimum - 12221310.0200"
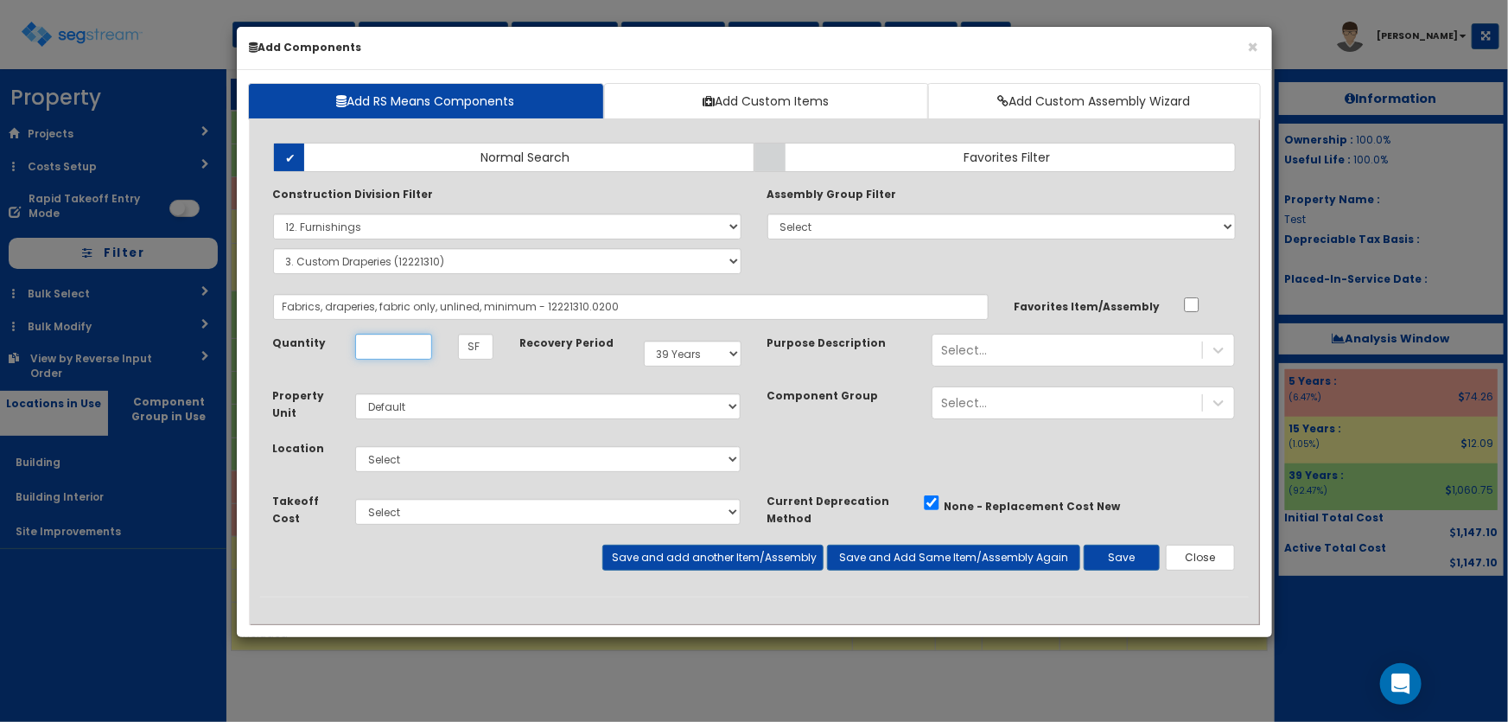
click at [421, 349] on input "Quantity" at bounding box center [393, 347] width 77 height 26
type input "1"
click at [685, 356] on select "Select 5 Years 7 Years 9 Years 10 Years 15 Years 15 Year QLI 15 Year QRP 15 Yea…" at bounding box center [693, 354] width 98 height 26
select select "5Y"
click at [644, 341] on select "Select 5 Years 7 Years 9 Years 10 Years 15 Years 15 Year QLI 15 Year QRP 15 Yea…" at bounding box center [693, 354] width 98 height 26
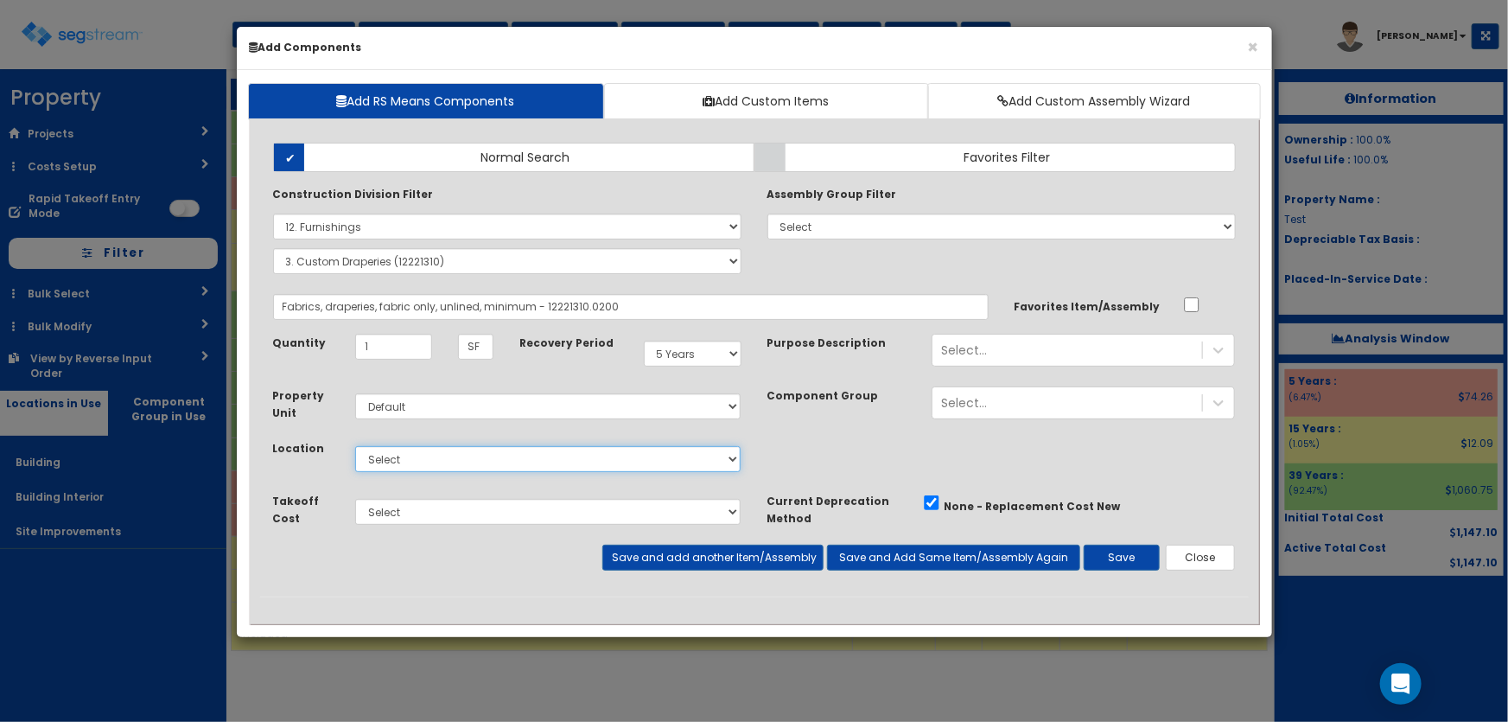
click at [395, 466] on select "Select Building Building Interior Site Improvements Add Additional Location" at bounding box center [548, 459] width 386 height 26
select select "7"
click at [355, 446] on select "Select Building Building Interior Site Improvements Add Additional Location" at bounding box center [548, 459] width 386 height 26
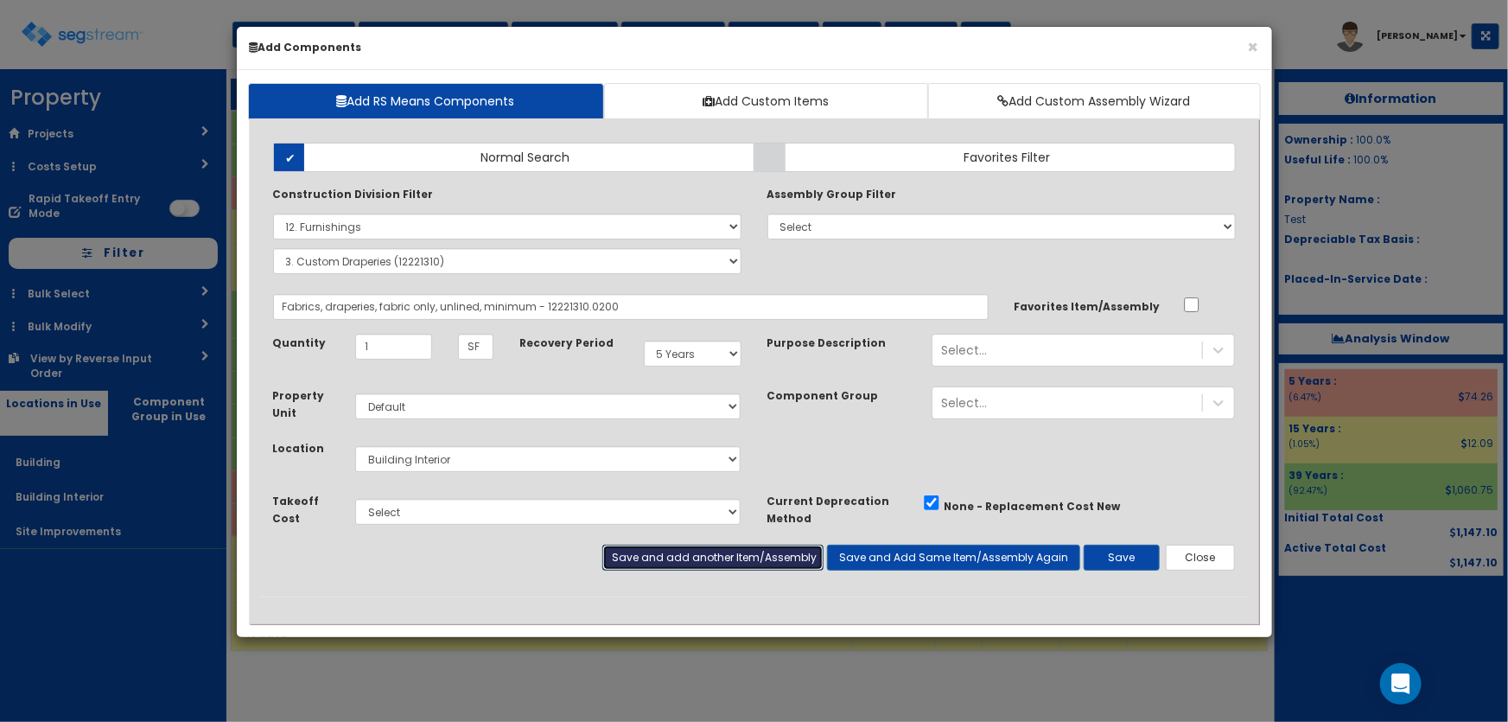
click at [749, 561] on button "Save and add another Item/Assembly" at bounding box center [712, 558] width 221 height 26
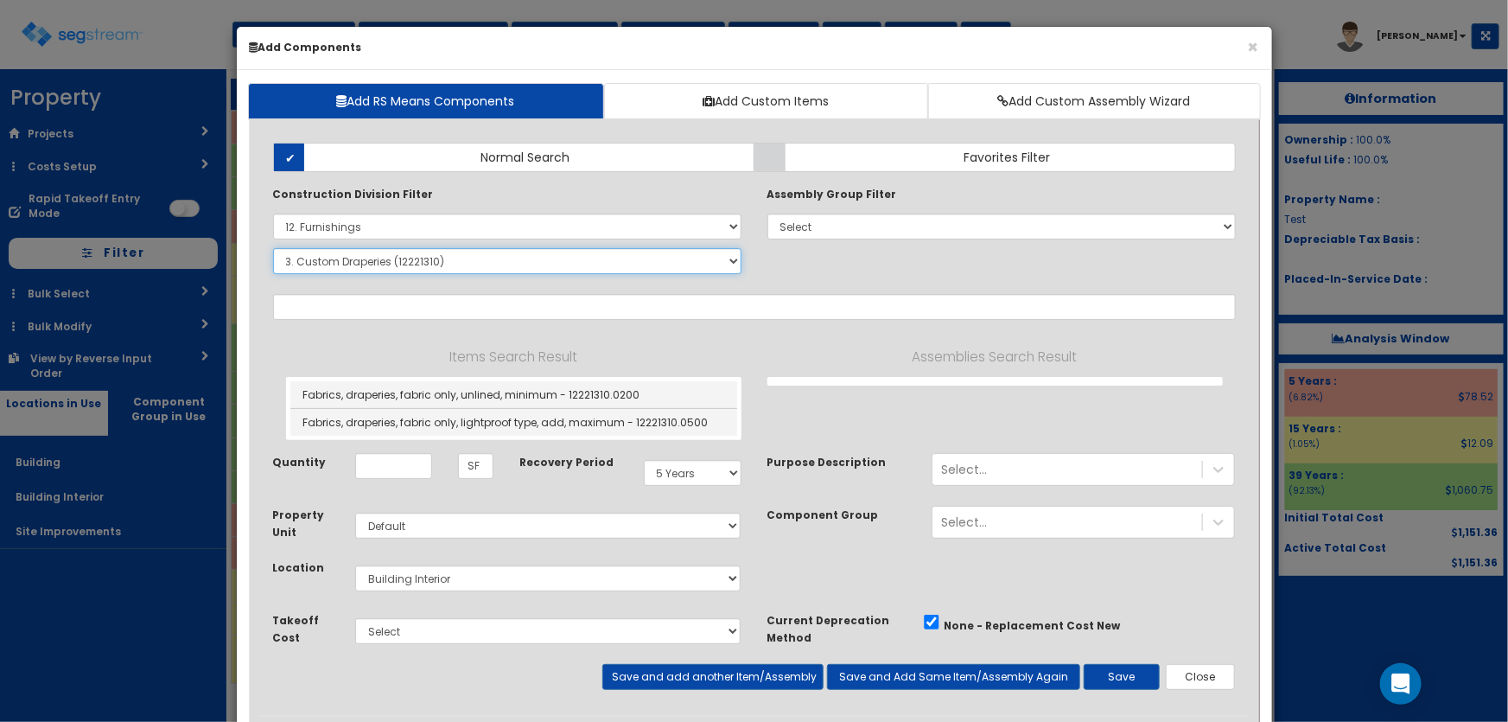
click at [313, 259] on select "Select SubGroup 1. Metal Horizontal Louver Blinds (12211313) 2. Metal Vertical …" at bounding box center [507, 261] width 468 height 26
select select "12221610"
click at [273, 248] on select "Select SubGroup 1. Metal Horizontal Louver Blinds (12211313) 2. Metal Vertical …" at bounding box center [507, 261] width 468 height 26
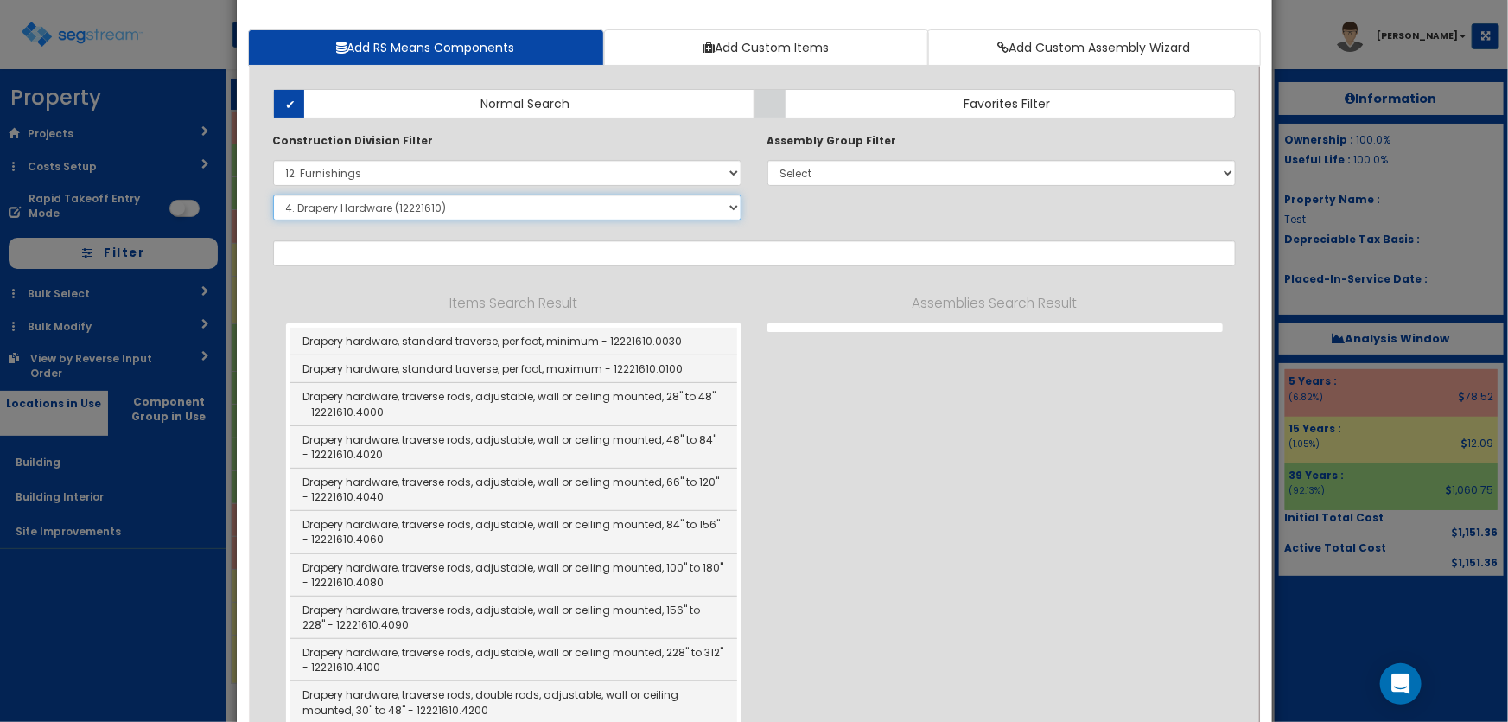
scroll to position [78, 0]
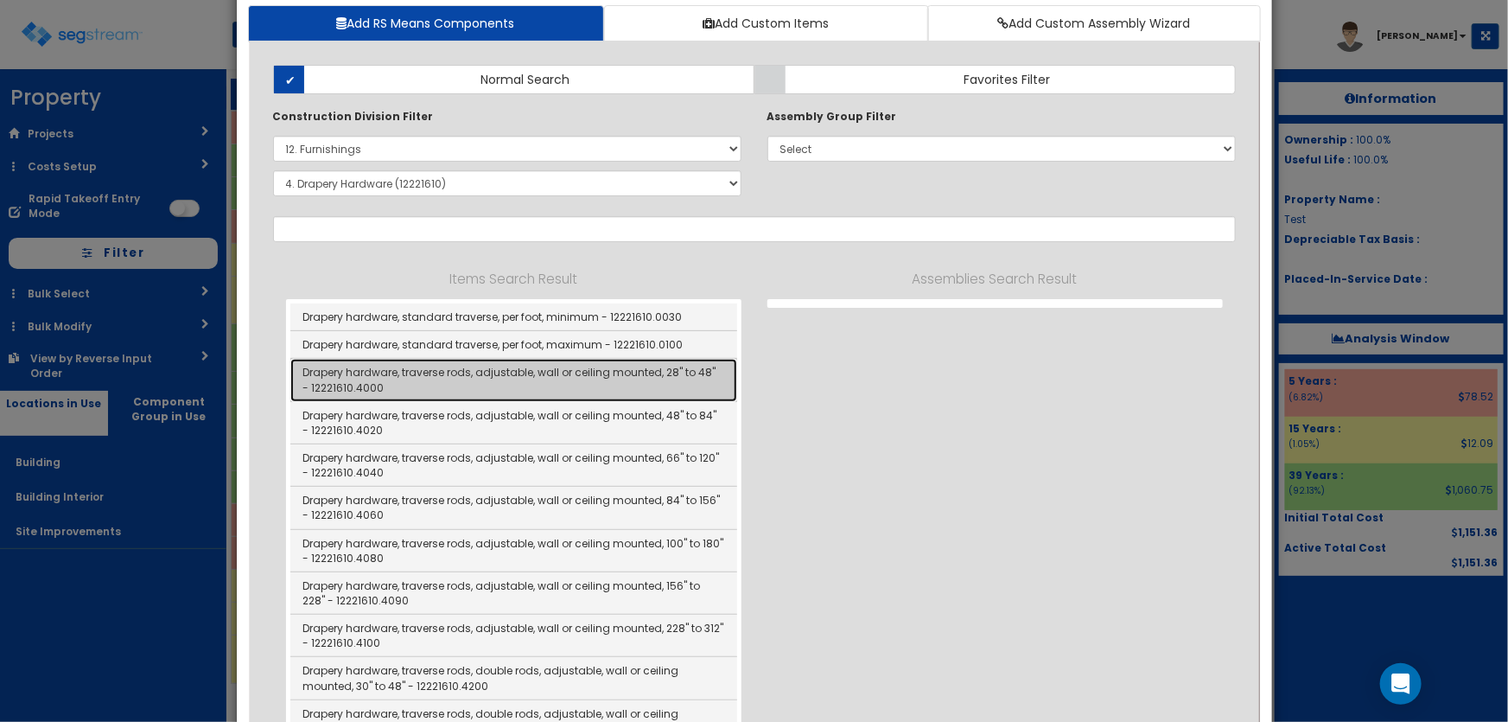
click at [570, 373] on link "Drapery hardware, traverse rods, adjustable, wall or ceiling mounted, 28" to 48…" at bounding box center [513, 380] width 447 height 42
type input "Drapery hardware, traverse rods, adjustable, wall or ceiling mounted, 28" to 48…"
type input "EA"
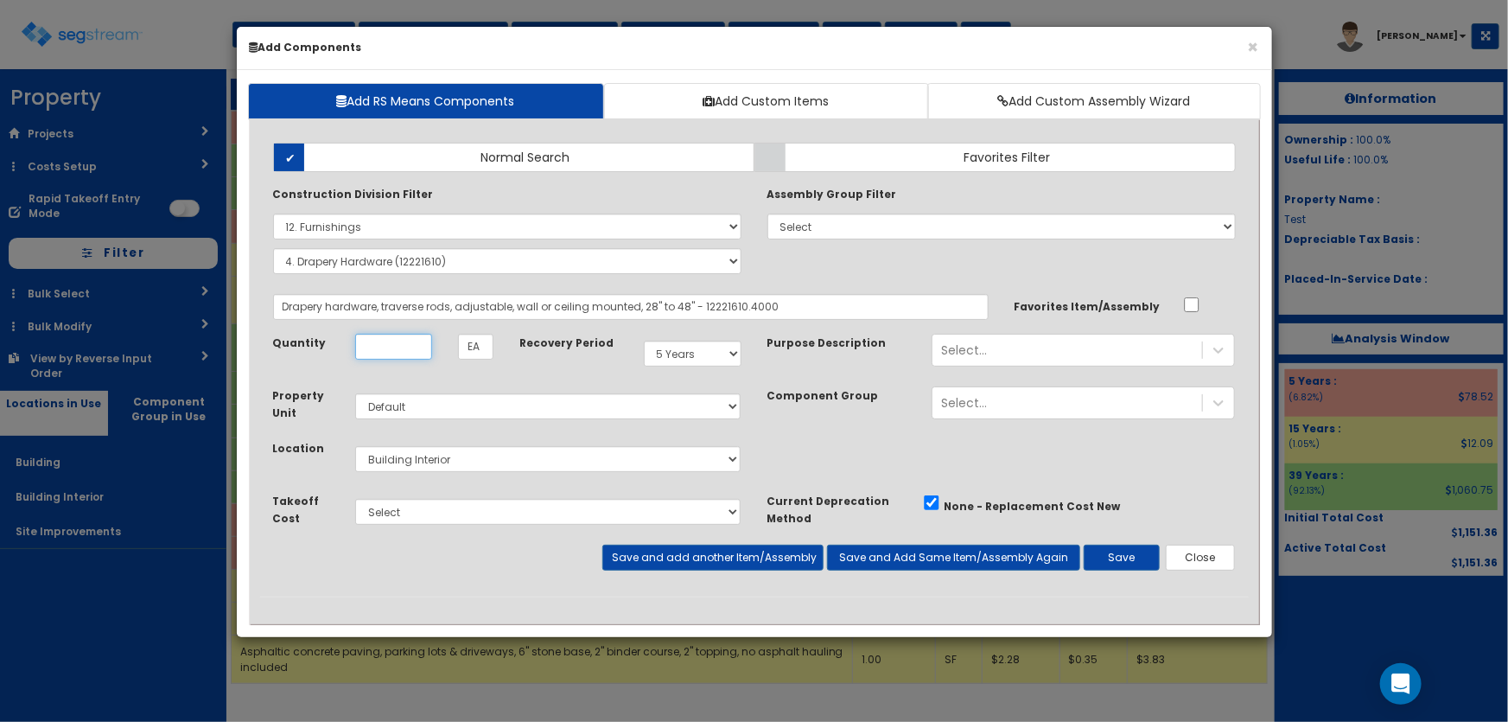
scroll to position [0, 0]
type input "1"
click at [1131, 562] on button "Save" at bounding box center [1122, 558] width 76 height 26
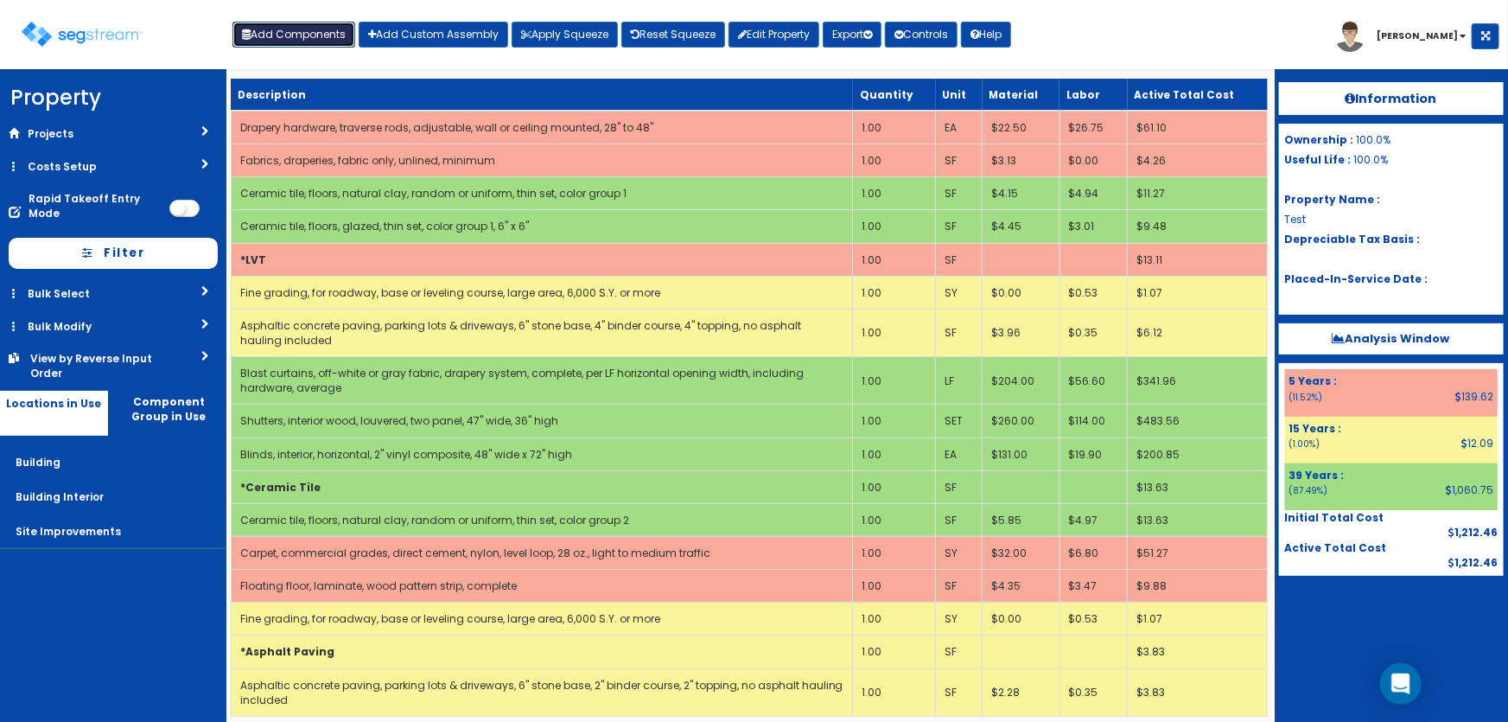
drag, startPoint x: 294, startPoint y: 21, endPoint x: 294, endPoint y: 39, distance: 18.2
click at [294, 22] on button "Add Components" at bounding box center [294, 35] width 123 height 26
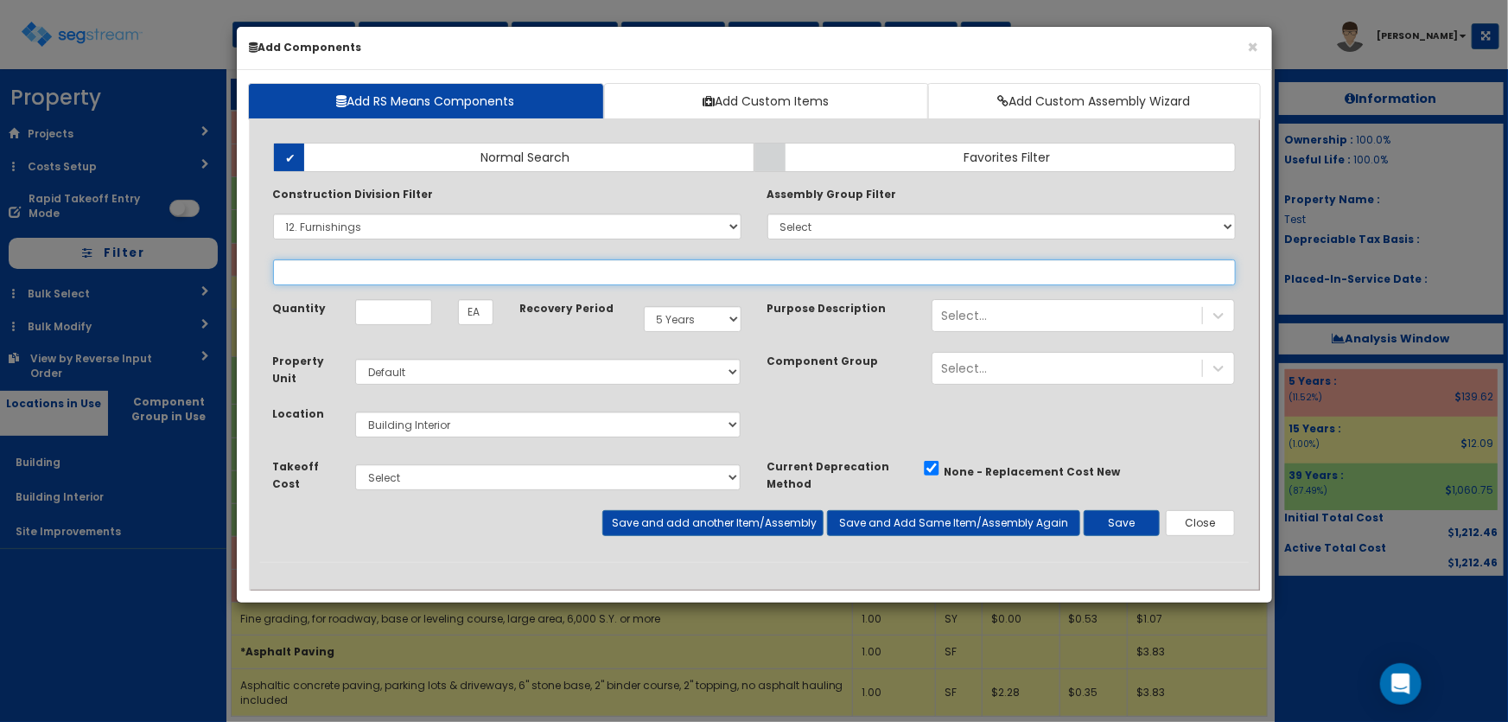
select select
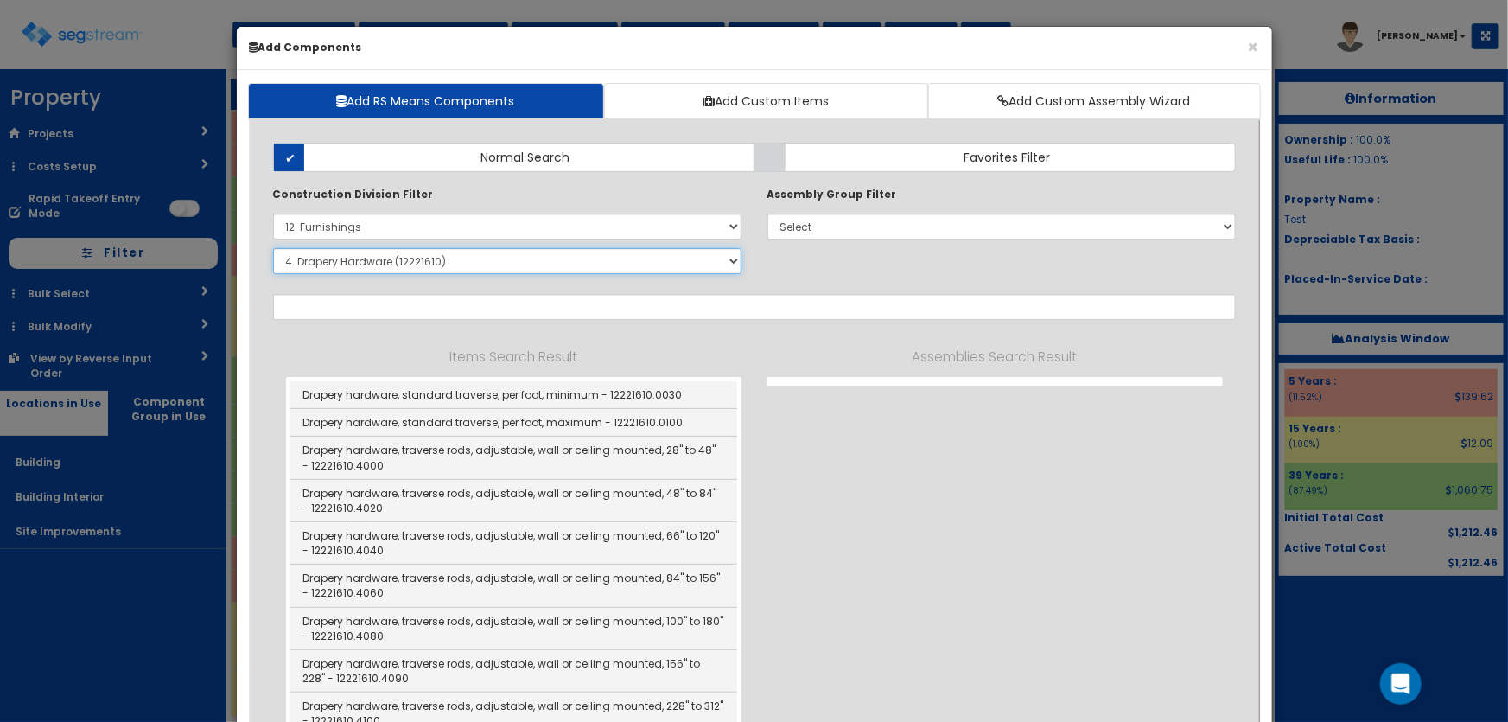
click at [349, 264] on select "Select SubGroup 1. Metal Horizontal Louver Blinds (12211313) 2. Metal Vertical …" at bounding box center [507, 261] width 468 height 26
select select "12221310"
click at [273, 248] on select "Select SubGroup 1. Metal Horizontal Louver Blinds (12211313) 2. Metal Vertical …" at bounding box center [507, 261] width 468 height 26
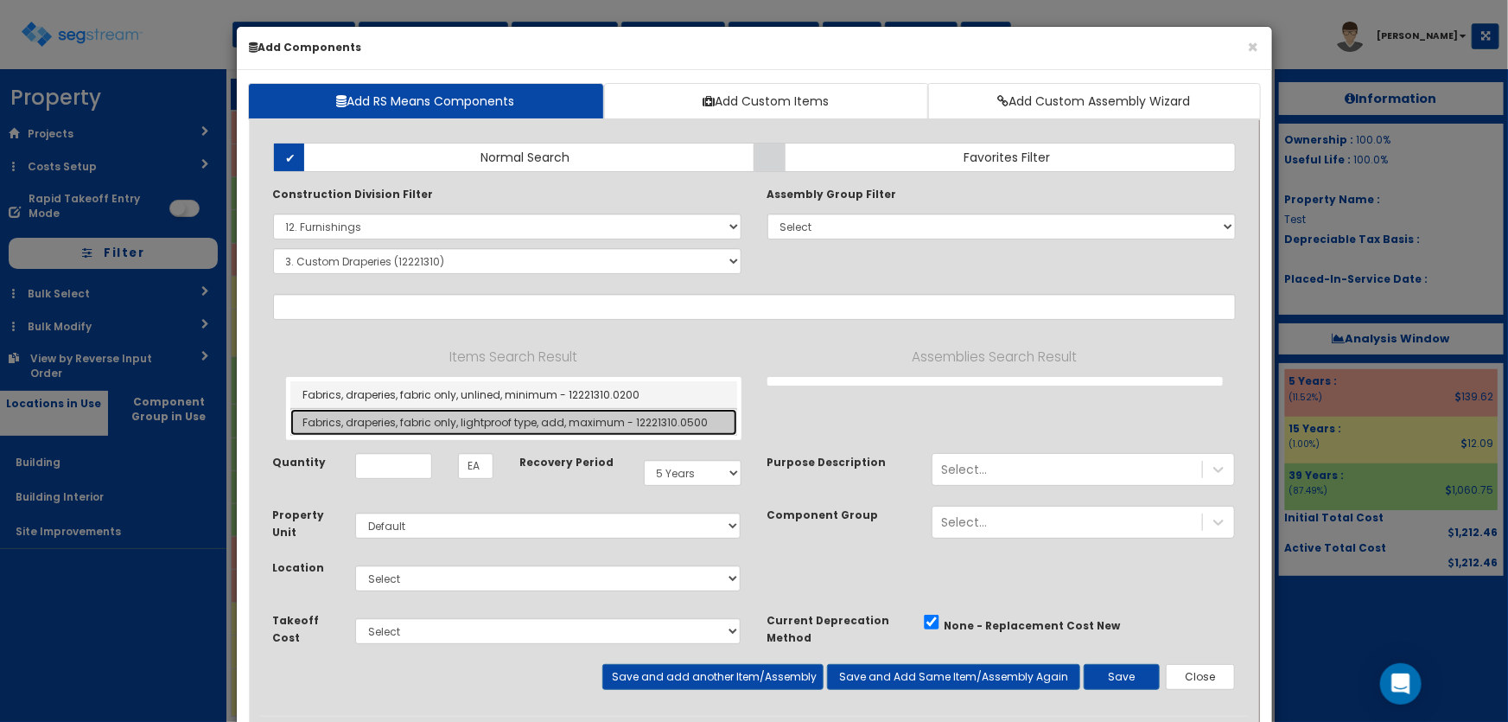
click at [481, 419] on link "Fabrics, draperies, fabric only, lightproof type, add, maximum - 12221310.0500" at bounding box center [513, 422] width 447 height 27
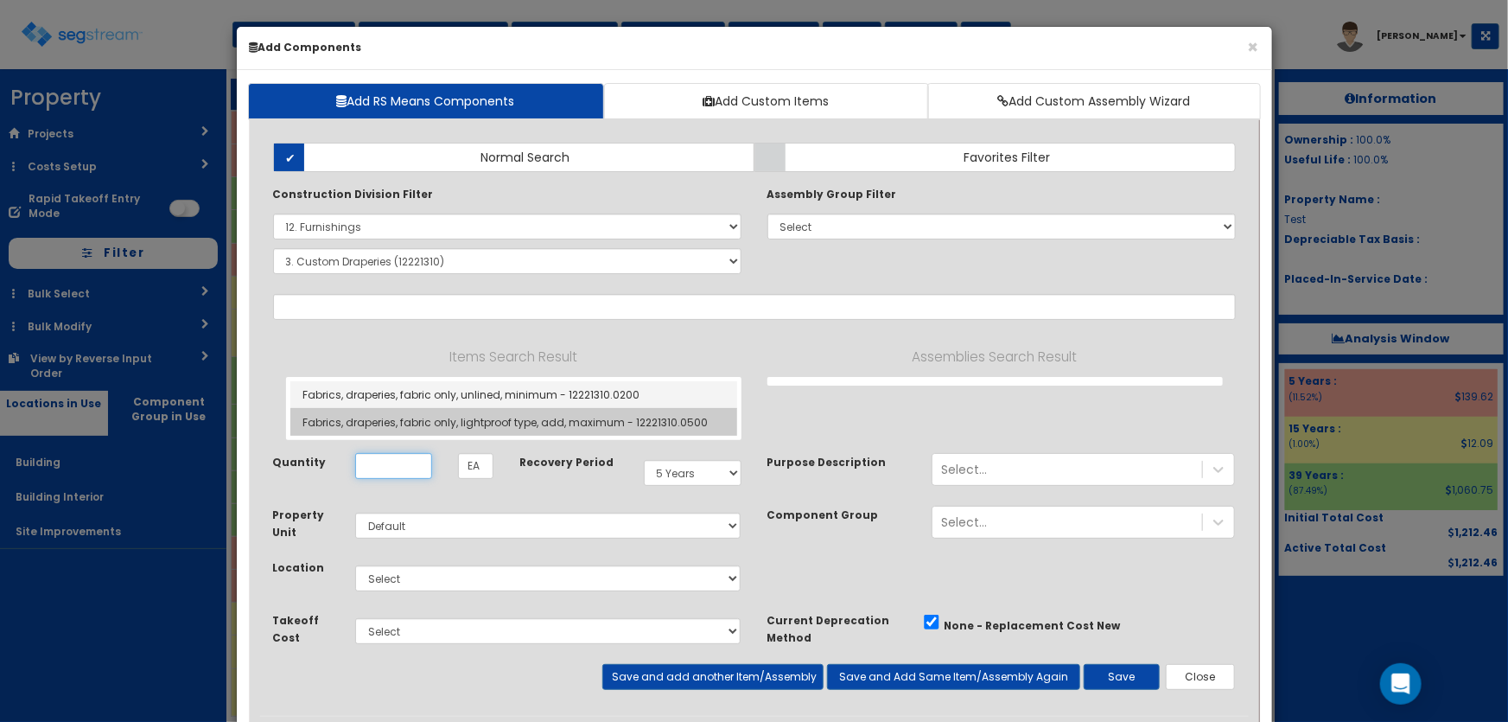
type input "Fabrics, draperies, fabric only, lightproof type, add, maximum - 12221310.0500"
type input "SF"
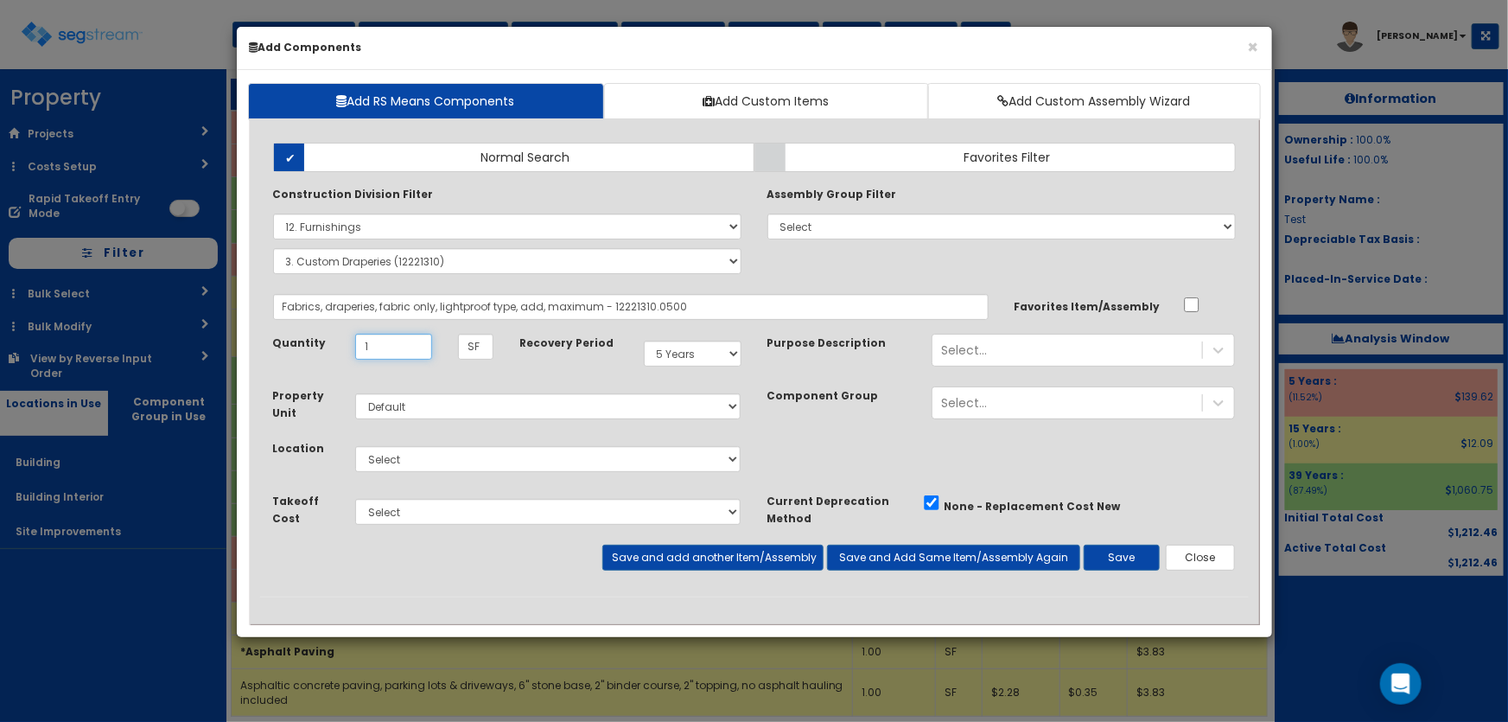
type input "1"
click at [395, 452] on select "Select Building Building Interior Site Improvements Add Additional Location" at bounding box center [548, 459] width 386 height 26
select select "7"
click at [355, 446] on select "Select Building Building Interior Site Improvements Add Additional Location" at bounding box center [548, 459] width 386 height 26
click at [1118, 556] on button "Save" at bounding box center [1122, 558] width 76 height 26
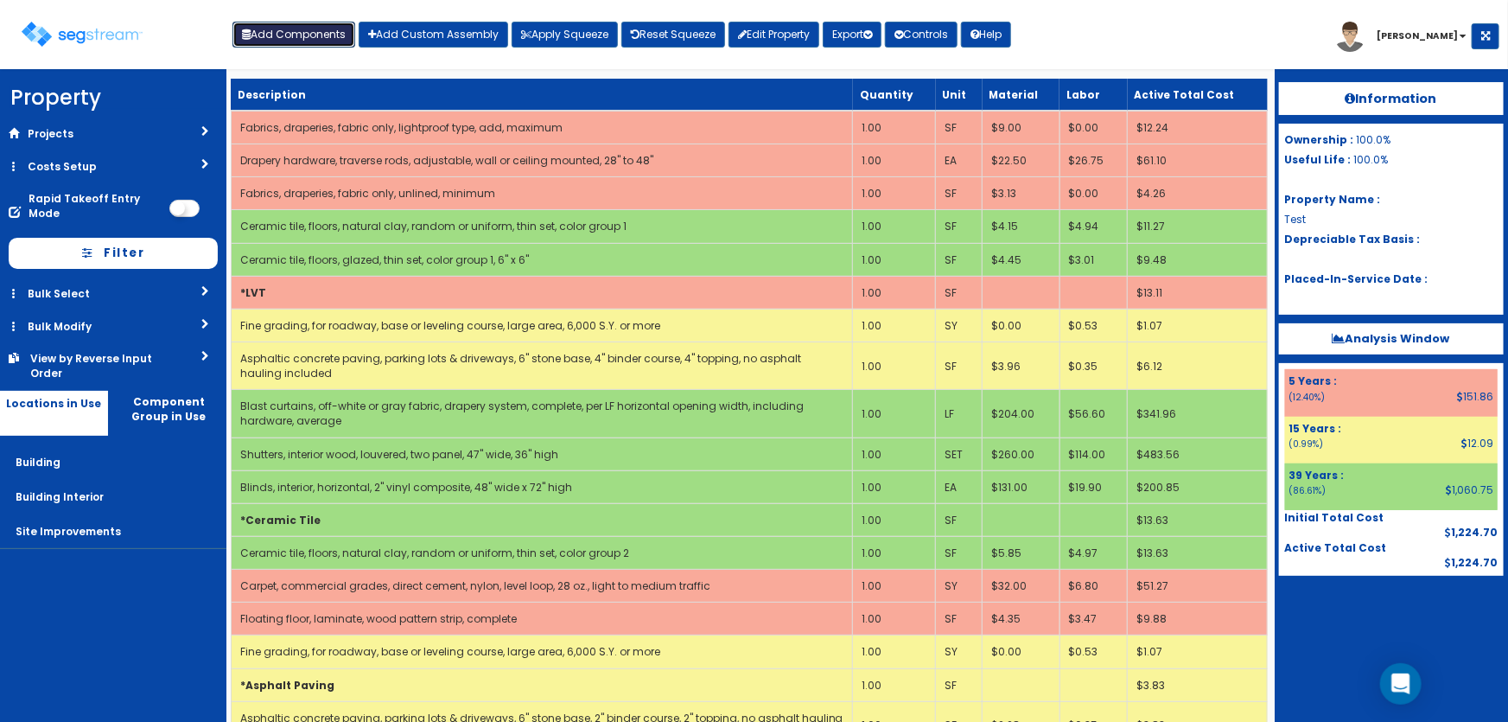
click at [317, 40] on button "Add Components" at bounding box center [294, 35] width 123 height 26
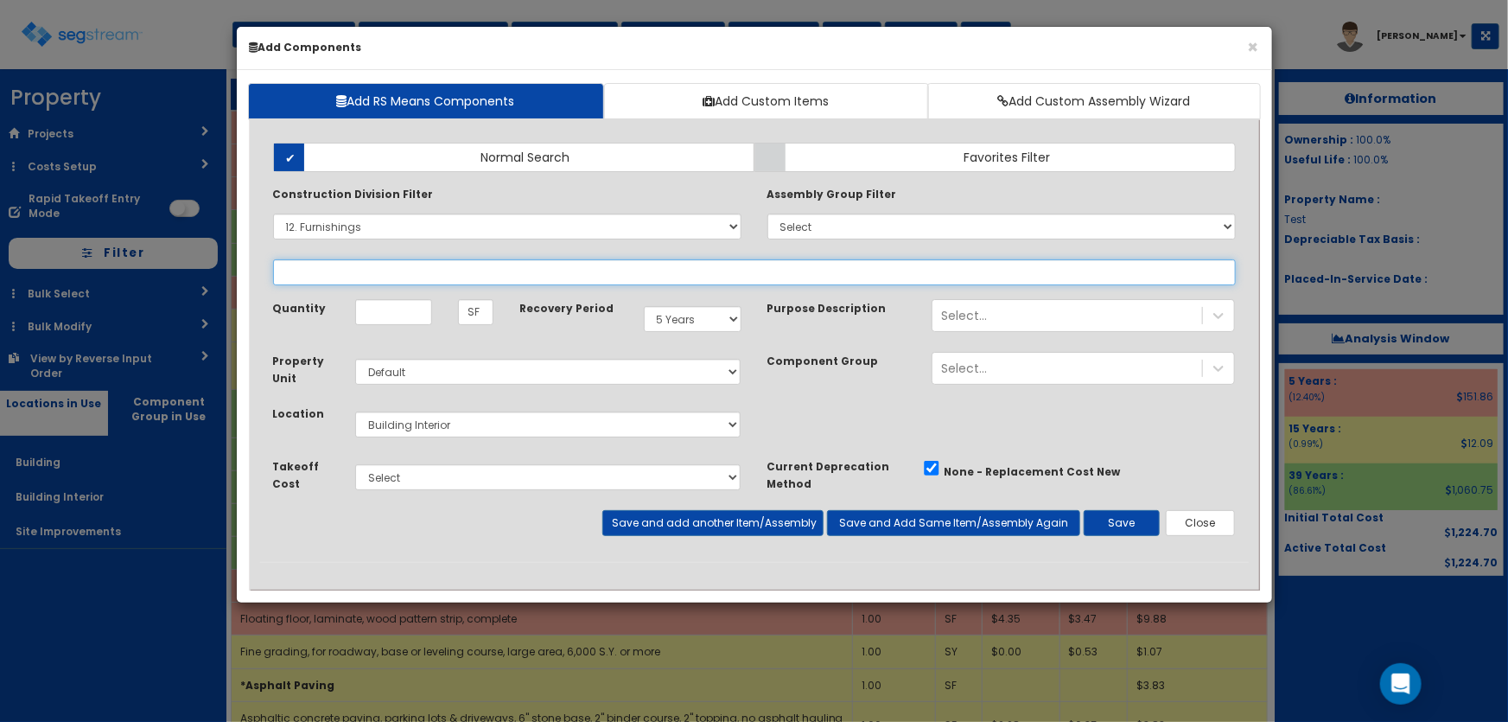
select select "12221310"
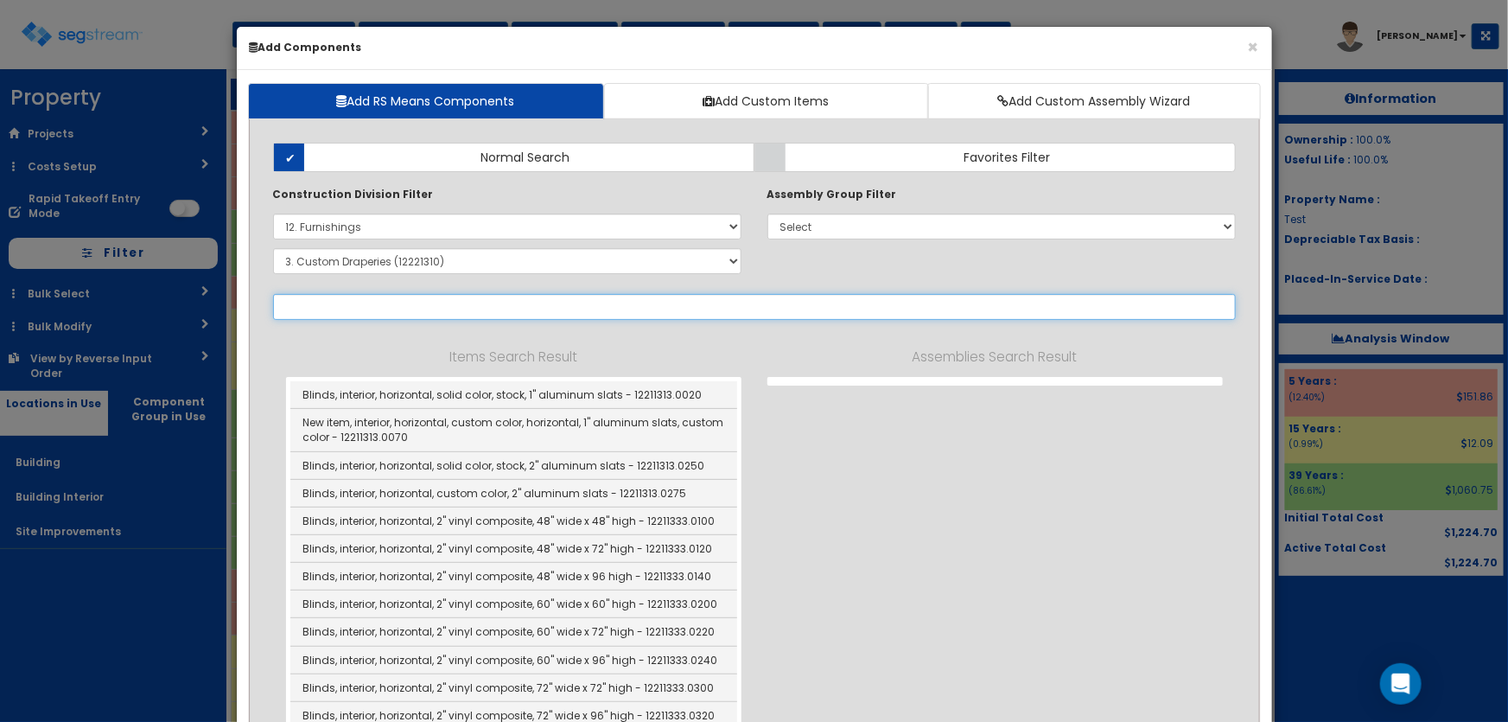
select select
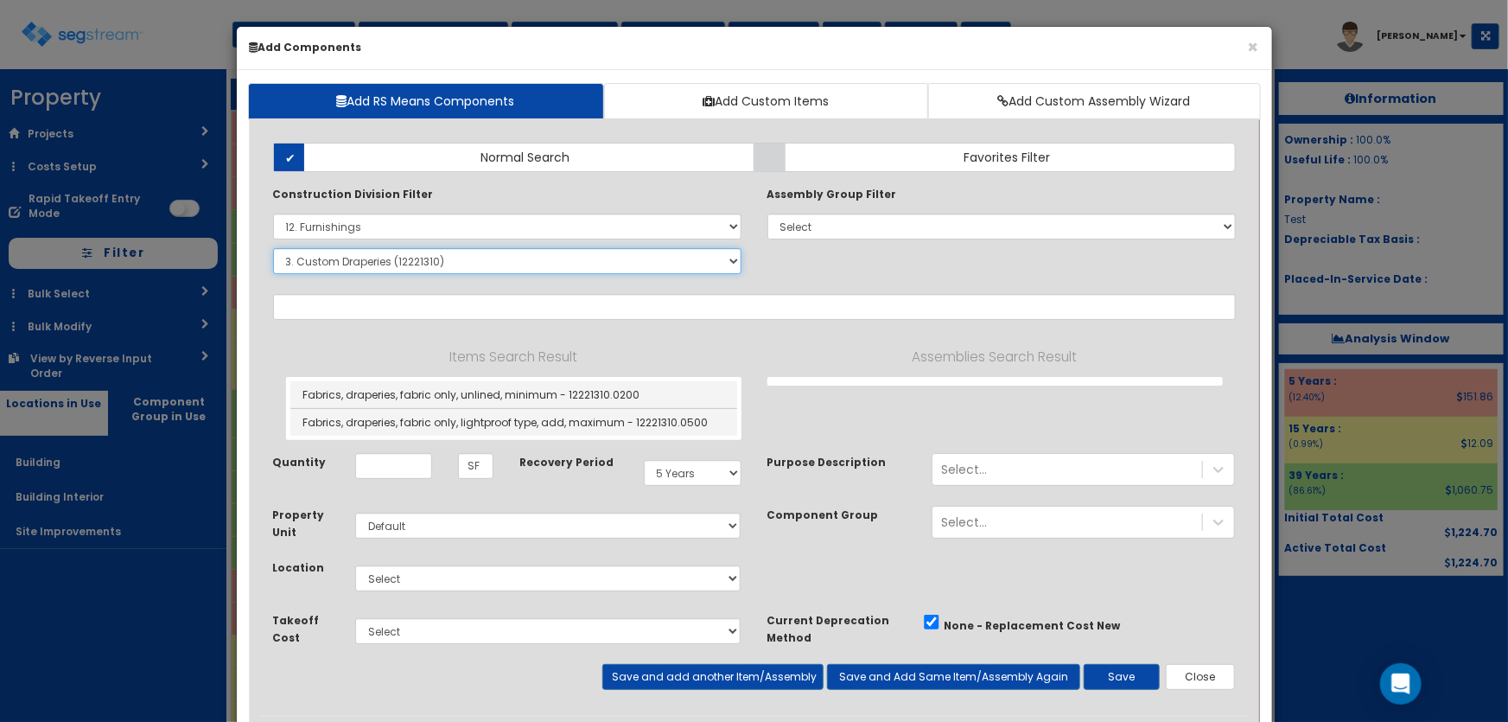
click at [353, 263] on select "Select SubGroup 1. Metal Horizontal Louver Blinds (12211313) 2. Metal Vertical …" at bounding box center [507, 261] width 468 height 26
select select "12221610"
click at [273, 248] on select "Select SubGroup 1. Metal Horizontal Louver Blinds (12211313) 2. Metal Vertical …" at bounding box center [507, 261] width 468 height 26
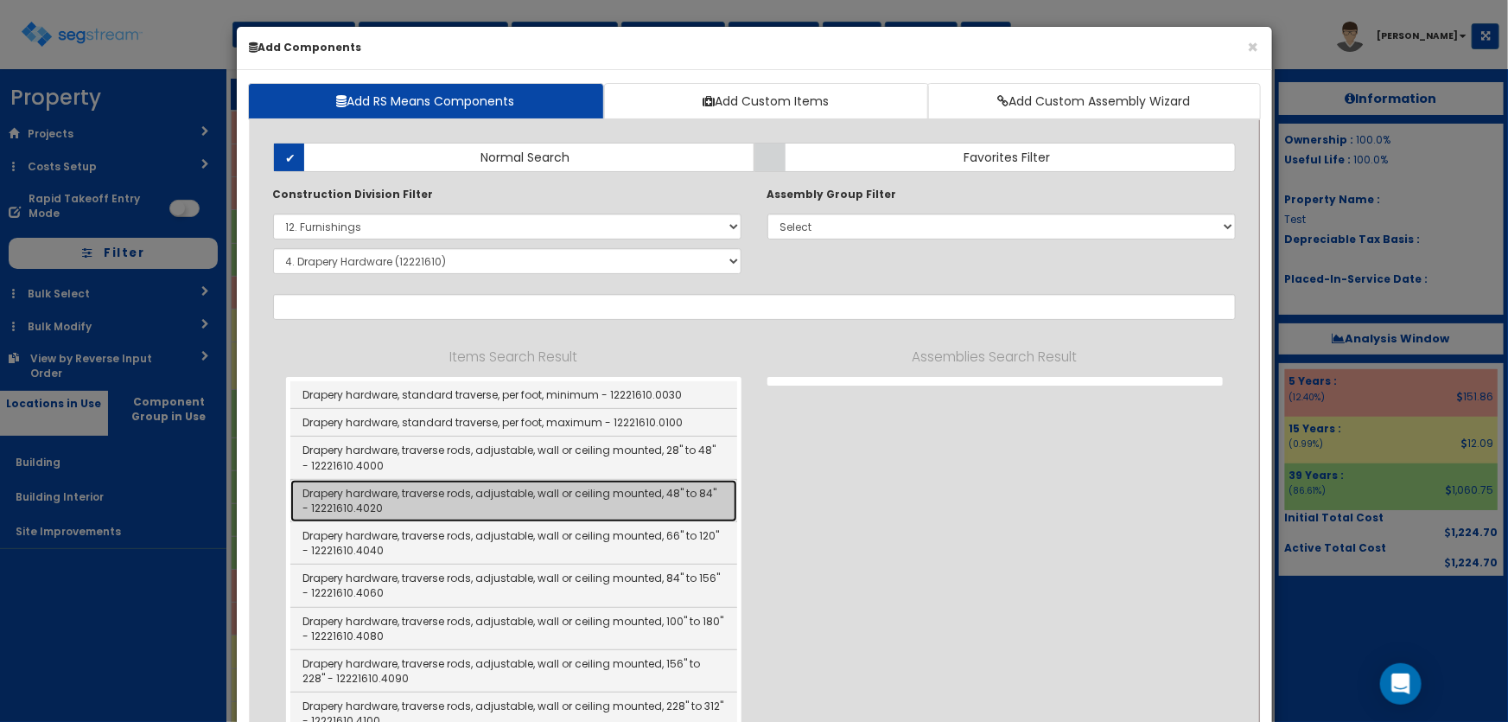
click at [646, 503] on link "Drapery hardware, traverse rods, adjustable, wall or ceiling mounted, 48" to 84…" at bounding box center [513, 501] width 447 height 42
type input "Drapery hardware, traverse rods, adjustable, wall or ceiling mounted, 48" to 84…"
type input "EA"
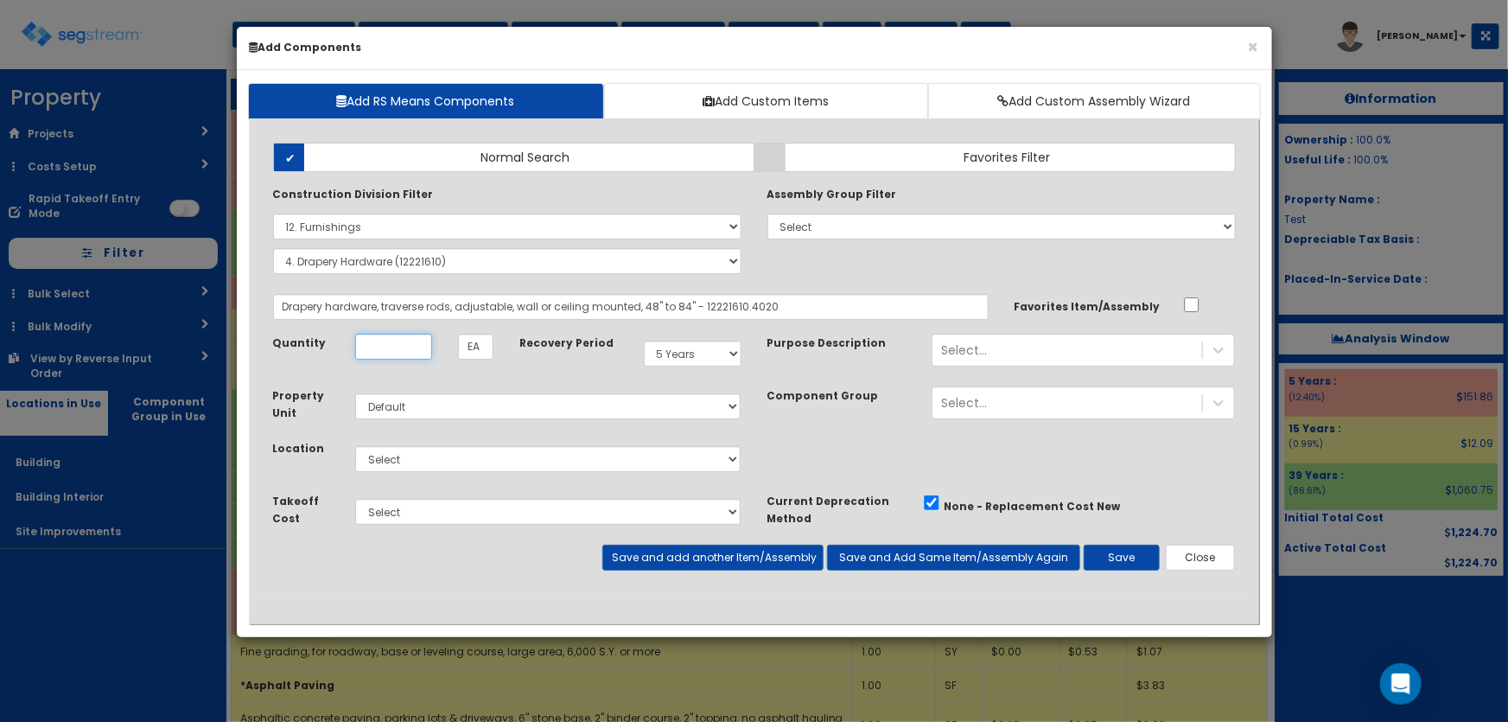
click at [403, 348] on input "Quantity" at bounding box center [393, 347] width 77 height 26
type input "1"
click at [402, 458] on select "Select Building Building Interior Site Improvements Add Additional Location" at bounding box center [548, 459] width 386 height 26
select select "7"
click at [355, 446] on select "Select Building Building Interior Site Improvements Add Additional Location" at bounding box center [548, 459] width 386 height 26
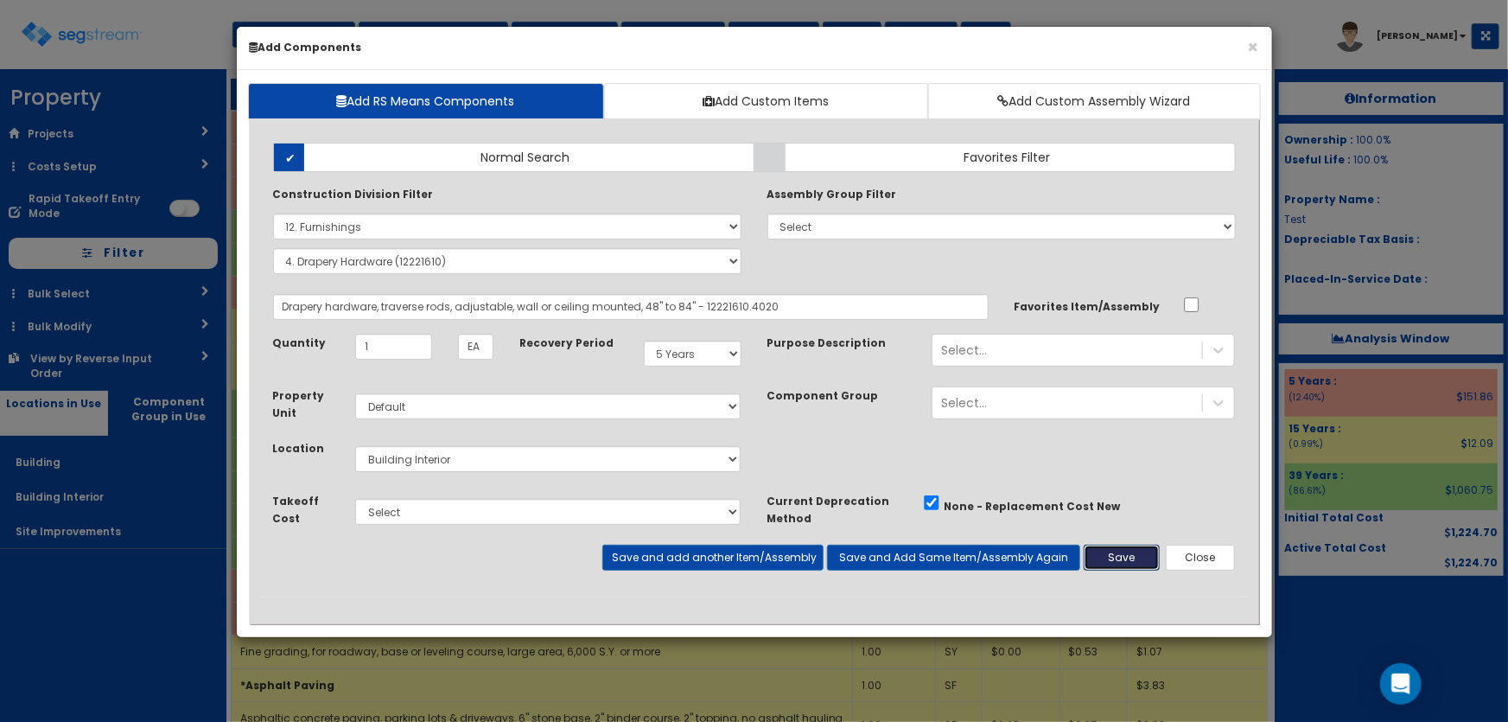
click at [1132, 560] on button "Save" at bounding box center [1122, 558] width 76 height 26
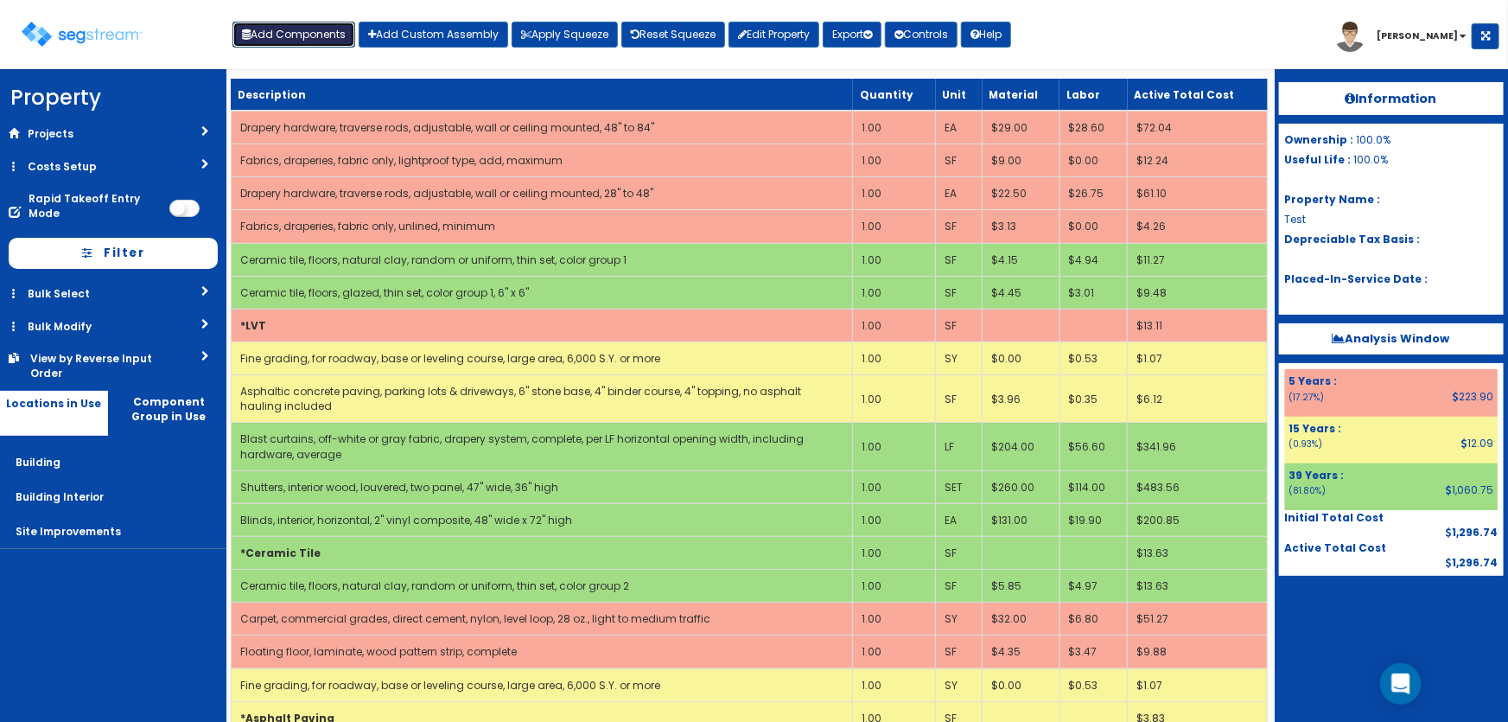
click at [290, 42] on button "Add Components" at bounding box center [294, 35] width 123 height 26
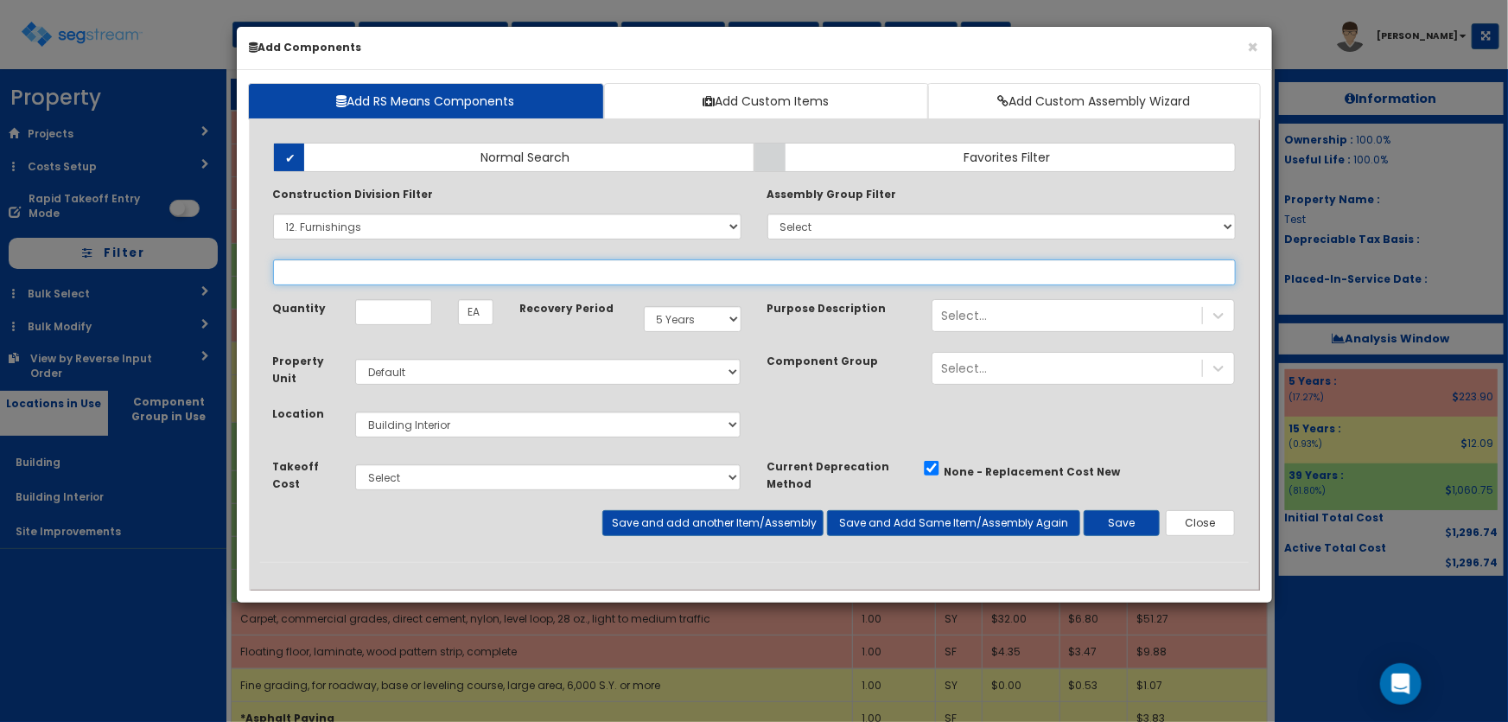
select select
select select "12221610"
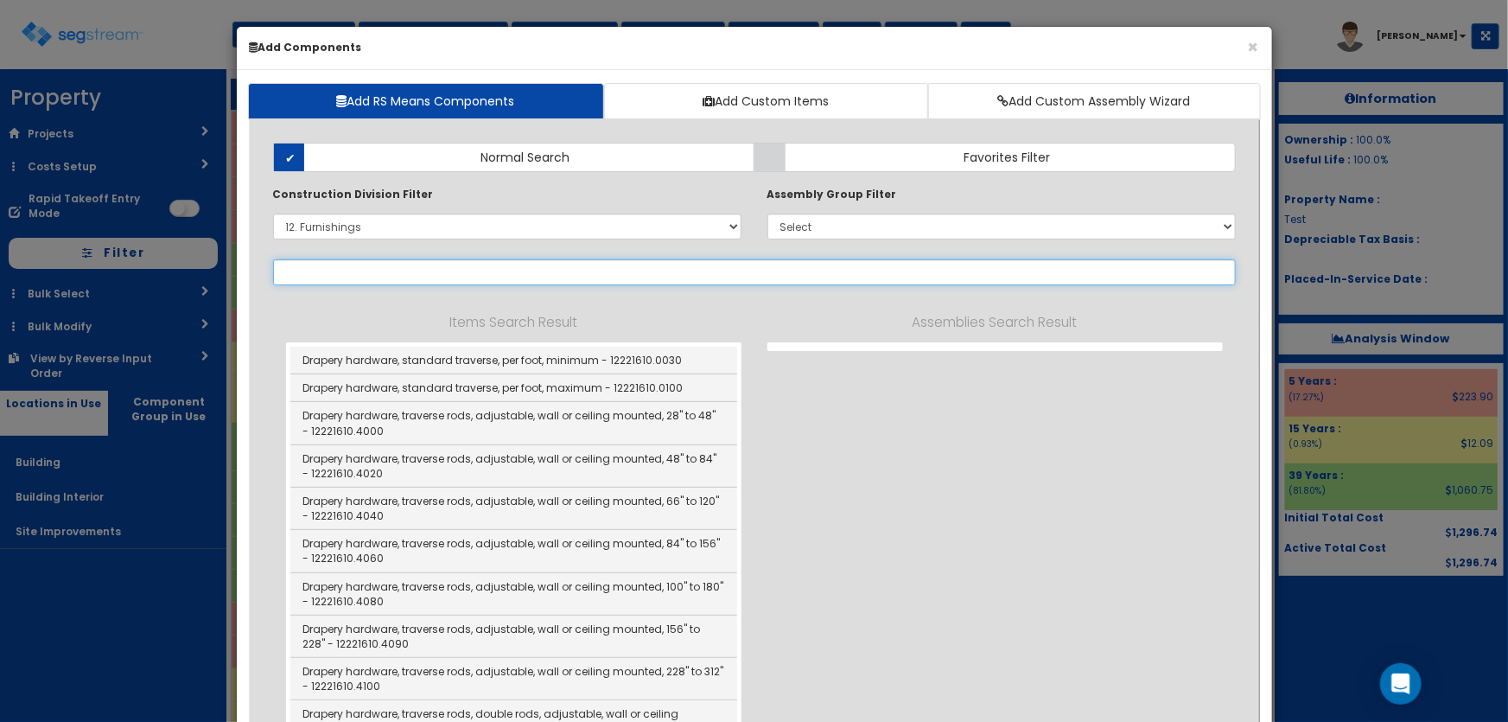
select select "12221610"
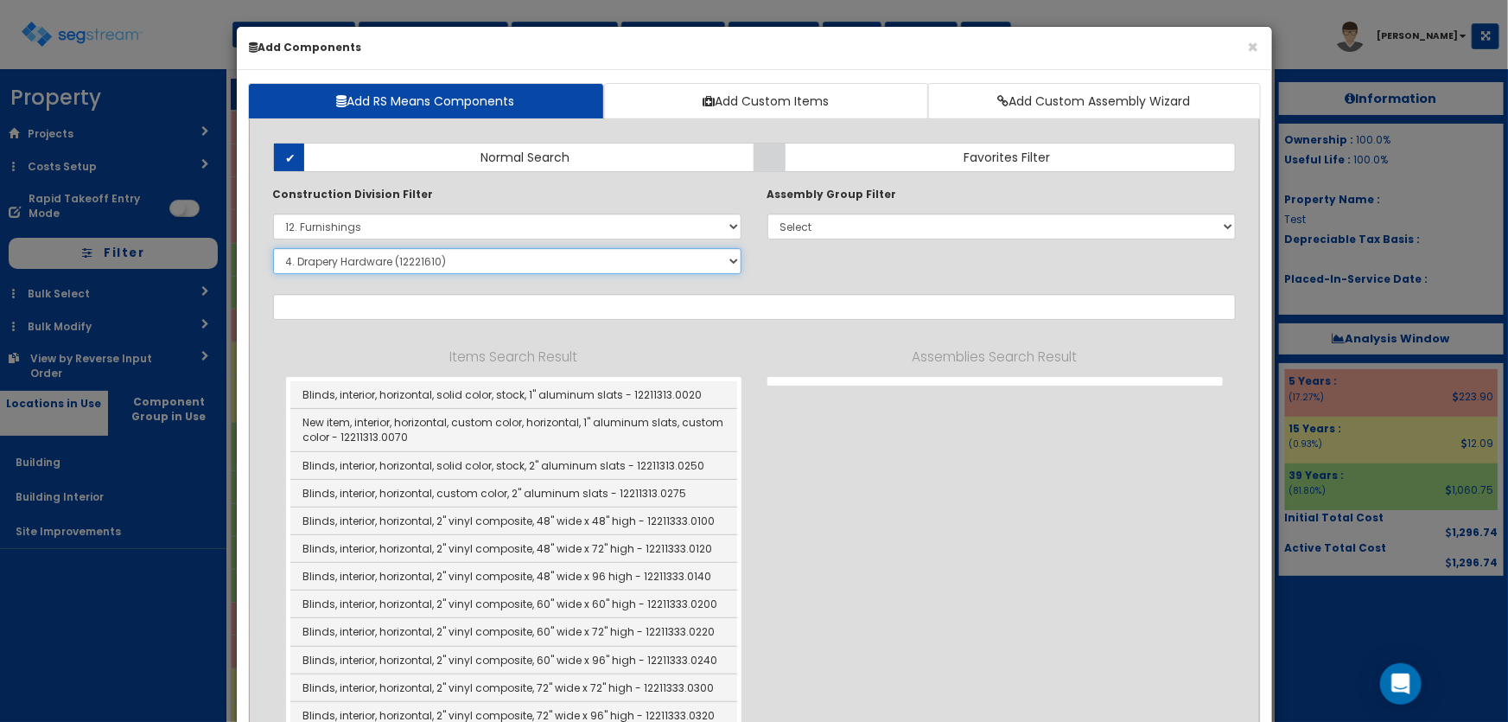
click at [339, 264] on select "Select SubGroup 1. Metal Horizontal Louver Blinds (12211313) 2. Metal Vertical …" at bounding box center [507, 261] width 468 height 26
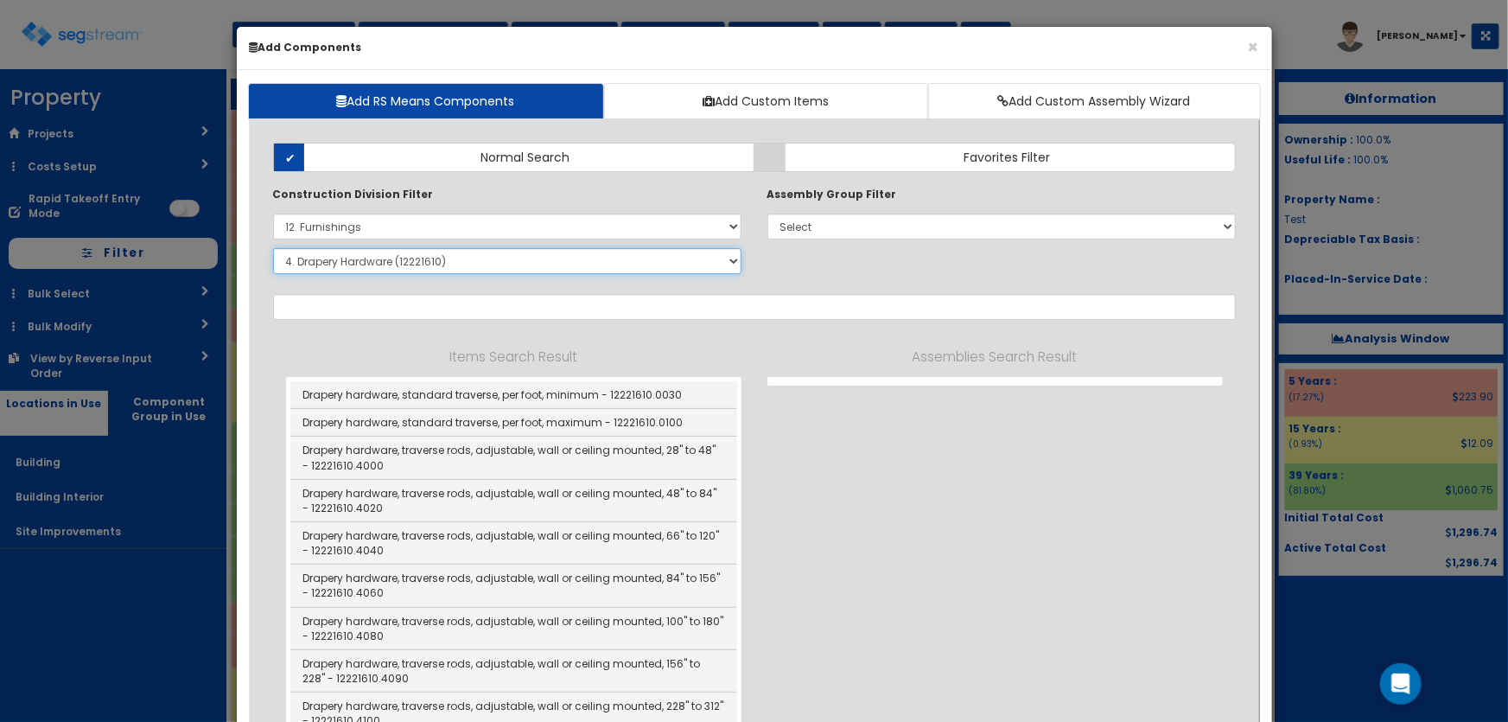
select select
click at [273, 248] on select "Select SubGroup 1. Metal Horizontal Louver Blinds (12211313) 2. Metal Vertical …" at bounding box center [507, 261] width 468 height 26
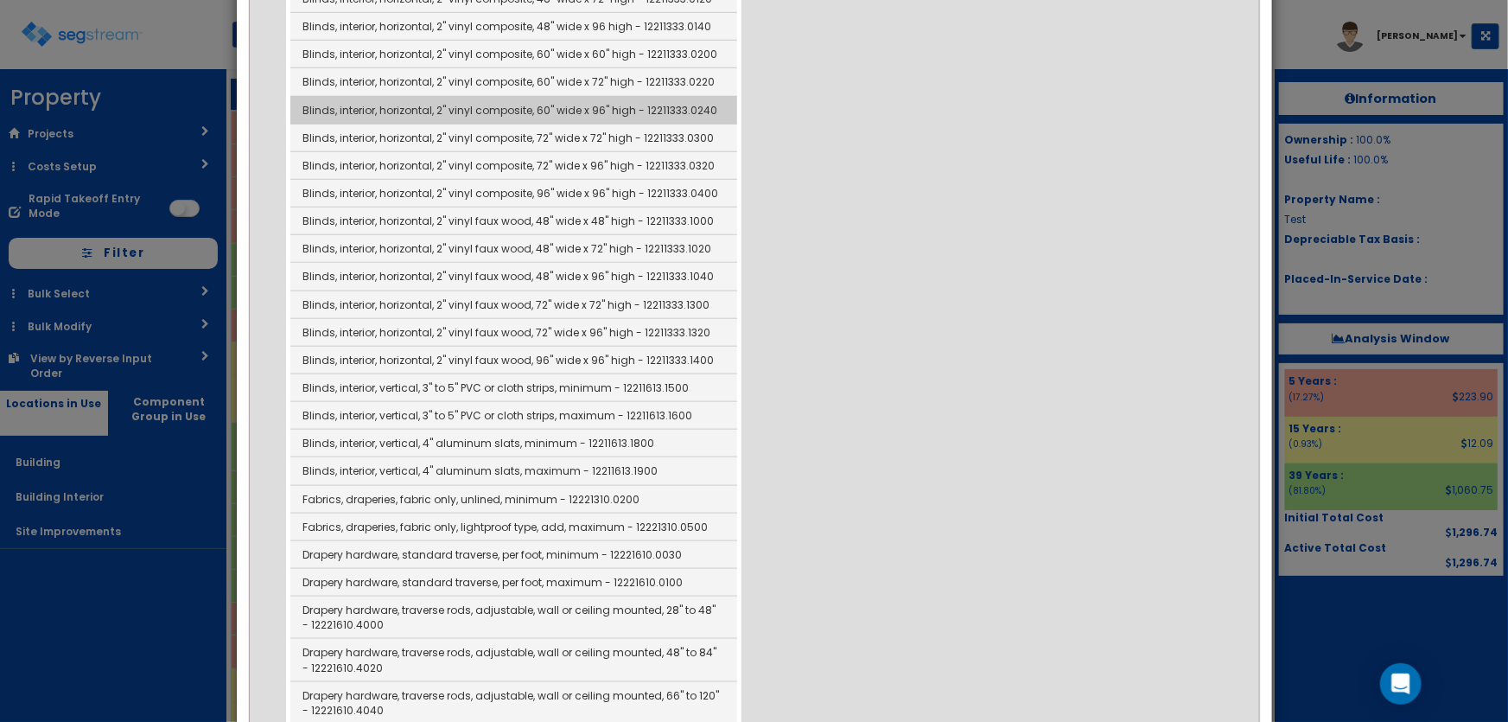
scroll to position [471, 0]
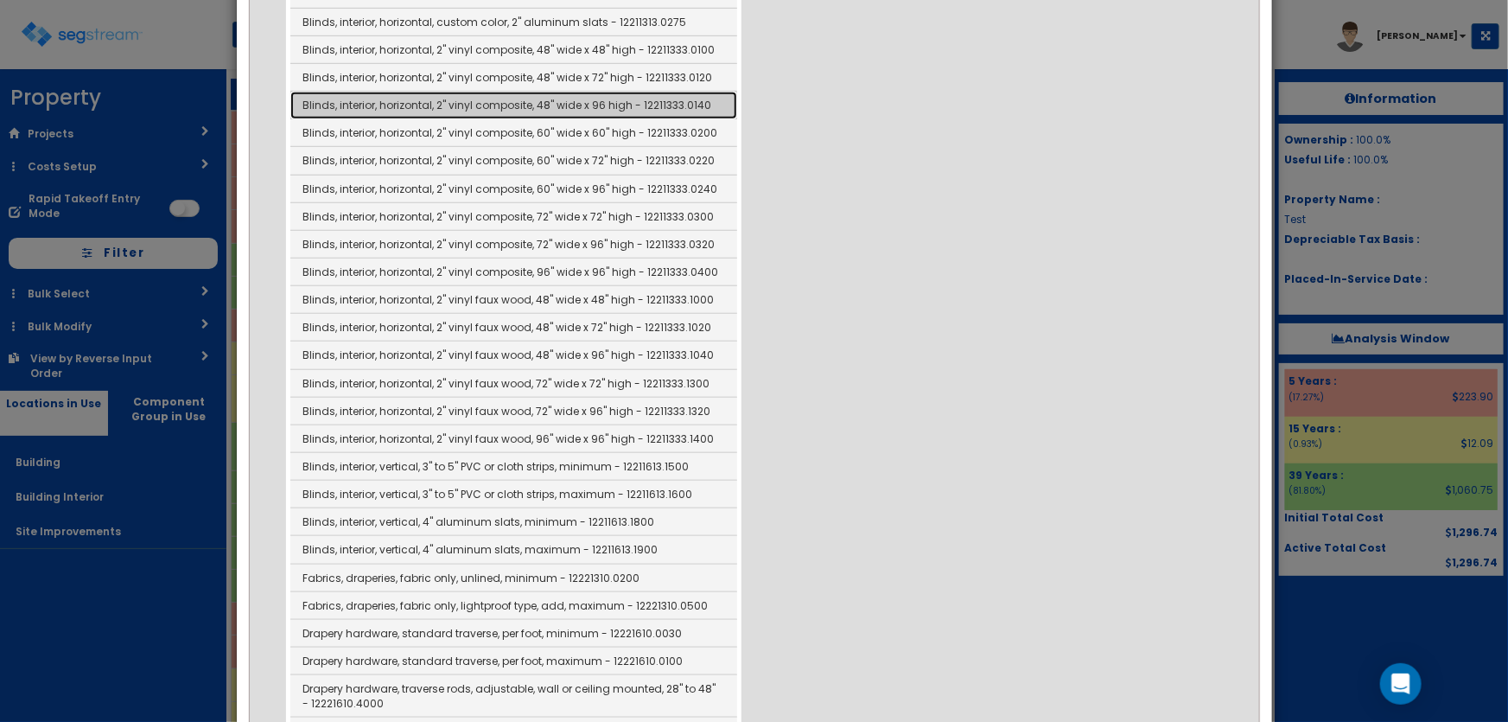
click at [579, 102] on link "Blinds, interior, horizontal, 2" vinyl composite, 48" wide x 96 high - 12211333…" at bounding box center [513, 106] width 447 height 28
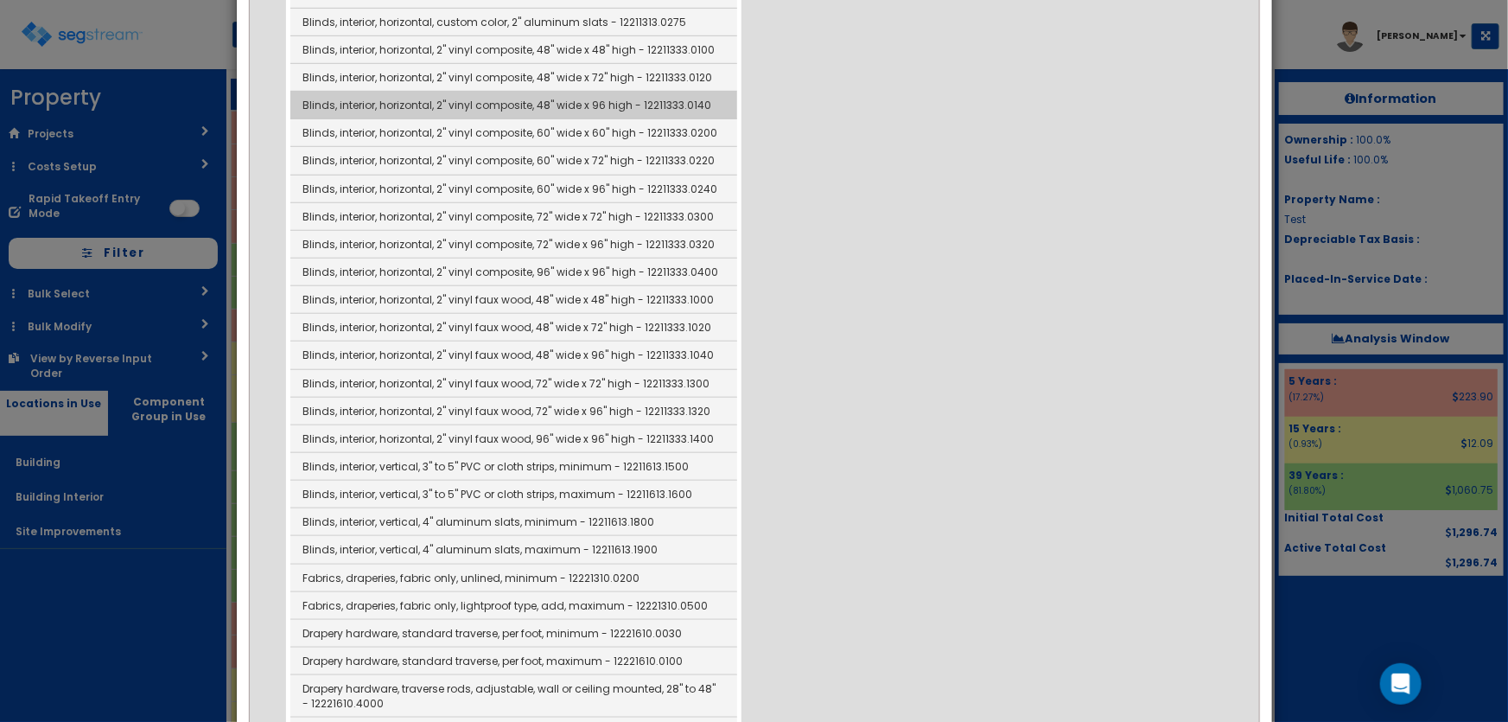
type input "Blinds, interior, horizontal, 2" vinyl composite, 48" wide x 96 high - 12211333…"
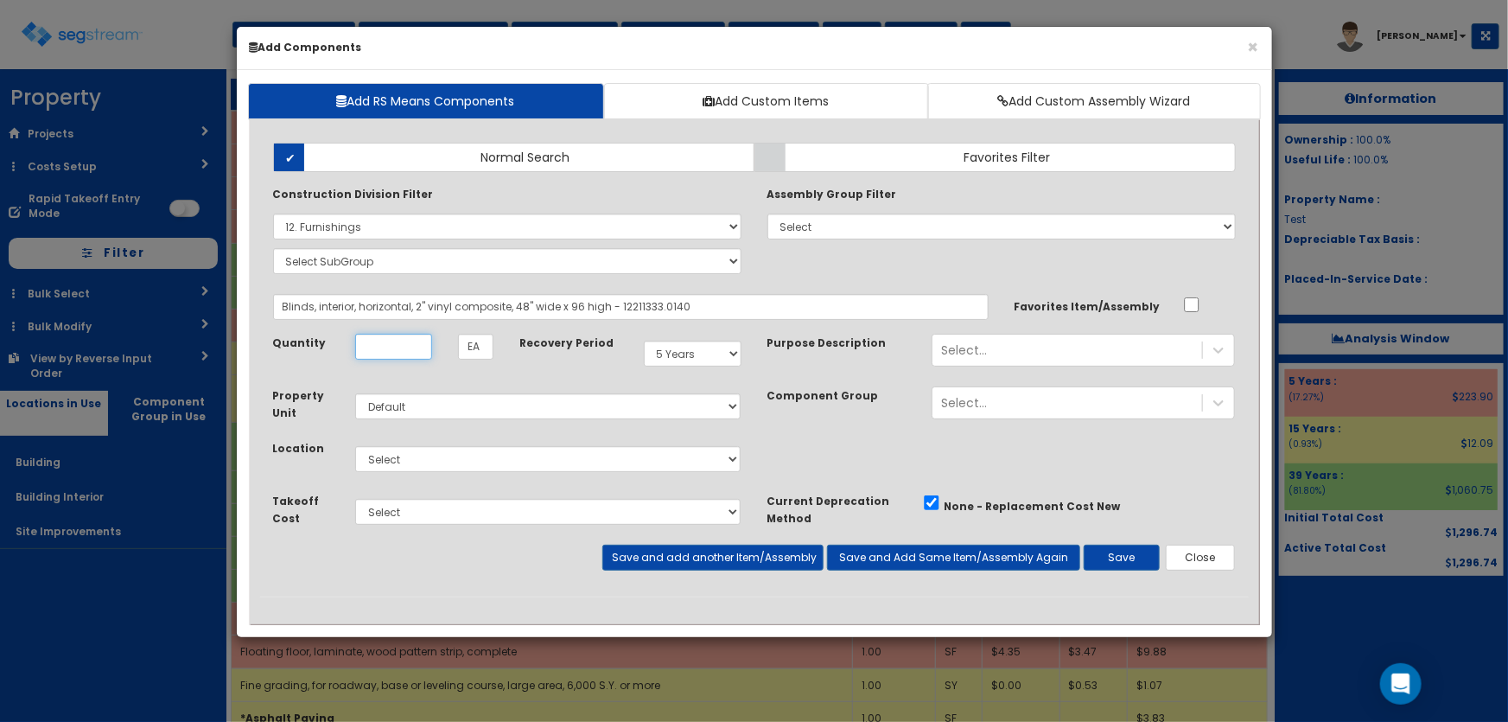
scroll to position [0, 0]
click at [415, 338] on input "Quantity" at bounding box center [393, 347] width 77 height 26
type input "1"
click at [387, 461] on select "Select Building Building Interior Site Improvements Add Additional Location" at bounding box center [548, 459] width 386 height 26
select select "7"
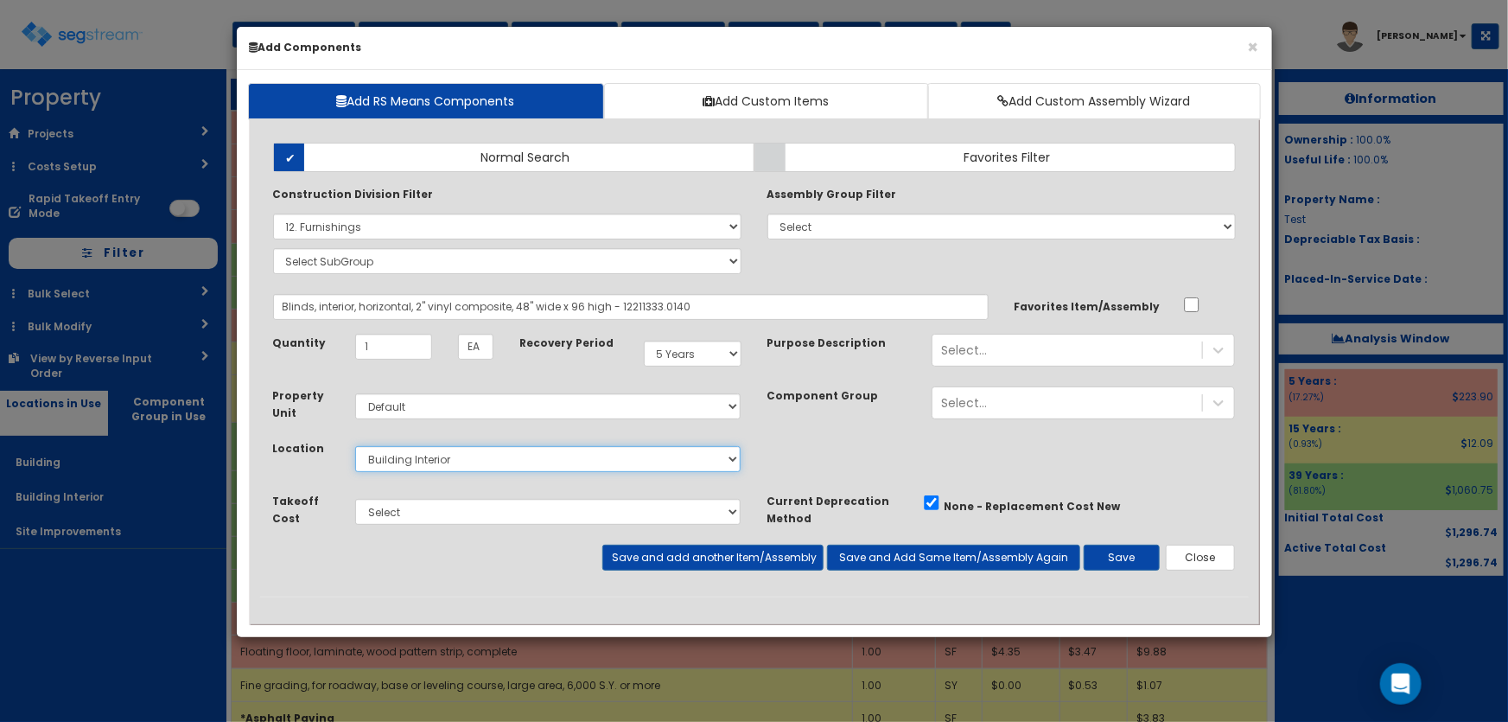
click at [355, 446] on select "Select Building Building Interior Site Improvements Add Additional Location" at bounding box center [548, 459] width 386 height 26
click at [1132, 554] on button "Save" at bounding box center [1122, 558] width 76 height 26
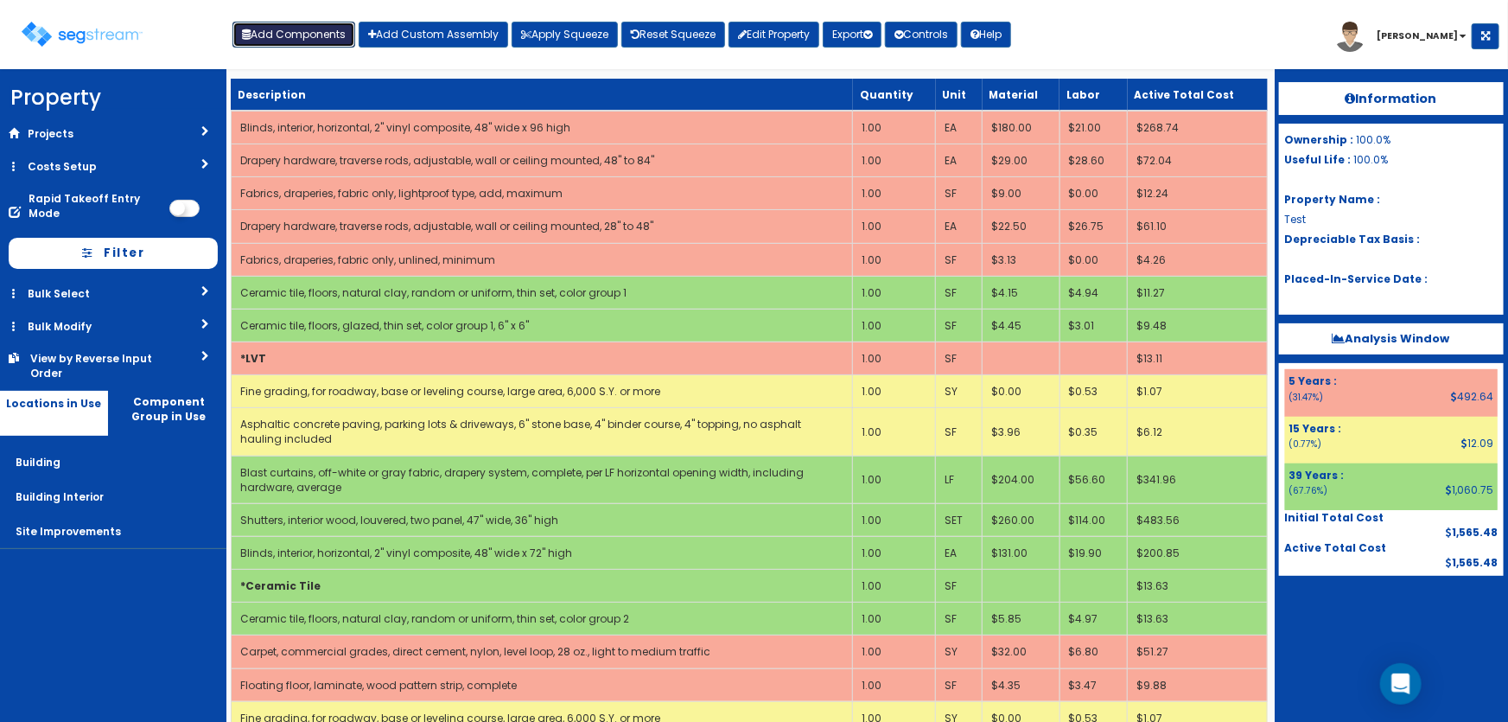
click at [275, 35] on button "Add Components" at bounding box center [294, 35] width 123 height 26
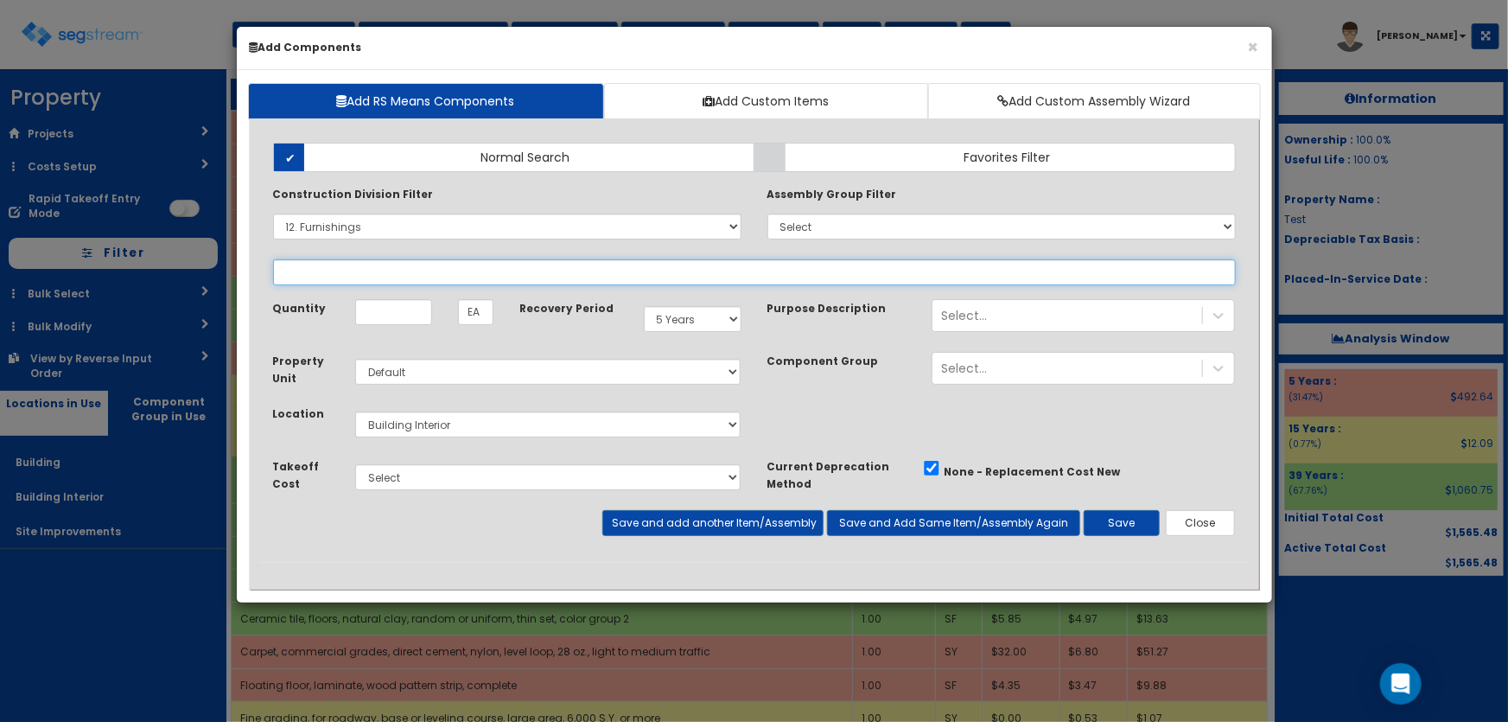
select select
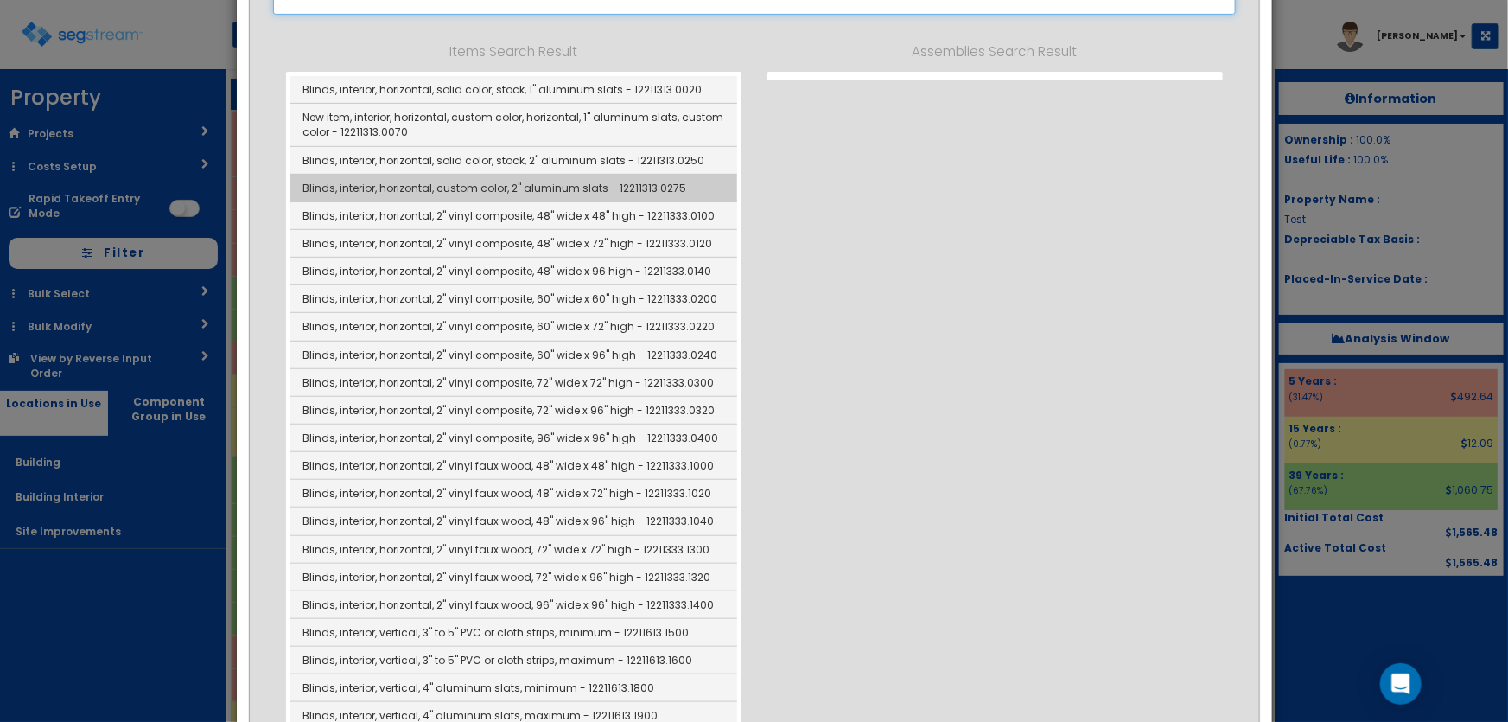
scroll to position [314, 0]
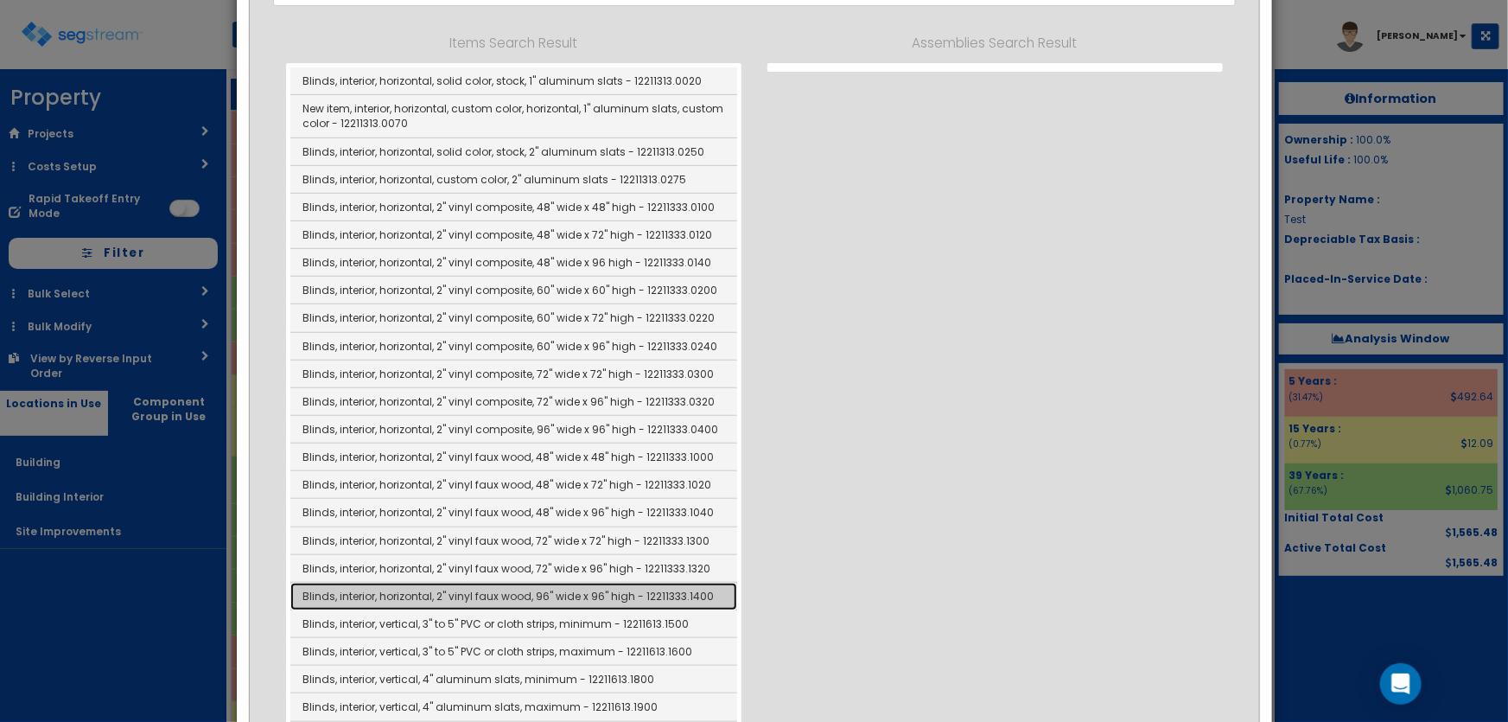
click at [584, 589] on link "Blinds, interior, horizontal, 2" vinyl faux wood, 96" wide x 96" high - 1221133…" at bounding box center [513, 597] width 447 height 28
type input "Blinds, interior, horizontal, 2" vinyl faux wood, 96" wide x 96" high - 1221133…"
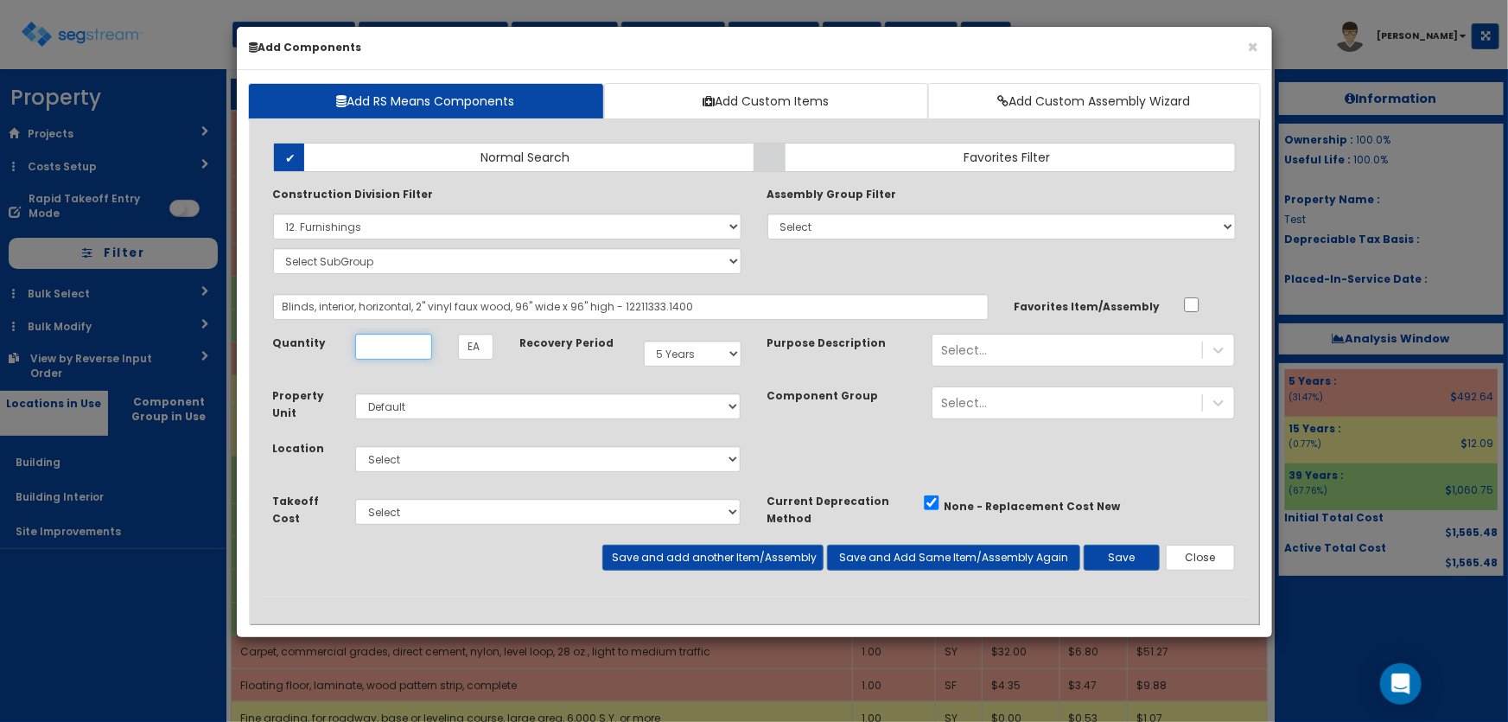
scroll to position [0, 0]
click at [410, 351] on input "Quantity" at bounding box center [393, 347] width 77 height 26
type input "1"
click at [390, 453] on select "Select Building Building Interior Site Improvements Add Additional Location" at bounding box center [548, 459] width 386 height 26
select select "7"
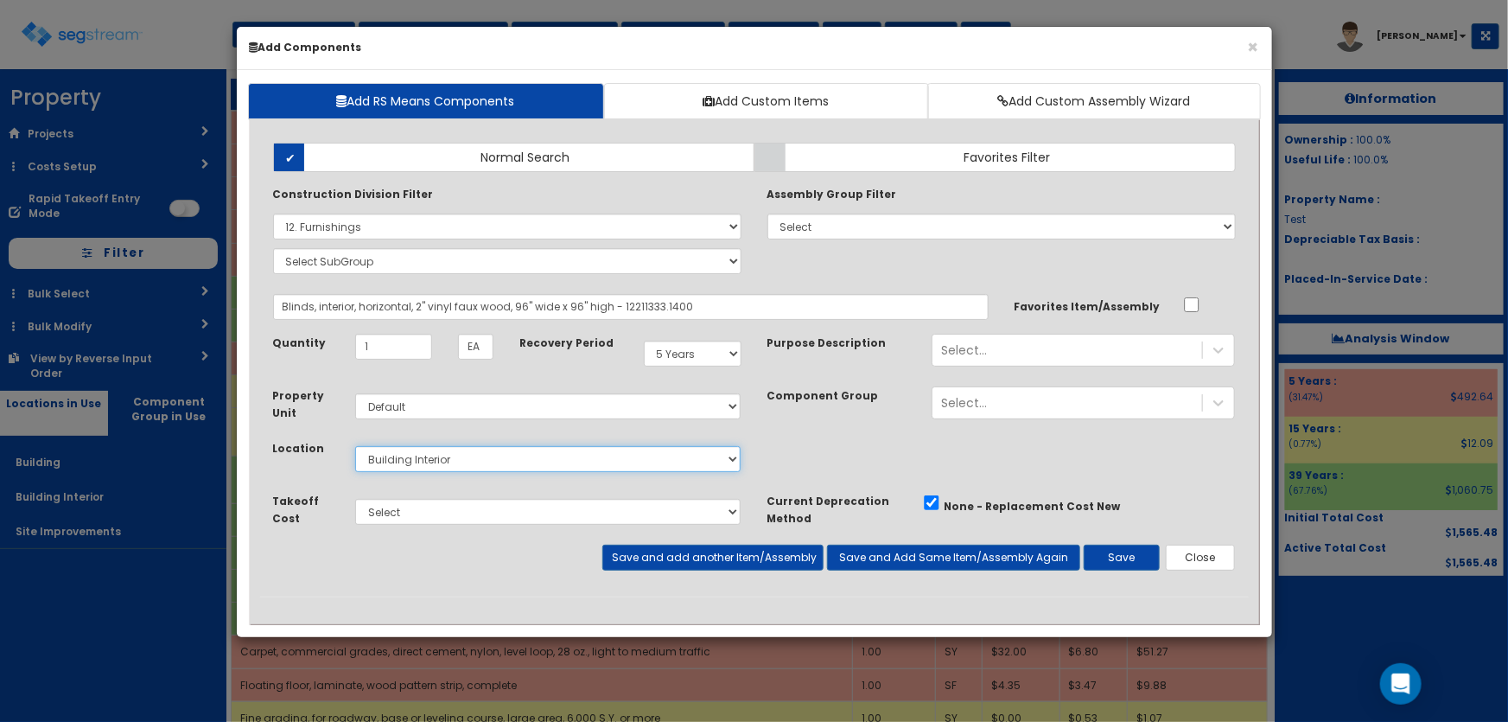
click at [355, 446] on select "Select Building Building Interior Site Improvements Add Additional Location" at bounding box center [548, 459] width 386 height 26
click at [1130, 557] on button "Save" at bounding box center [1122, 558] width 76 height 26
